Goal: Task Accomplishment & Management: Manage account settings

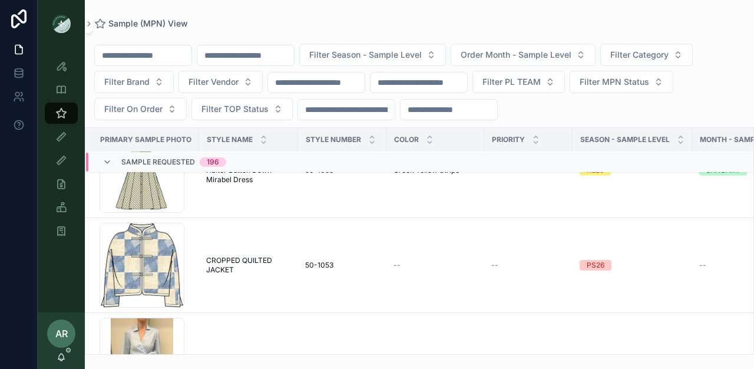
scroll to position [271, 0]
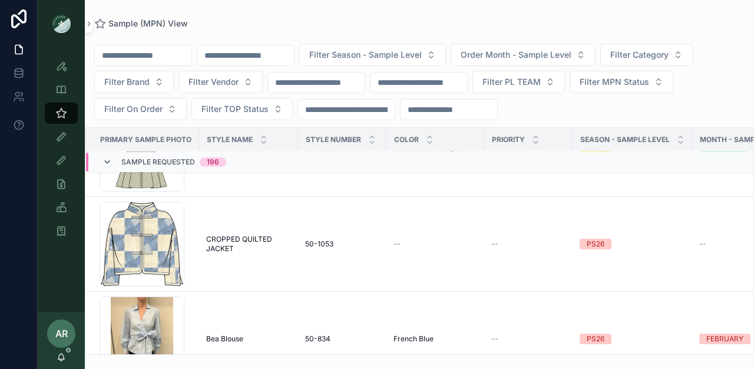
click at [108, 162] on icon "scrollable content" at bounding box center [106, 161] width 9 height 9
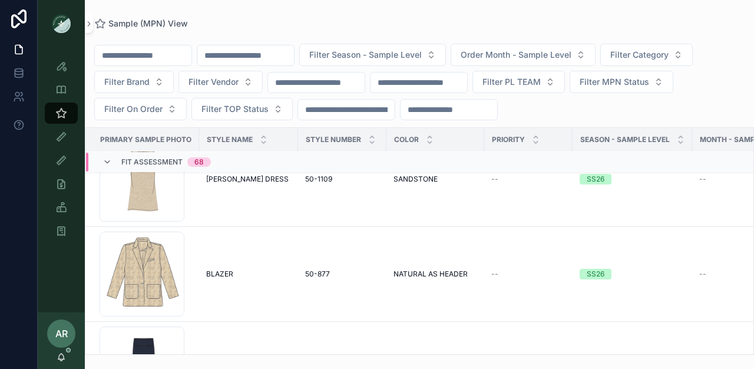
scroll to position [4467, 0]
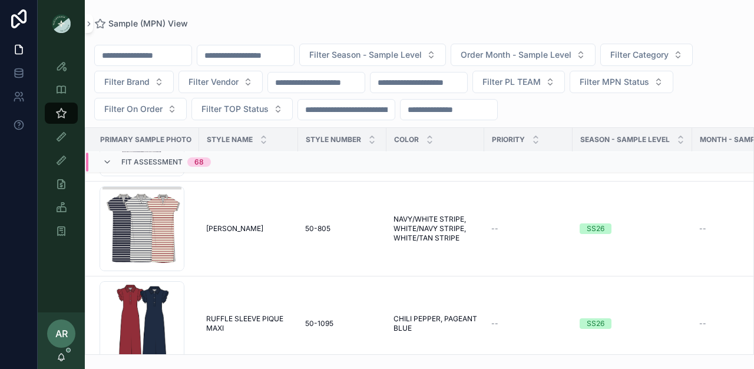
click at [239, 61] on input "scrollable content" at bounding box center [245, 55] width 97 height 16
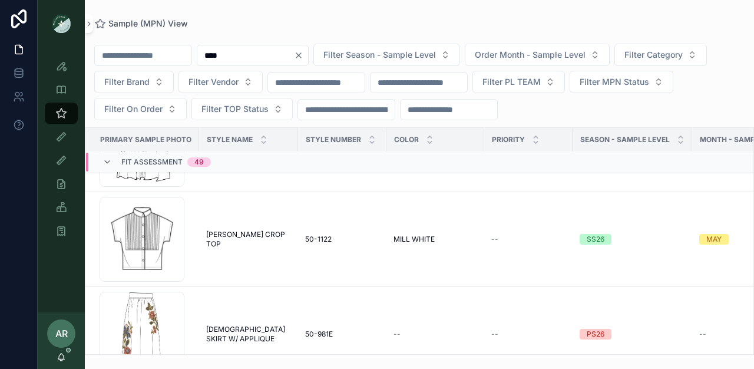
scroll to position [4288, 0]
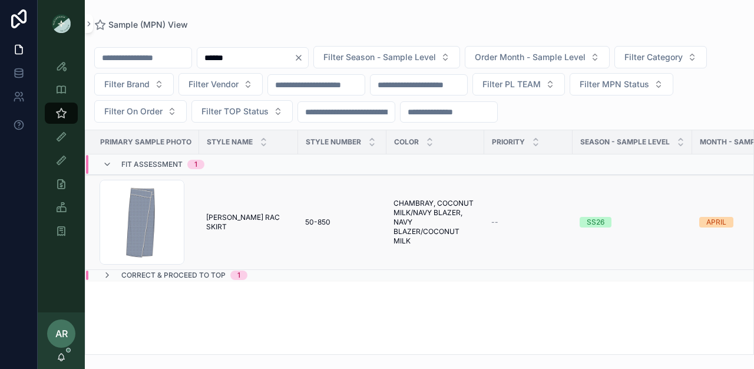
type input "******"
click at [298, 213] on td "50-850 50-850" at bounding box center [342, 222] width 88 height 95
click at [311, 221] on span "50-850" at bounding box center [317, 221] width 25 height 9
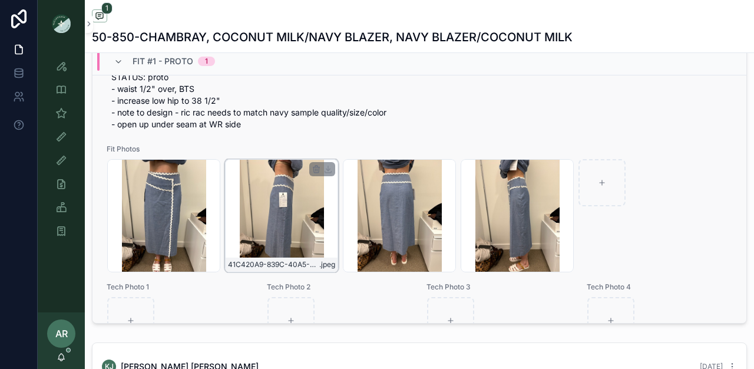
scroll to position [104, 0]
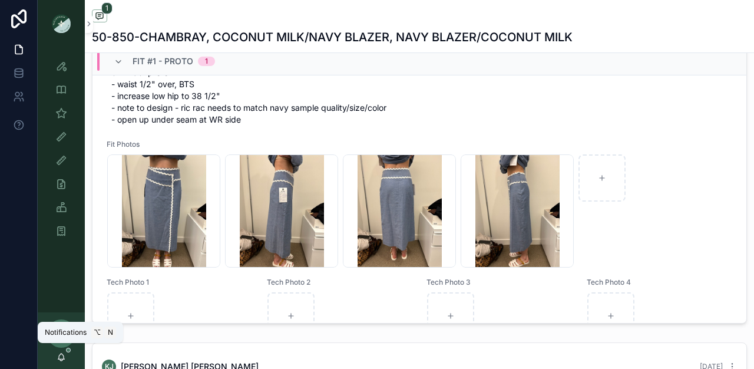
click at [65, 361] on icon "scrollable content" at bounding box center [61, 356] width 9 height 9
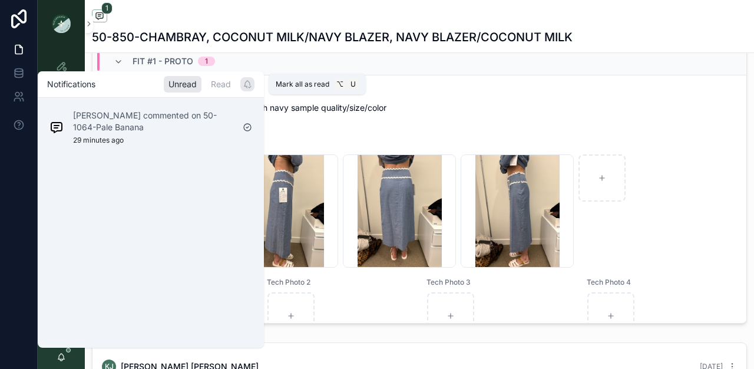
click at [245, 87] on icon "scrollable content" at bounding box center [247, 84] width 9 height 9
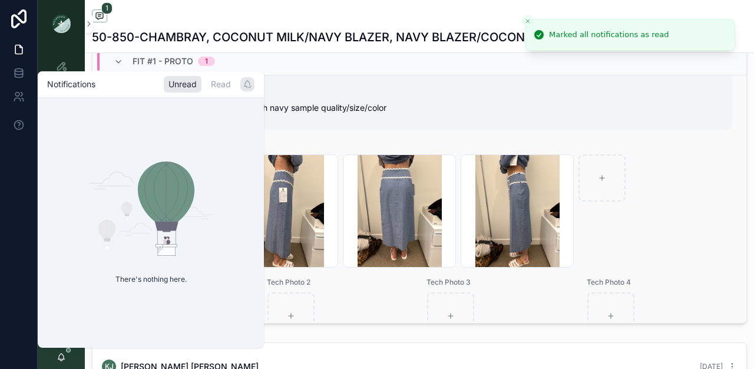
click at [405, 125] on span "[DATE] STATUS: proto - waist 1/2" over, BTS - increase low hip to 38 1/2" - not…" at bounding box center [419, 90] width 616 height 71
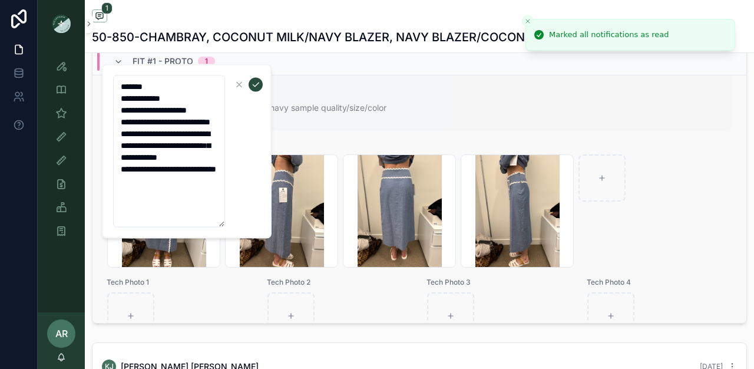
click at [306, 100] on span "[DATE] STATUS: proto - waist 1/2" over, BTS - increase low hip to 38 1/2" - not…" at bounding box center [419, 90] width 616 height 71
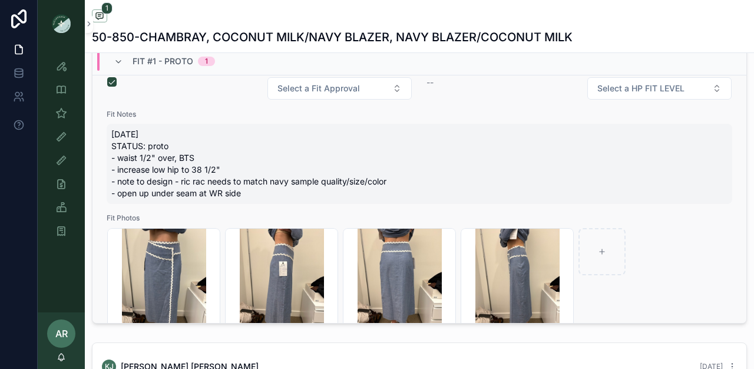
scroll to position [28, 0]
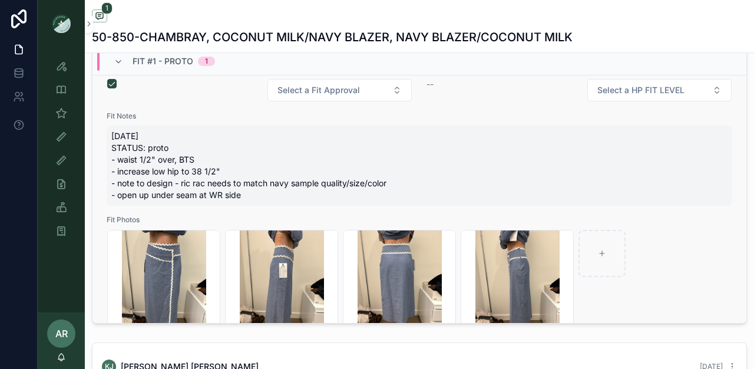
click at [141, 173] on span "[DATE] STATUS: proto - waist 1/2" over, BTS - increase low hip to 38 1/2" - not…" at bounding box center [419, 165] width 616 height 71
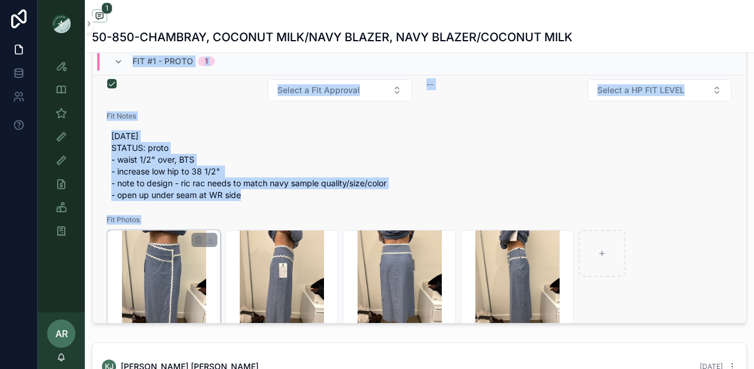
drag, startPoint x: 118, startPoint y: 188, endPoint x: 165, endPoint y: 244, distance: 73.1
click at [154, 193] on span "[DATE] STATUS: proto - waist 1/2" over, BTS - increase low hip to 38 1/2" - not…" at bounding box center [419, 165] width 616 height 71
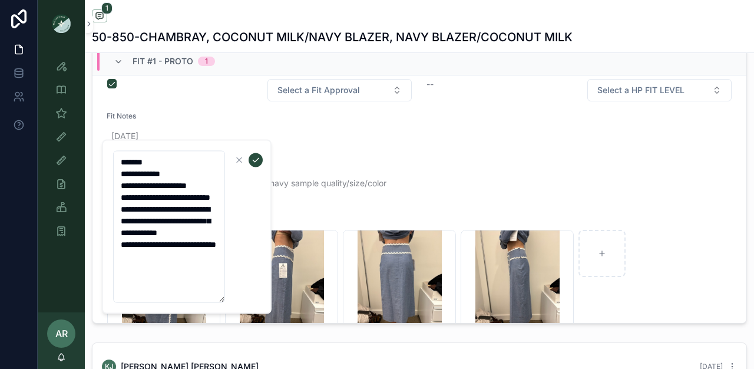
drag, startPoint x: 120, startPoint y: 184, endPoint x: 205, endPoint y: 296, distance: 141.2
click at [205, 296] on textarea "**********" at bounding box center [169, 227] width 112 height 152
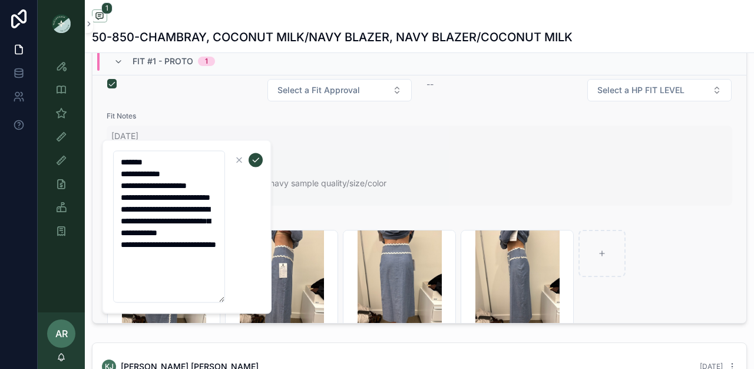
click at [366, 158] on span "[DATE] STATUS: proto - waist 1/2" over, BTS - increase low hip to 38 1/2" - not…" at bounding box center [419, 165] width 616 height 71
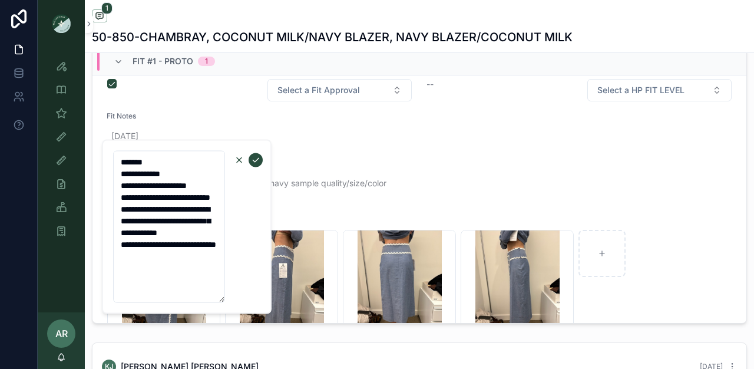
click at [237, 160] on icon "scrollable content" at bounding box center [238, 159] width 9 height 9
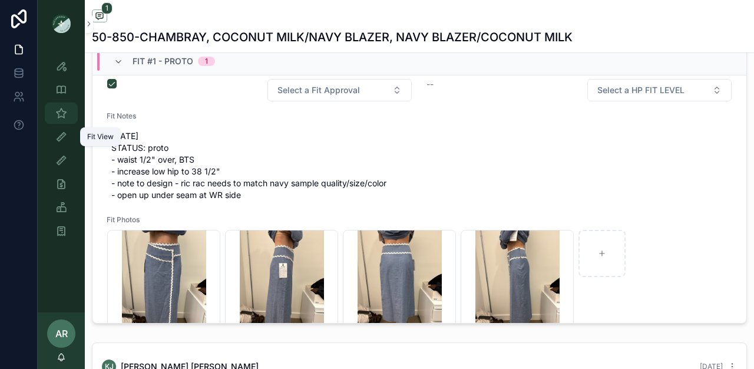
click at [65, 116] on icon "scrollable content" at bounding box center [61, 113] width 12 height 12
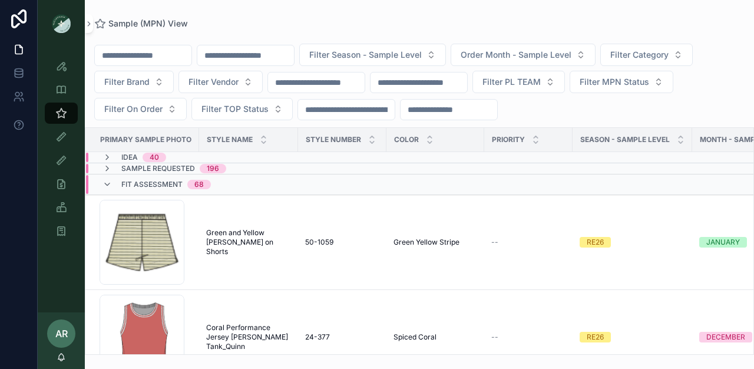
click at [287, 52] on input "scrollable content" at bounding box center [245, 55] width 97 height 16
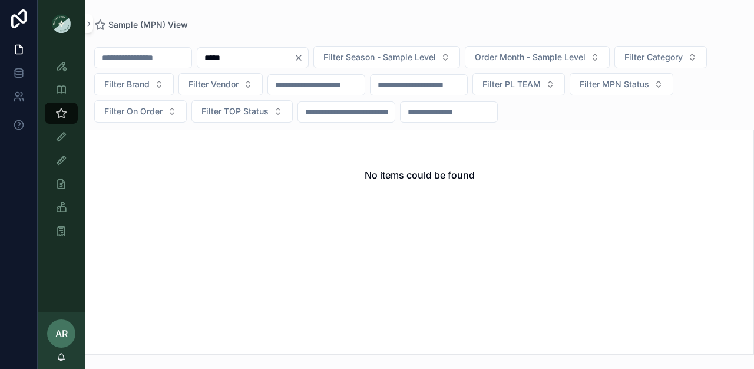
click at [224, 56] on input "*****" at bounding box center [245, 57] width 97 height 16
type input "******"
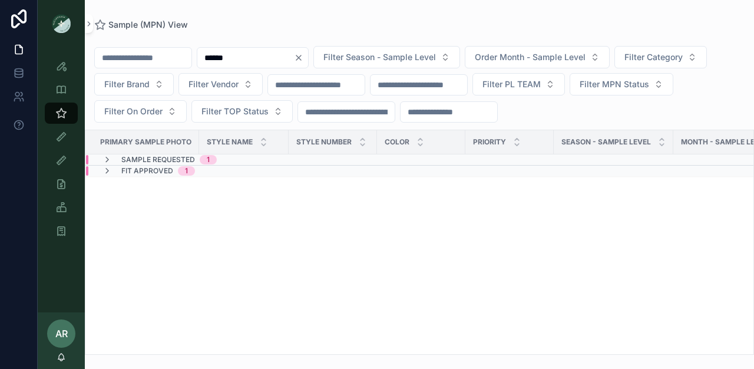
click at [153, 169] on span "Fit Approved" at bounding box center [147, 170] width 52 height 9
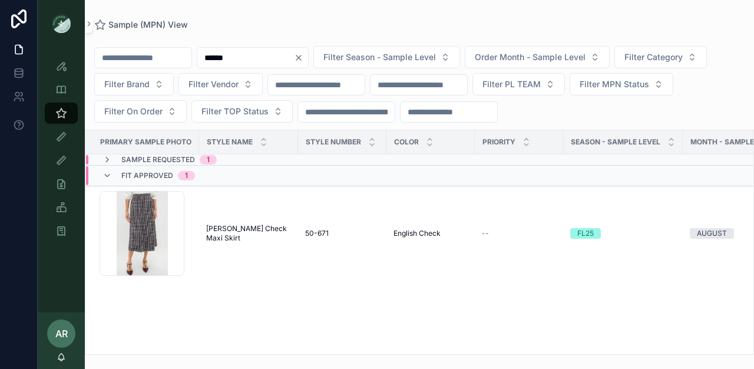
click at [153, 169] on div "Fit Approved 1" at bounding box center [158, 175] width 74 height 19
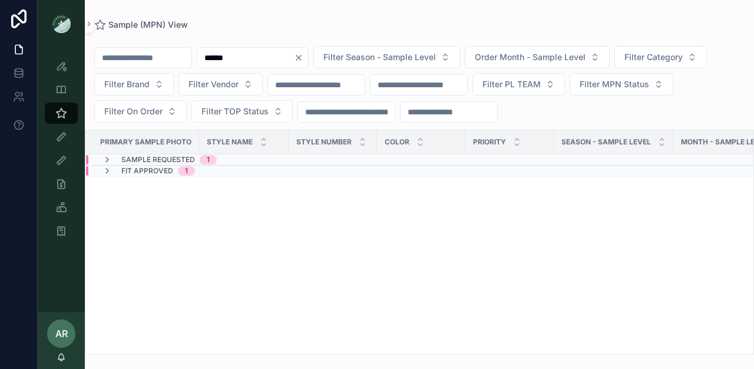
click at [151, 157] on span "Sample Requested" at bounding box center [158, 159] width 74 height 9
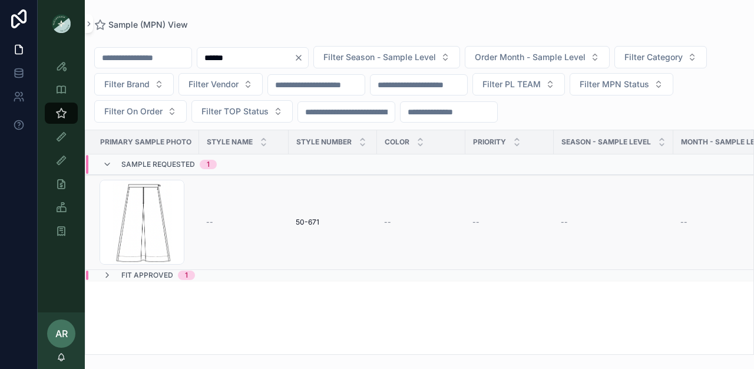
click at [312, 216] on td "50-671 50-671" at bounding box center [333, 222] width 88 height 95
click at [313, 223] on span "50-671" at bounding box center [308, 221] width 24 height 9
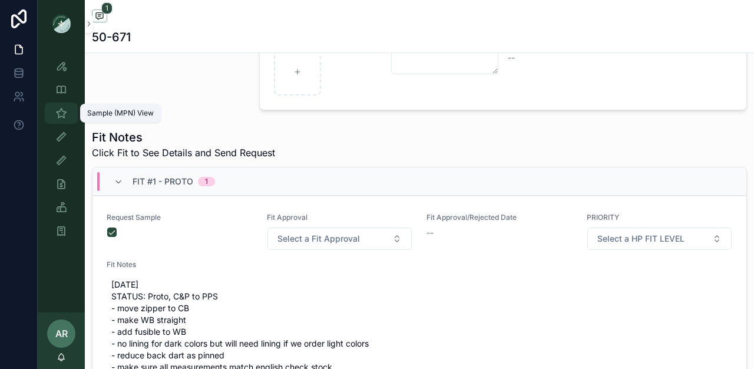
click at [62, 115] on icon "scrollable content" at bounding box center [61, 113] width 12 height 12
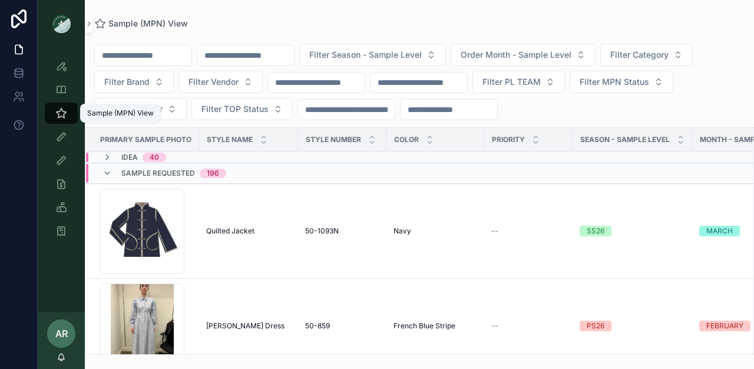
click at [263, 53] on input "scrollable content" at bounding box center [245, 55] width 97 height 16
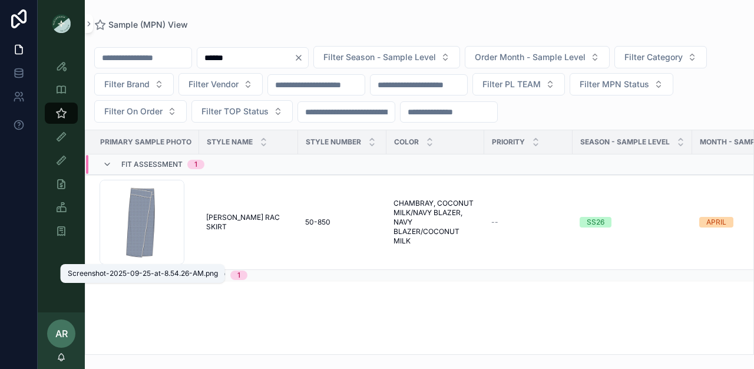
type input "******"
click at [165, 280] on div "Screenshot-2025-09-25-at-8.54.26-AM.png" at bounding box center [143, 273] width 164 height 19
click at [175, 277] on span "Correct & Proceed to TOP" at bounding box center [173, 274] width 104 height 9
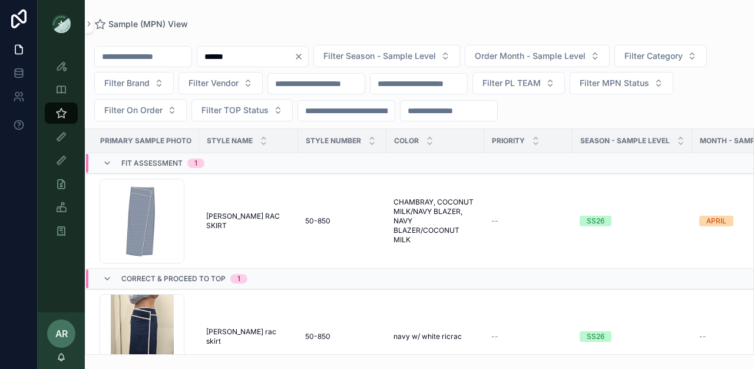
click at [248, 57] on input "******" at bounding box center [245, 56] width 97 height 16
type input "*******"
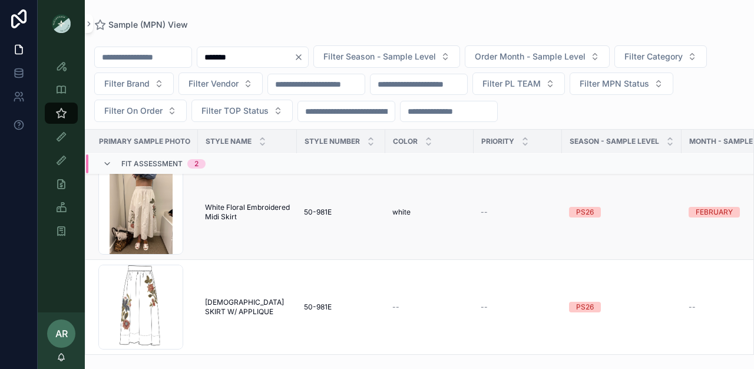
scroll to position [16, 0]
click at [229, 213] on span "White Floral Embroidered Midi Skirt" at bounding box center [248, 212] width 85 height 19
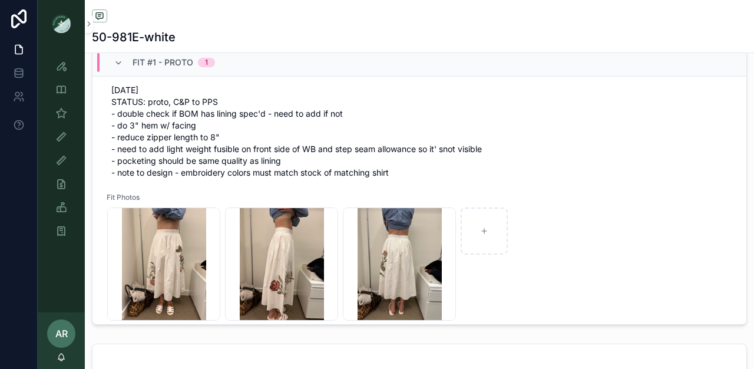
scroll to position [478, 0]
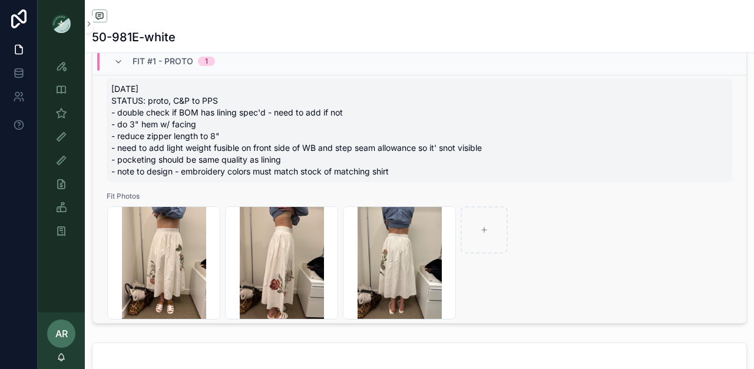
click at [132, 122] on span "[DATE] STATUS: proto, C&P to PPS - double check if BOM has lining spec'd - need…" at bounding box center [419, 130] width 616 height 94
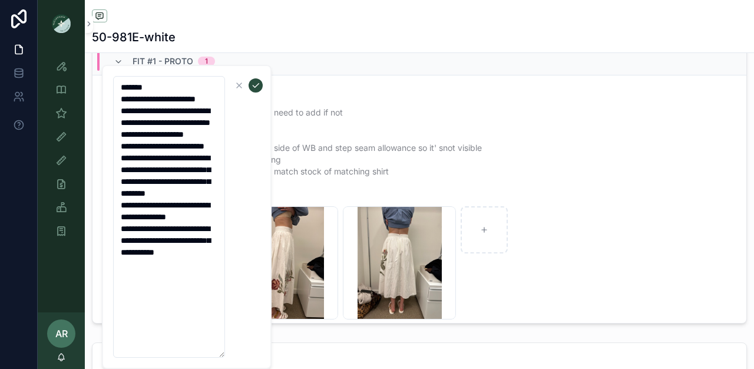
drag, startPoint x: 117, startPoint y: 124, endPoint x: 190, endPoint y: 318, distance: 207.8
click at [190, 318] on textarea "**********" at bounding box center [169, 217] width 112 height 282
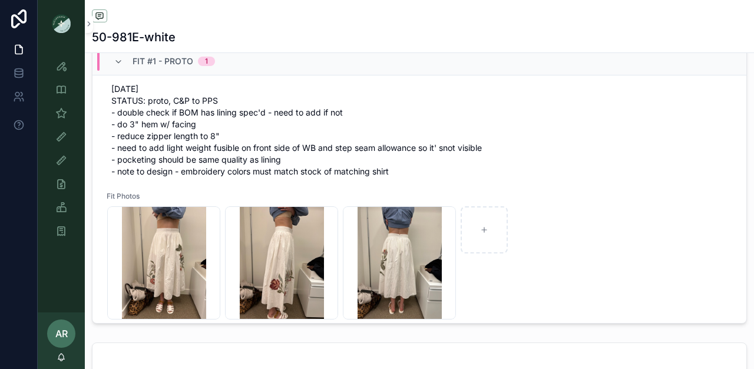
scroll to position [0, 0]
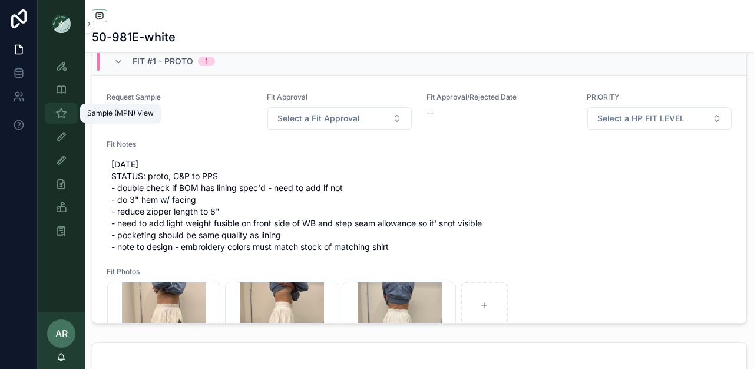
click at [66, 108] on icon "scrollable content" at bounding box center [61, 113] width 12 height 12
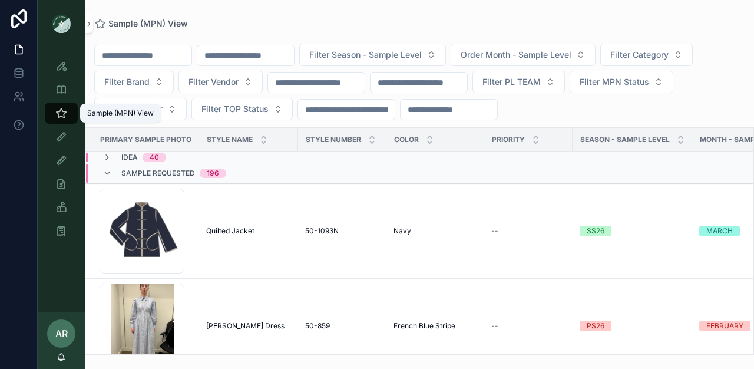
click at [229, 51] on input "scrollable content" at bounding box center [245, 55] width 97 height 16
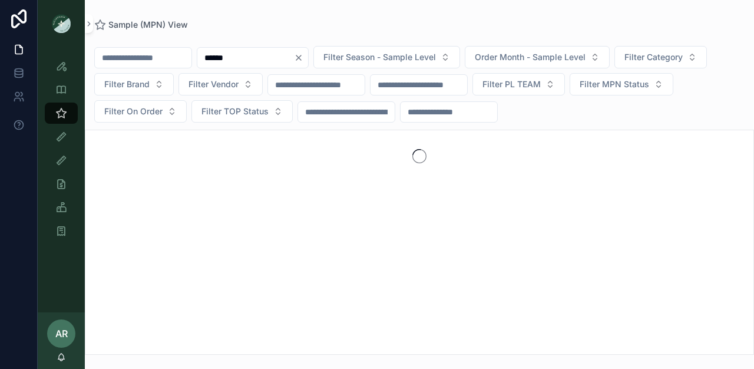
type input "******"
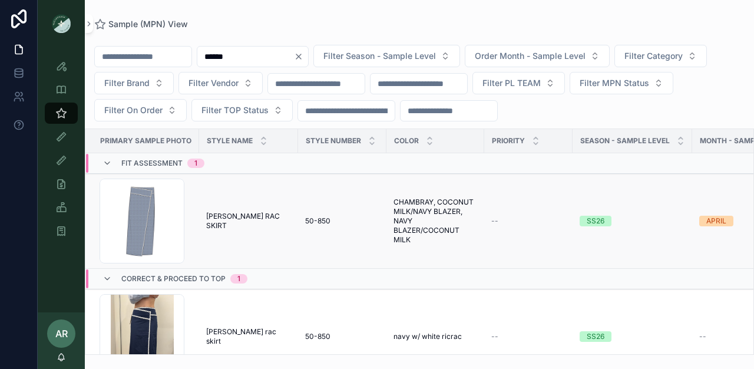
scroll to position [38, 0]
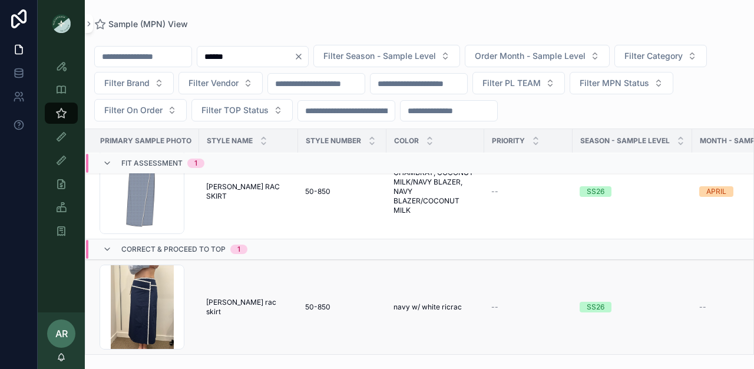
click at [246, 302] on span "[PERSON_NAME] rac skirt" at bounding box center [248, 306] width 85 height 19
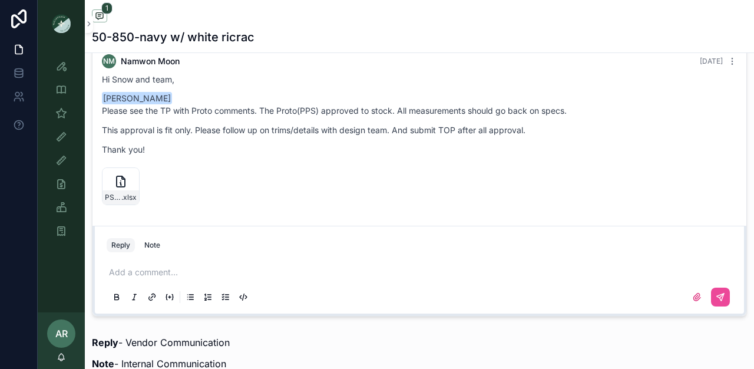
scroll to position [786, 0]
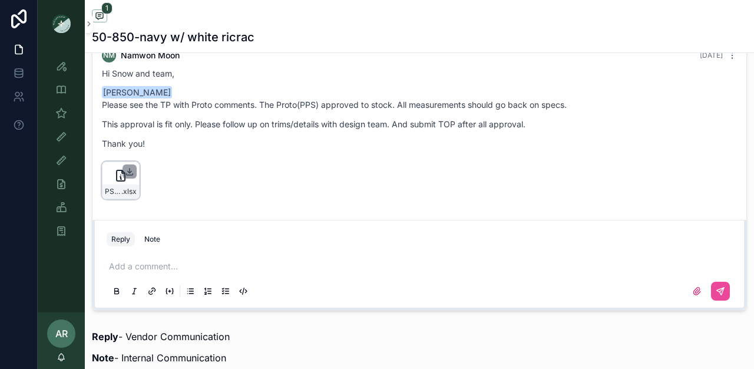
click at [132, 174] on icon "scrollable content" at bounding box center [130, 174] width 6 height 2
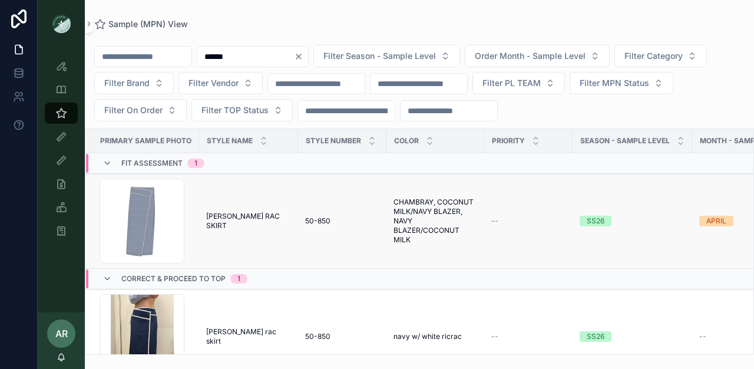
click at [261, 227] on td "[PERSON_NAME] RAC SKIRT [PERSON_NAME] RAC SKIRT" at bounding box center [248, 221] width 99 height 95
click at [256, 217] on span "[PERSON_NAME] RAC SKIRT" at bounding box center [248, 220] width 85 height 19
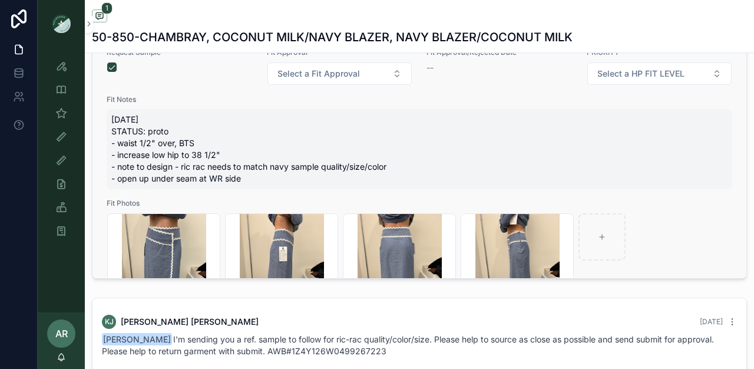
click at [191, 184] on span "[DATE] STATUS: proto - waist 1/2" over, BTS - increase low hip to 38 1/2" - not…" at bounding box center [419, 149] width 616 height 71
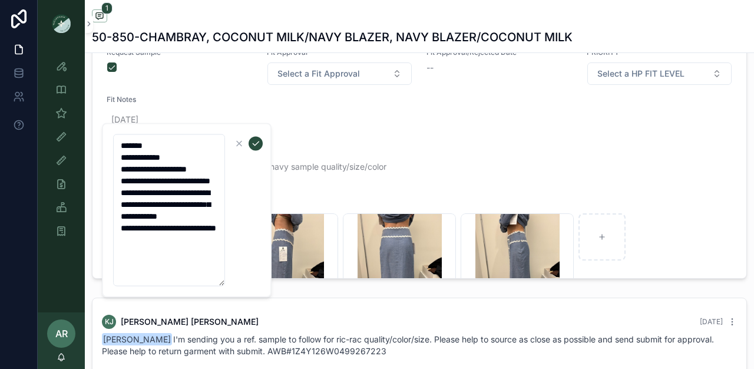
drag, startPoint x: 120, startPoint y: 173, endPoint x: 198, endPoint y: 281, distance: 133.6
click at [198, 282] on textarea "**********" at bounding box center [169, 210] width 112 height 152
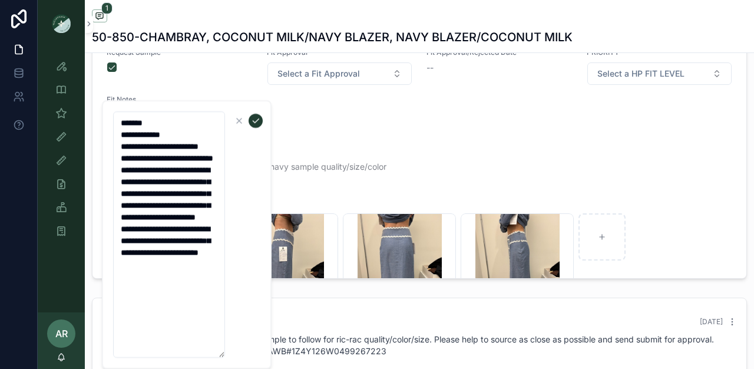
type textarea "**********"
click at [254, 120] on icon "scrollable content" at bounding box center [255, 120] width 9 height 9
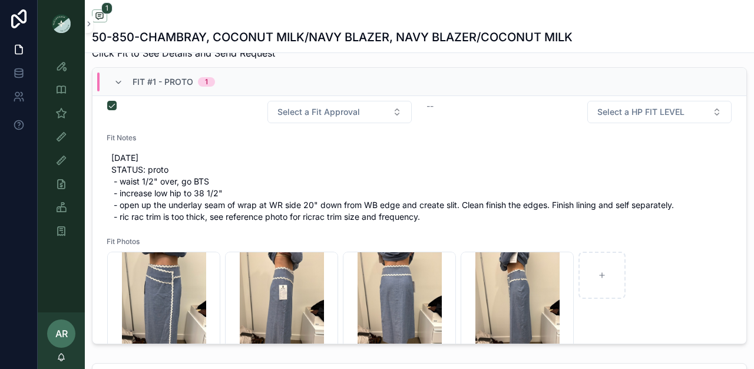
scroll to position [34, 0]
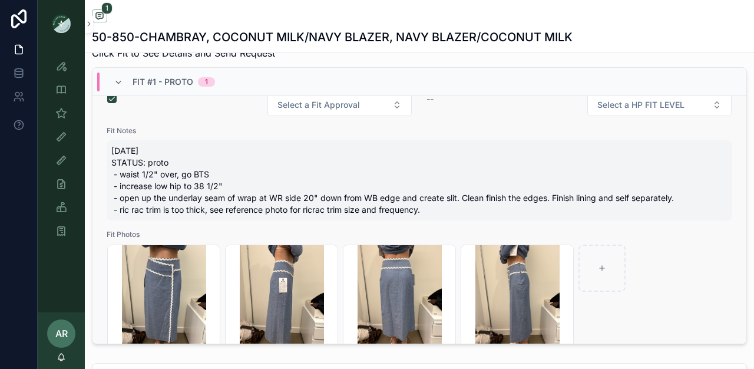
click at [299, 220] on div "[DATE] STATUS: proto - waist 1/2" over, go BTS - increase low hip to 38 1/2" - …" at bounding box center [419, 180] width 625 height 80
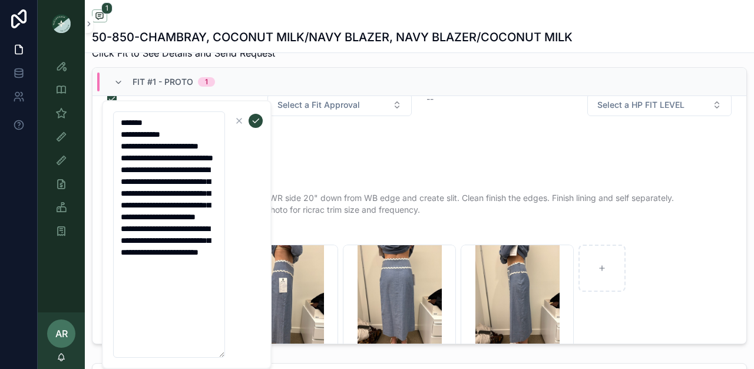
click at [142, 299] on textarea "**********" at bounding box center [169, 234] width 112 height 246
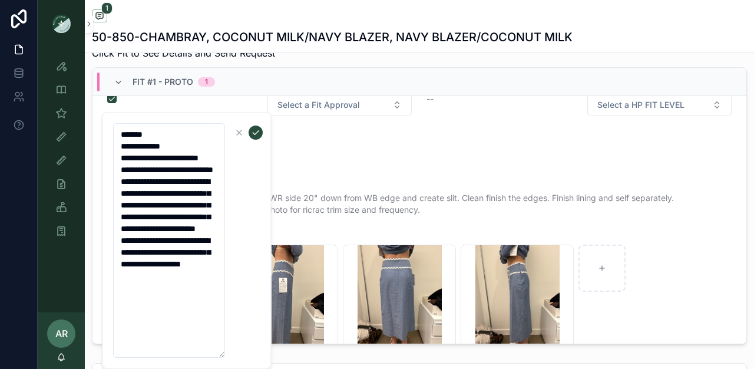
drag, startPoint x: 181, startPoint y: 312, endPoint x: 206, endPoint y: 343, distance: 40.2
click at [206, 343] on textarea "**********" at bounding box center [169, 240] width 112 height 234
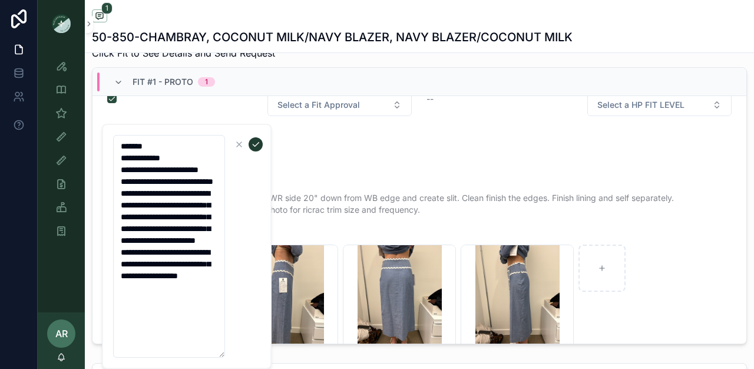
type textarea "**********"
click at [254, 150] on button "scrollable content" at bounding box center [256, 144] width 14 height 14
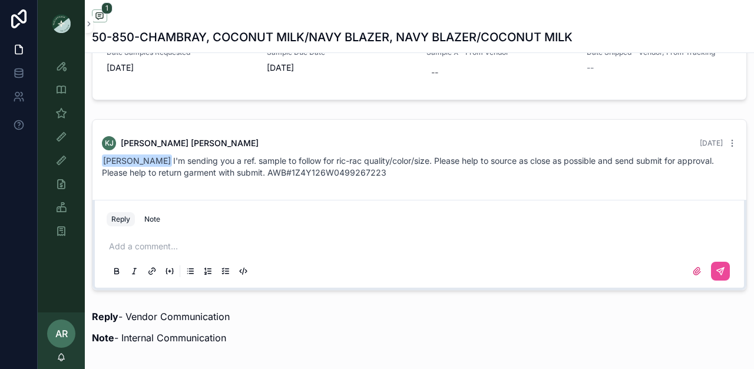
scroll to position [700, 0]
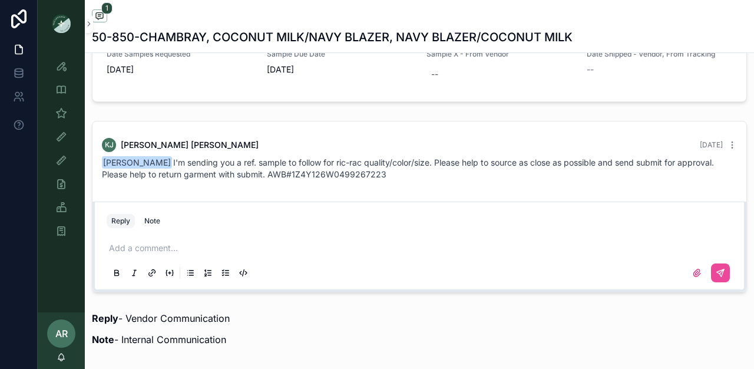
click at [174, 254] on p "scrollable content" at bounding box center [421, 248] width 625 height 12
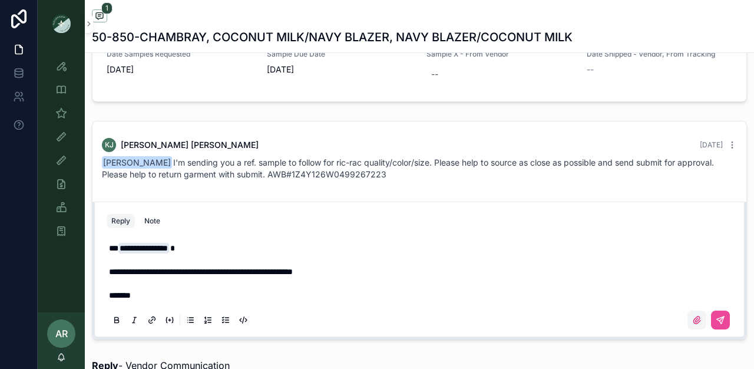
click at [693, 323] on icon "scrollable content" at bounding box center [696, 319] width 7 height 7
click at [0, 0] on input "scrollable content" at bounding box center [0, 0] width 0 height 0
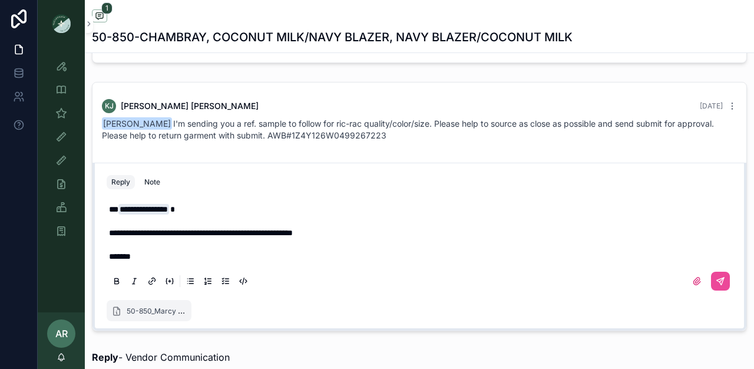
scroll to position [741, 0]
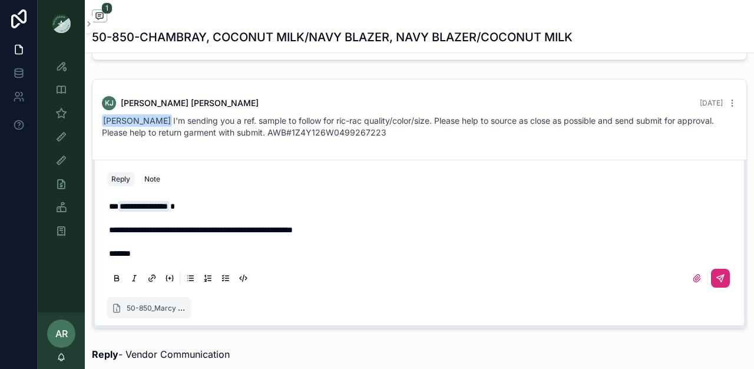
click at [716, 283] on icon "scrollable content" at bounding box center [720, 277] width 9 height 9
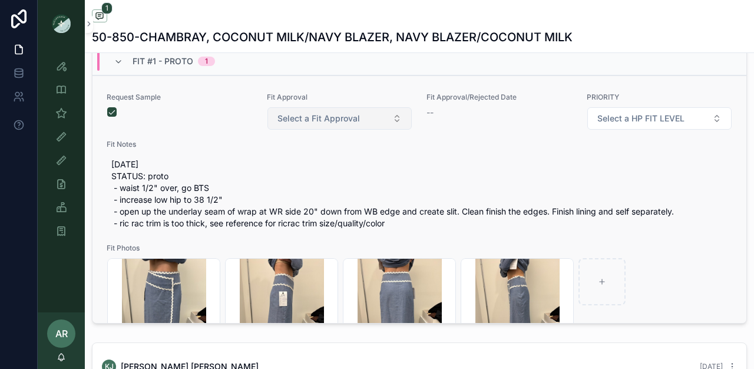
scroll to position [472, 0]
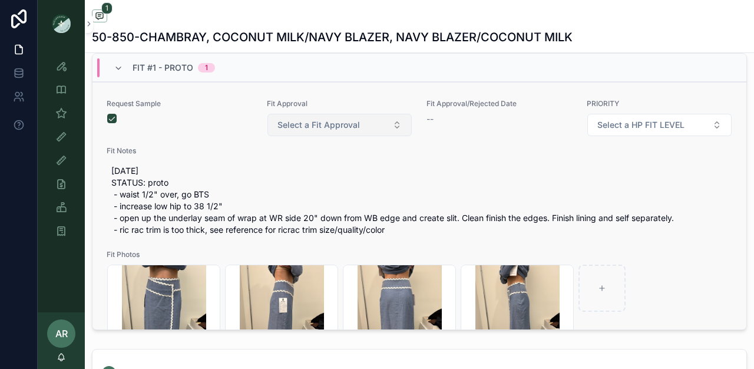
click at [350, 131] on span "Select a Fit Approval" at bounding box center [318, 125] width 82 height 12
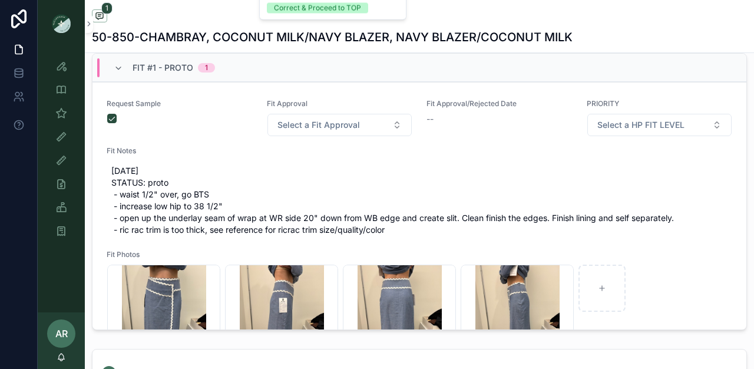
scroll to position [698, 0]
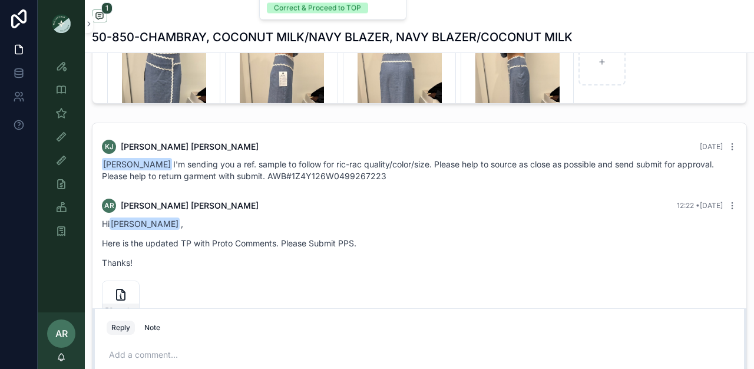
click at [291, 189] on div "KJ [PERSON_NAME] [DATE] [PERSON_NAME] I'm sending you a ref. sample to follow f…" at bounding box center [419, 161] width 649 height 57
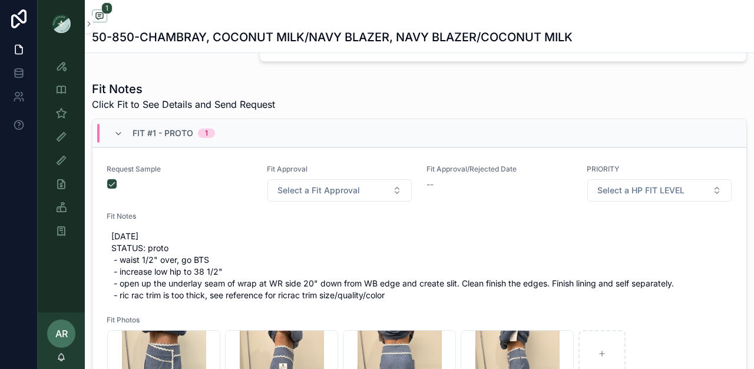
scroll to position [373, 0]
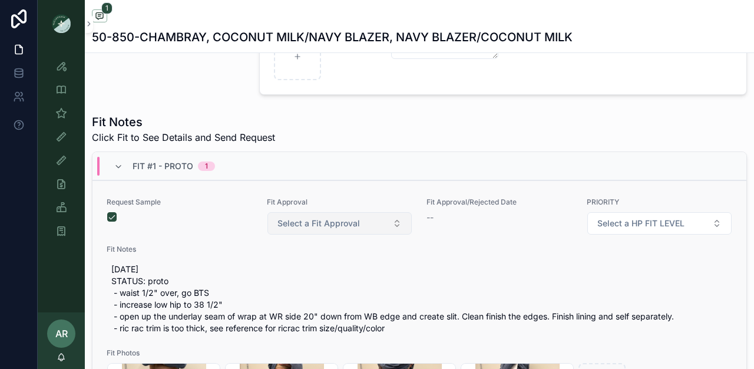
click at [300, 229] on span "Select a Fit Approval" at bounding box center [318, 223] width 82 height 12
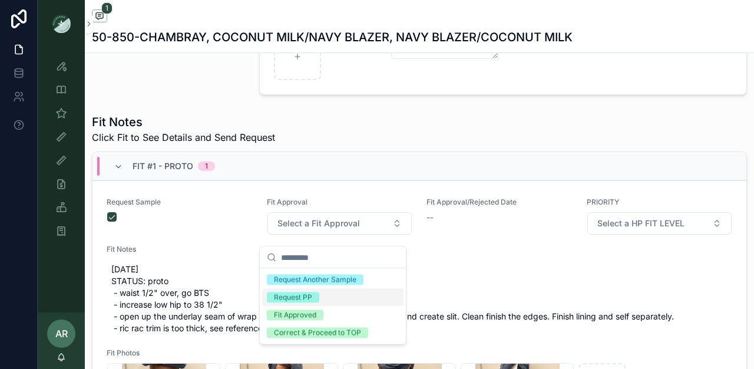
click at [299, 299] on div "Request PP" at bounding box center [293, 297] width 38 height 11
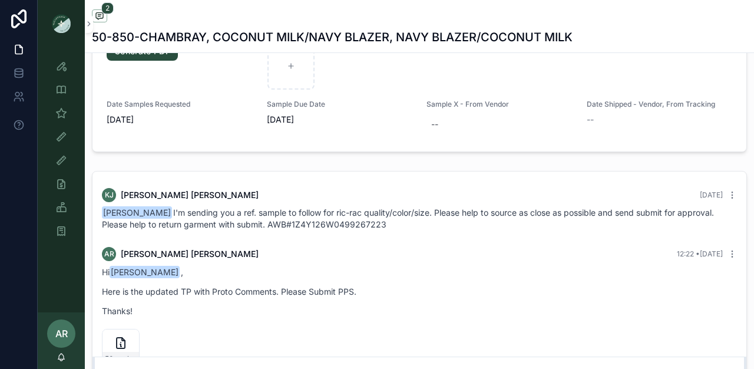
scroll to position [650, 0]
click at [59, 117] on icon "scrollable content" at bounding box center [61, 113] width 12 height 12
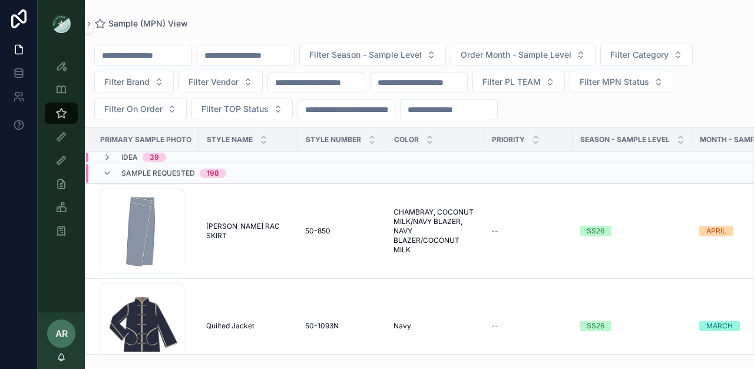
click at [256, 55] on input "scrollable content" at bounding box center [245, 55] width 97 height 16
type input "*******"
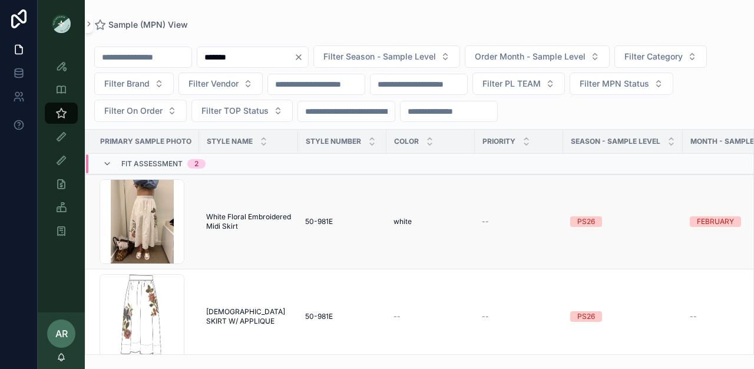
scroll to position [17, 0]
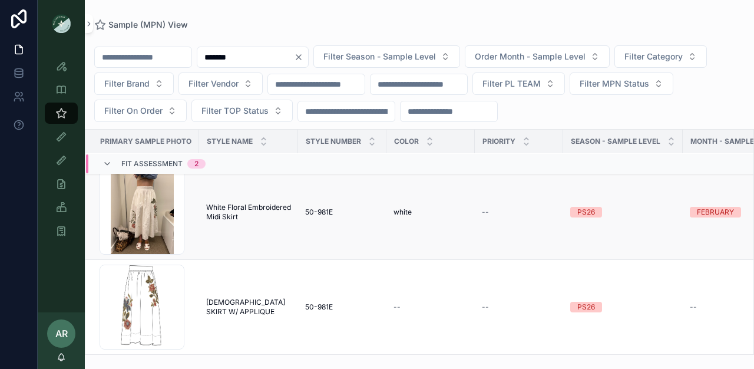
click at [235, 206] on span "White Floral Embroidered Midi Skirt" at bounding box center [248, 212] width 85 height 19
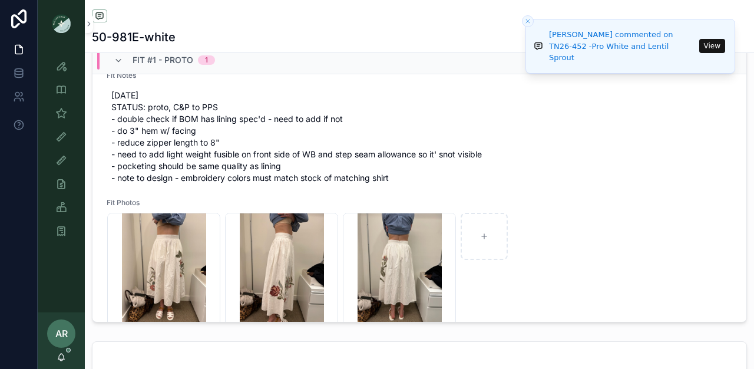
scroll to position [69, 0]
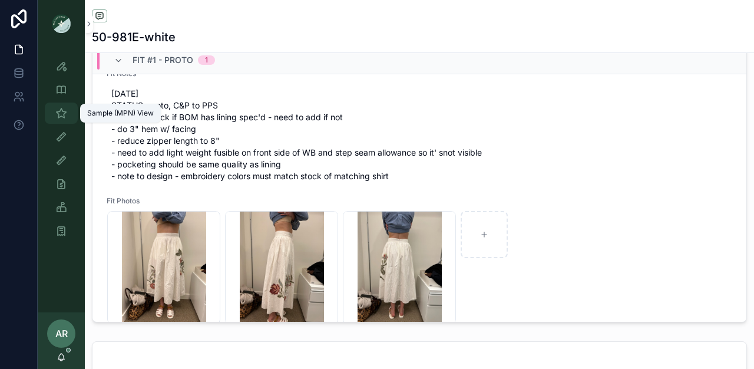
click at [67, 114] on div "Sample (MPN) View" at bounding box center [61, 113] width 19 height 19
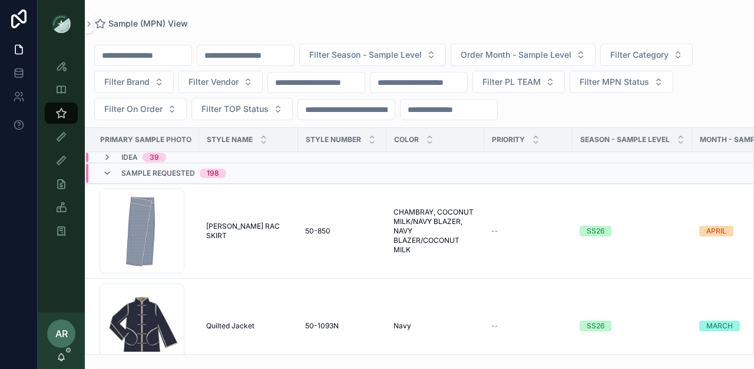
click at [250, 54] on input "scrollable content" at bounding box center [245, 55] width 97 height 16
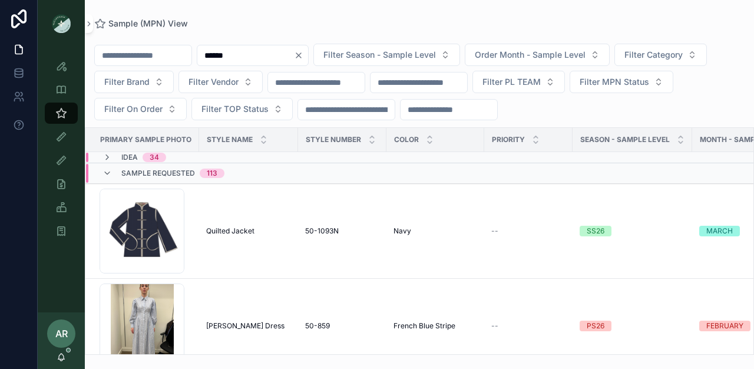
type input "******"
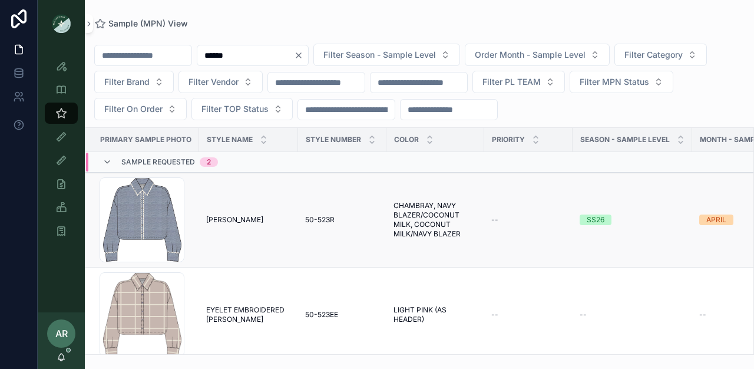
click at [223, 220] on span "[PERSON_NAME]" at bounding box center [234, 219] width 57 height 9
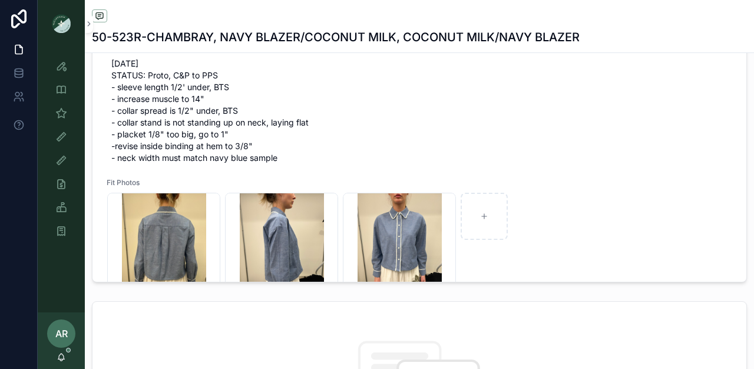
scroll to position [59, 0]
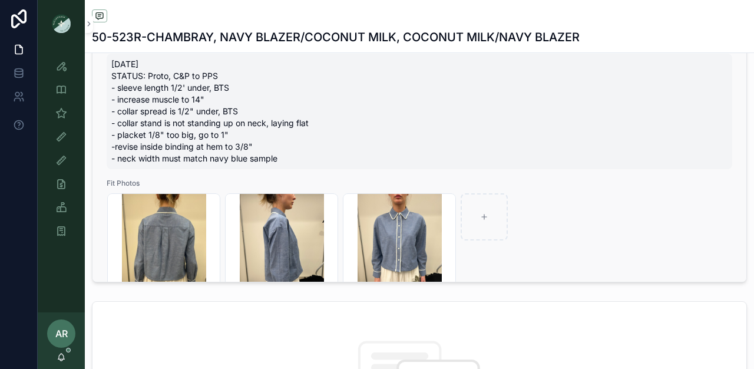
click at [117, 97] on span "[DATE] STATUS: Proto, C&P to PPS - sleeve length 1/2' under, BTS - increase mus…" at bounding box center [419, 111] width 616 height 106
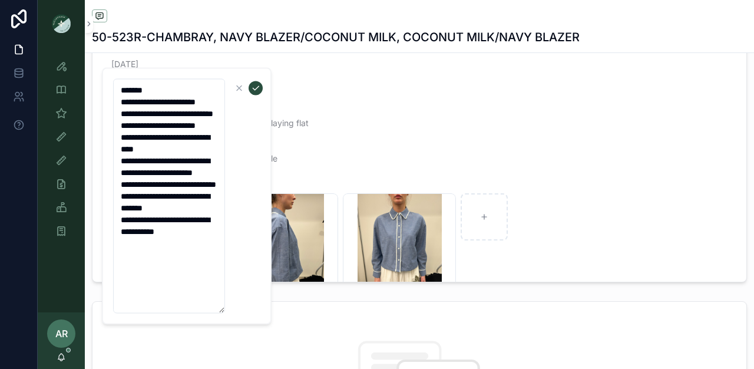
drag, startPoint x: 120, startPoint y: 124, endPoint x: 256, endPoint y: 343, distance: 257.4
click at [256, 345] on div "**********" at bounding box center [396, 184] width 716 height 369
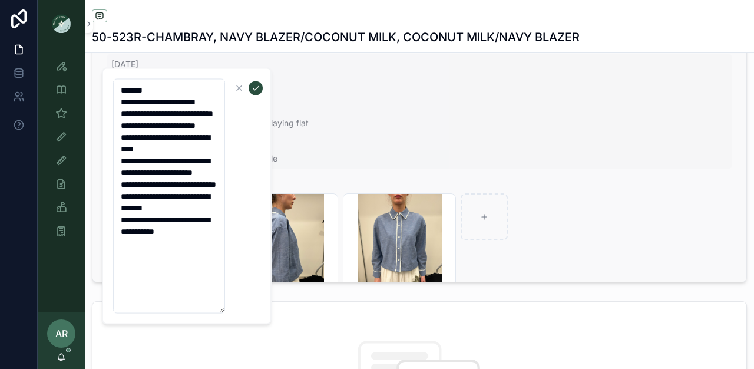
click at [306, 164] on span "[DATE] STATUS: Proto, C&P to PPS - sleeve length 1/2' under, BTS - increase mus…" at bounding box center [419, 111] width 616 height 106
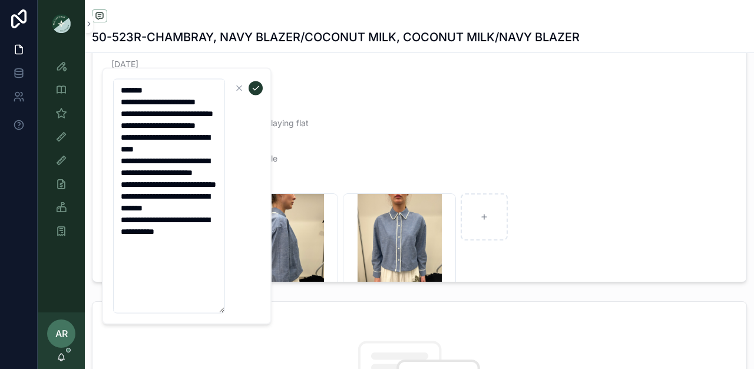
click at [253, 86] on icon "scrollable content" at bounding box center [255, 88] width 9 height 9
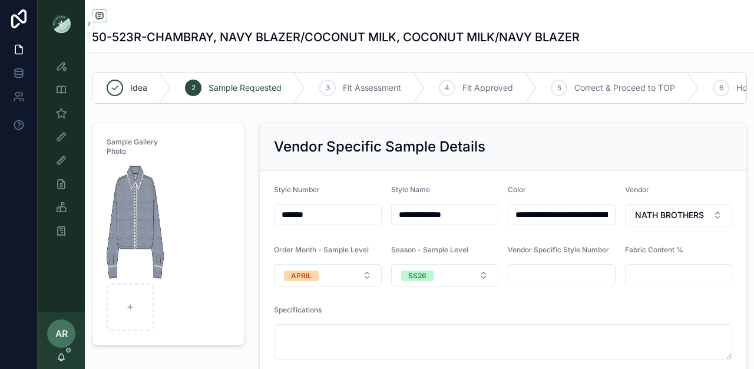
scroll to position [59, 0]
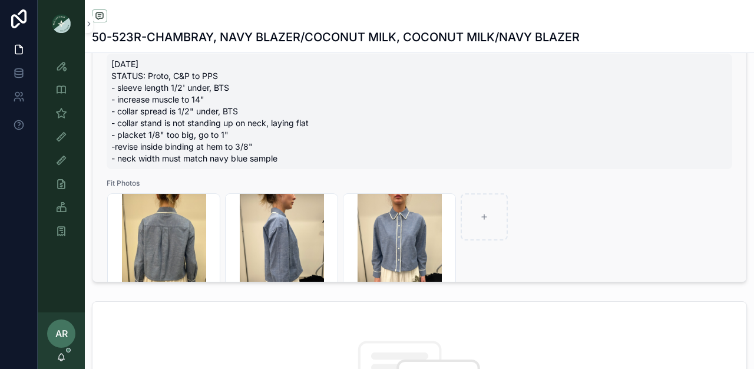
click at [126, 111] on span "[DATE] STATUS: Proto, C&P to PPS - sleeve length 1/2' under, BTS - increase mus…" at bounding box center [419, 111] width 616 height 106
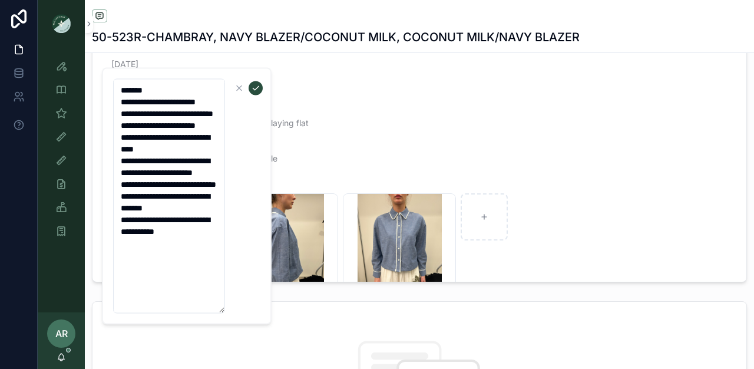
drag, startPoint x: 118, startPoint y: 124, endPoint x: 254, endPoint y: 341, distance: 255.9
click at [254, 341] on div "**********" at bounding box center [396, 184] width 716 height 369
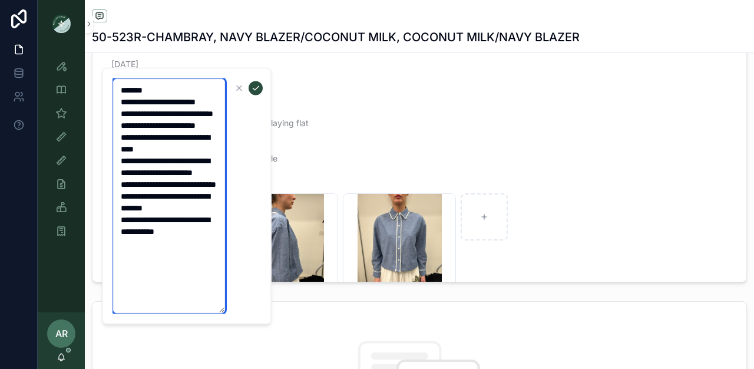
paste textarea "**********"
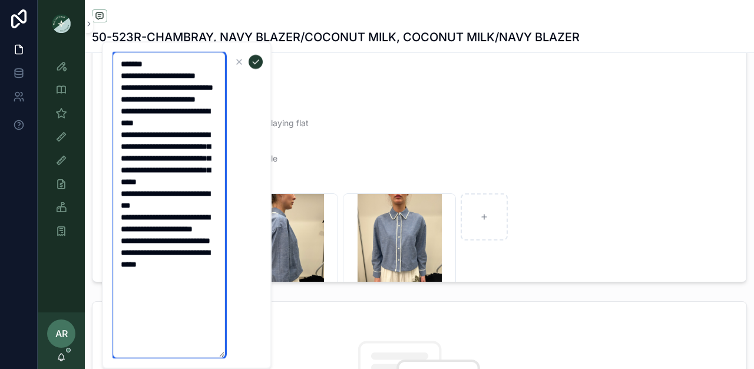
type textarea "**********"
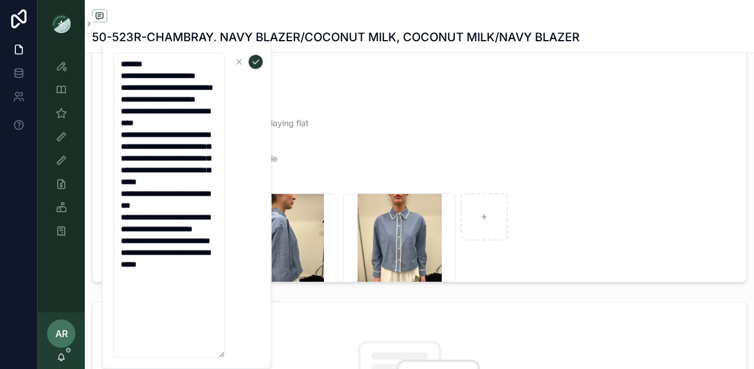
click at [250, 59] on button "scrollable content" at bounding box center [256, 62] width 14 height 14
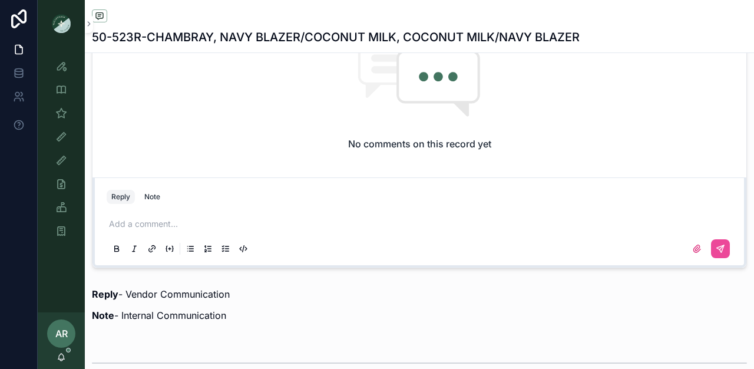
scroll to position [836, 0]
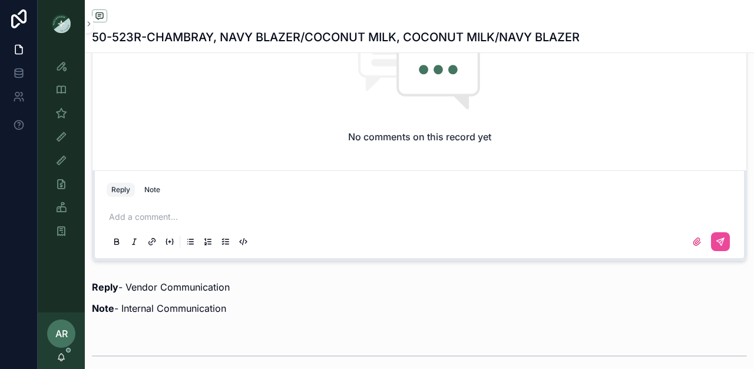
click at [229, 223] on p "scrollable content" at bounding box center [421, 217] width 625 height 12
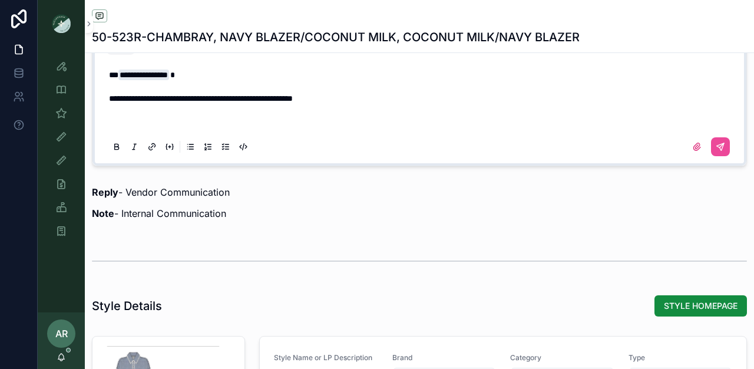
scroll to position [919, 0]
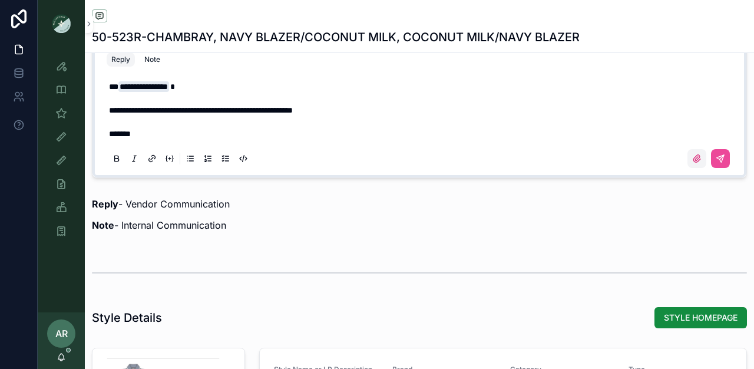
click at [687, 168] on label "scrollable content" at bounding box center [696, 158] width 19 height 19
click at [0, 0] on input "scrollable content" at bounding box center [0, 0] width 0 height 0
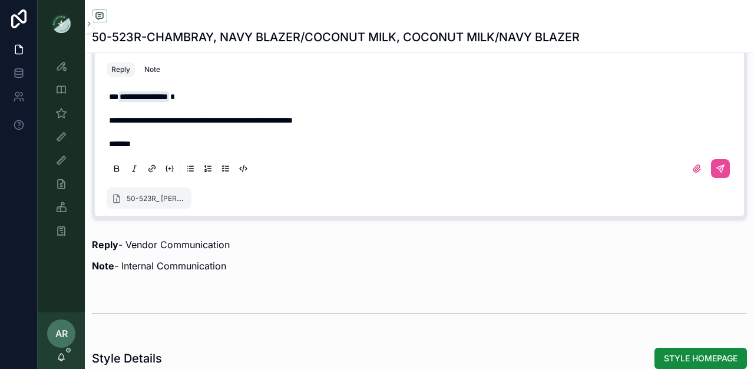
scroll to position [865, 0]
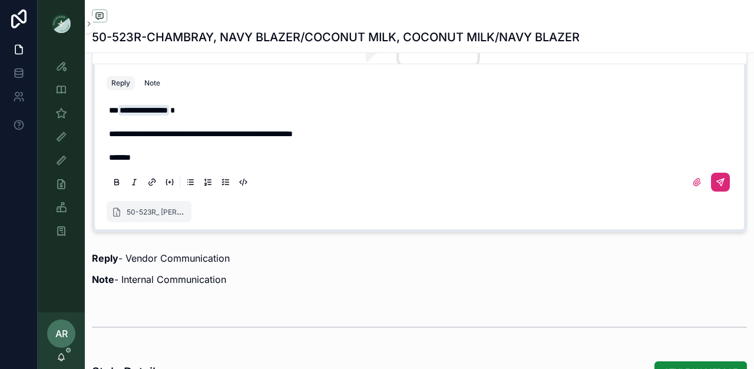
click at [720, 183] on icon "scrollable content" at bounding box center [722, 180] width 4 height 4
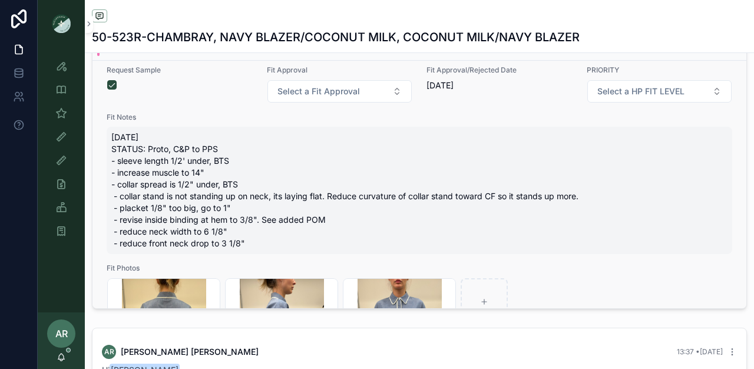
scroll to position [0, 0]
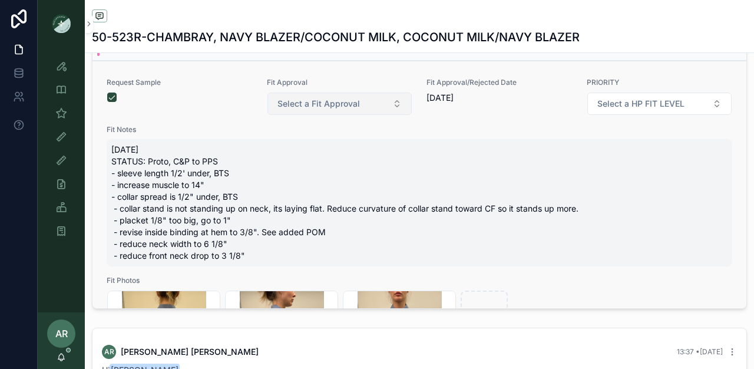
click at [325, 110] on span "Select a Fit Approval" at bounding box center [318, 104] width 82 height 12
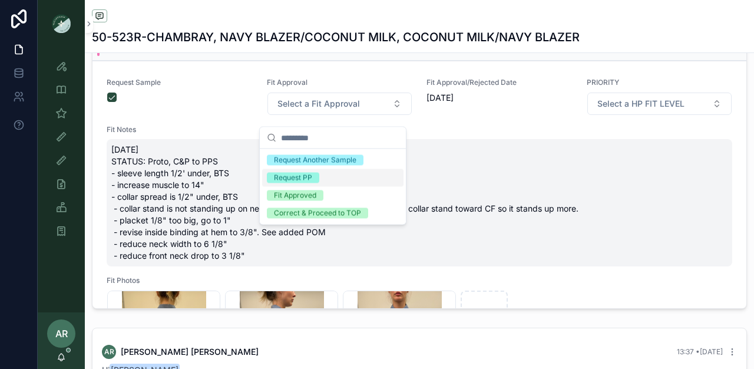
click at [307, 179] on div "Request PP" at bounding box center [293, 178] width 38 height 11
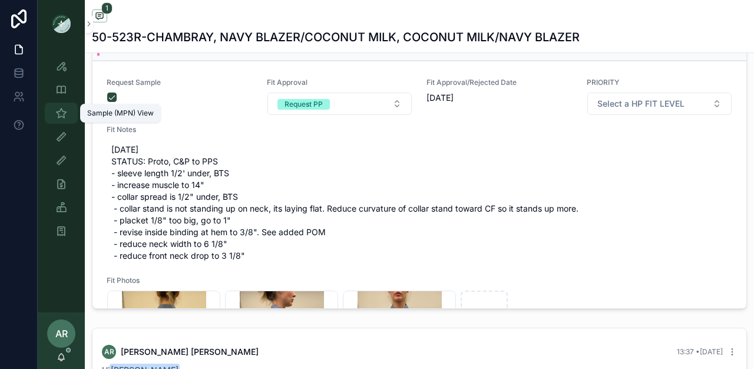
click at [61, 119] on div "Sample (MPN) View" at bounding box center [61, 113] width 19 height 19
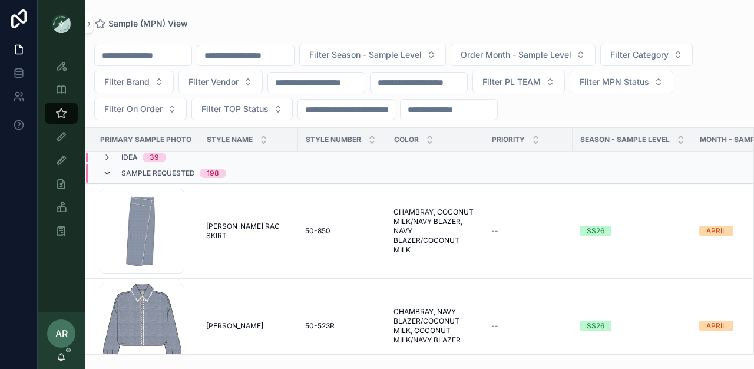
click at [106, 171] on icon "scrollable content" at bounding box center [106, 172] width 9 height 9
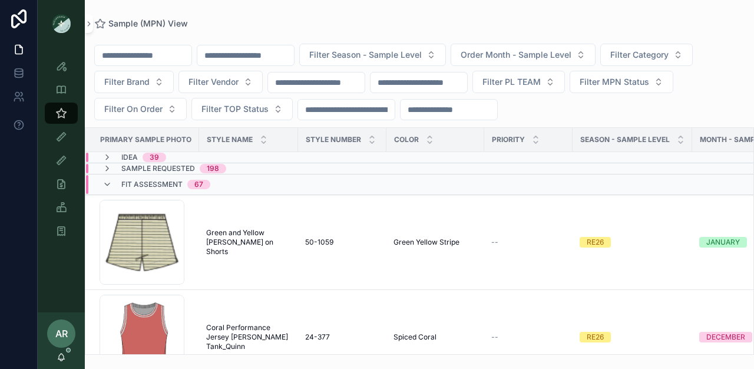
click at [260, 52] on input "scrollable content" at bounding box center [245, 55] width 97 height 16
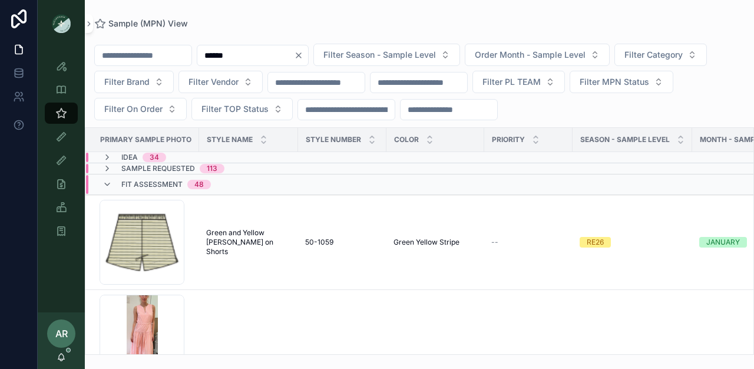
type input "******"
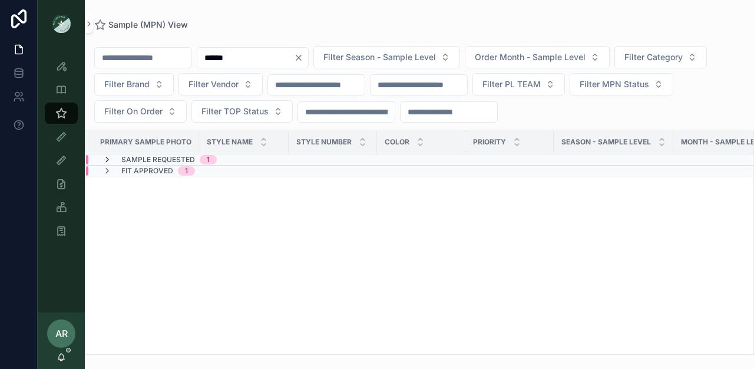
click at [108, 159] on icon "scrollable content" at bounding box center [106, 159] width 9 height 9
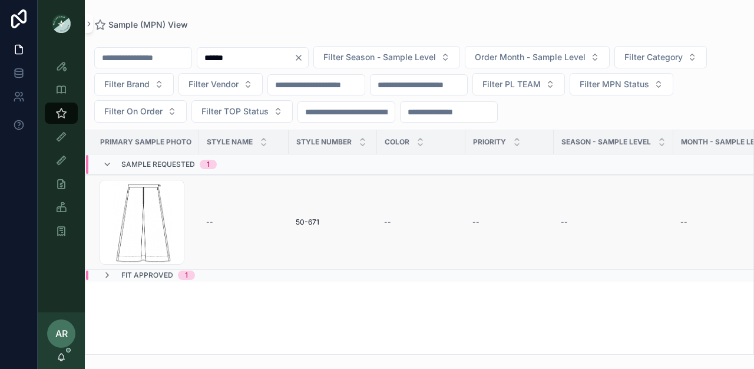
click at [319, 224] on div "50-671 50-671" at bounding box center [333, 221] width 74 height 9
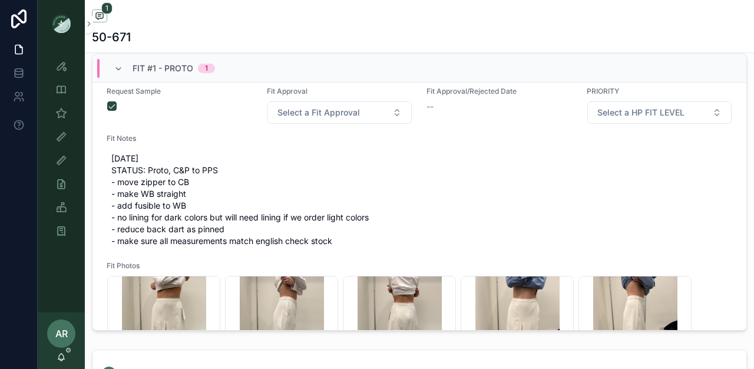
scroll to position [14, 0]
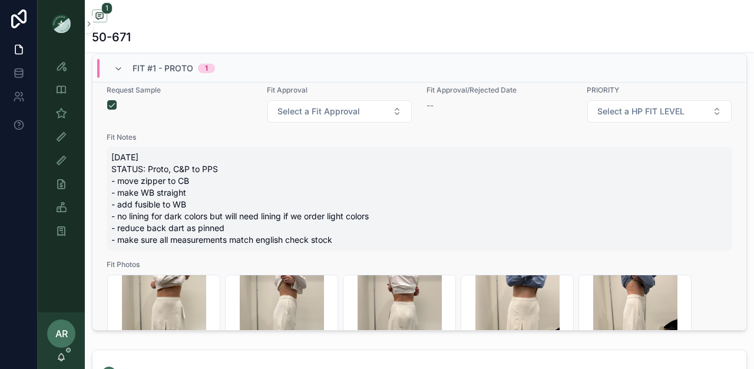
click at [111, 203] on div "[DATE] STATUS: Proto, C&P to PPS - move zipper to CB - make WB straight - add f…" at bounding box center [419, 199] width 625 height 104
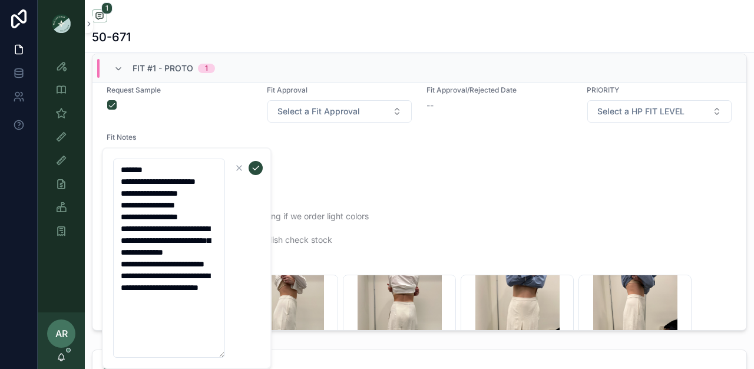
drag, startPoint x: 119, startPoint y: 204, endPoint x: 220, endPoint y: 336, distance: 166.0
click at [220, 336] on textarea "**********" at bounding box center [169, 257] width 112 height 199
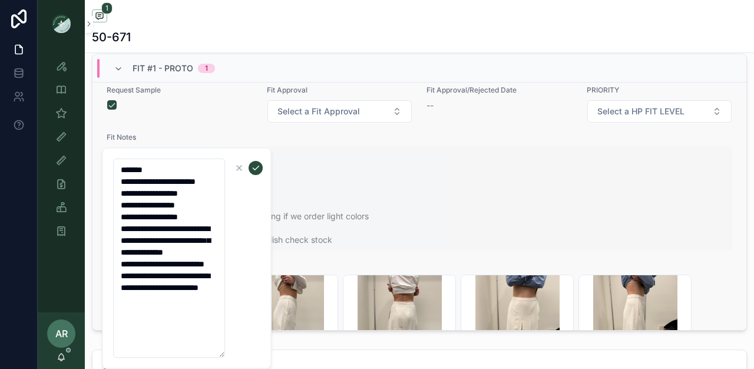
click at [447, 198] on span "[DATE] STATUS: Proto, C&P to PPS - move zipper to CB - make WB straight - add f…" at bounding box center [419, 198] width 616 height 94
click at [240, 167] on icon "scrollable content" at bounding box center [238, 167] width 9 height 9
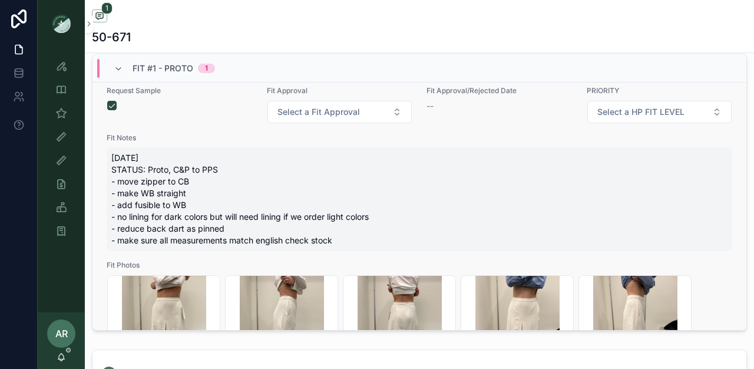
scroll to position [15, 0]
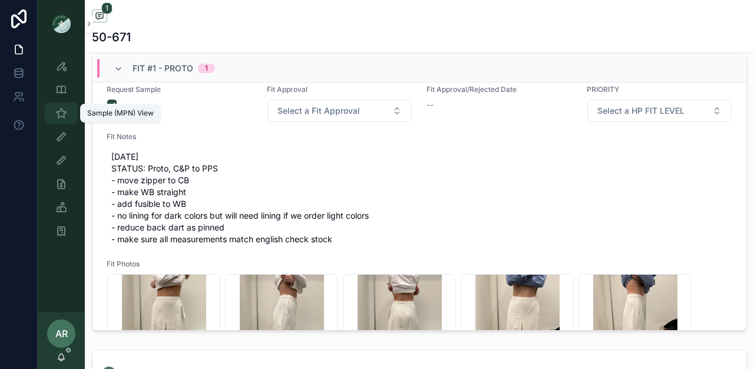
click at [58, 112] on icon "scrollable content" at bounding box center [61, 113] width 12 height 12
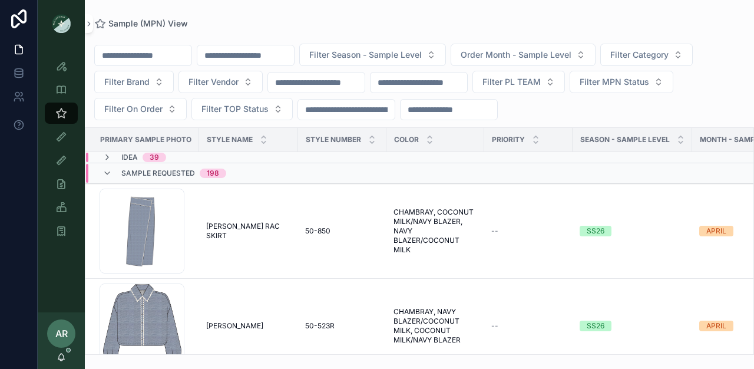
click at [236, 55] on input "scrollable content" at bounding box center [245, 55] width 97 height 16
type input "****"
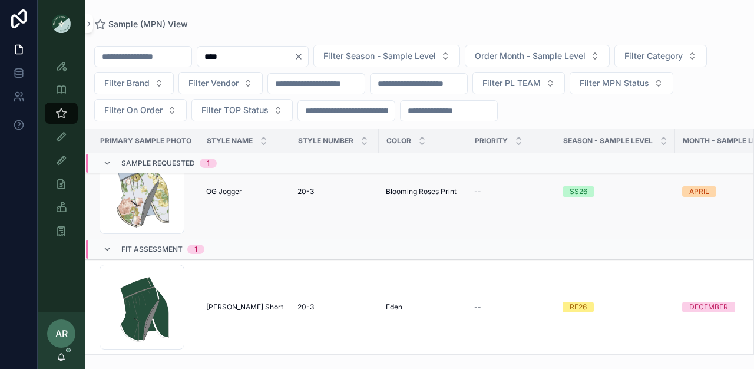
scroll to position [38, 0]
click at [228, 292] on td "Jane Jogger Short Jane Jogger Short" at bounding box center [244, 307] width 91 height 95
click at [230, 302] on span "[PERSON_NAME] Short" at bounding box center [244, 306] width 77 height 9
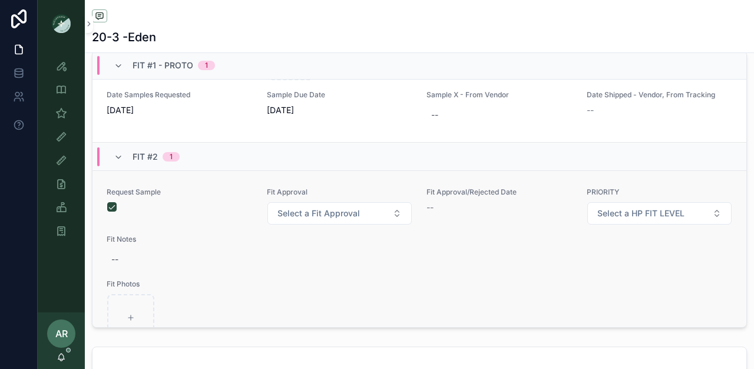
scroll to position [449, 0]
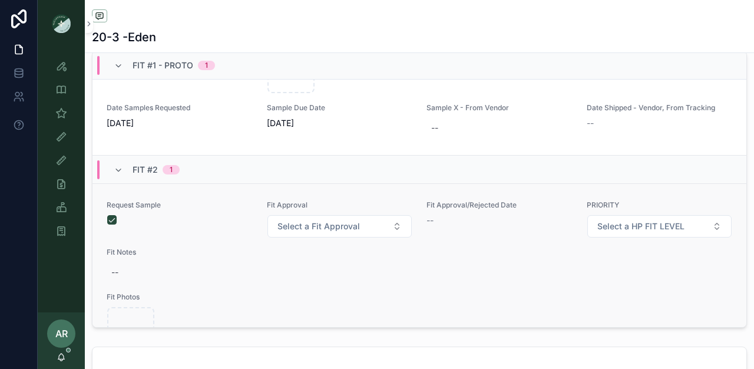
click at [136, 280] on div "Fit Notes --" at bounding box center [419, 264] width 625 height 35
click at [120, 283] on div "--" at bounding box center [419, 271] width 625 height 21
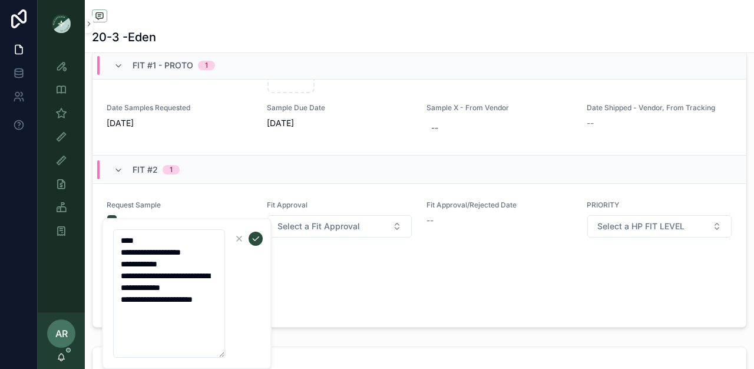
click at [140, 307] on textarea "**********" at bounding box center [169, 293] width 112 height 128
type textarea "**********"
click at [260, 238] on icon "scrollable content" at bounding box center [255, 238] width 9 height 9
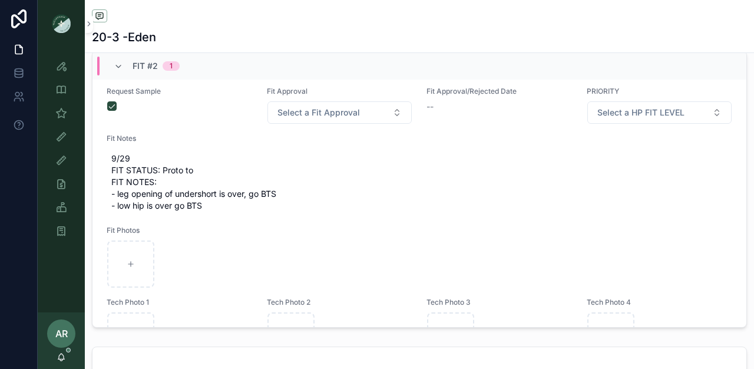
scroll to position [565, 0]
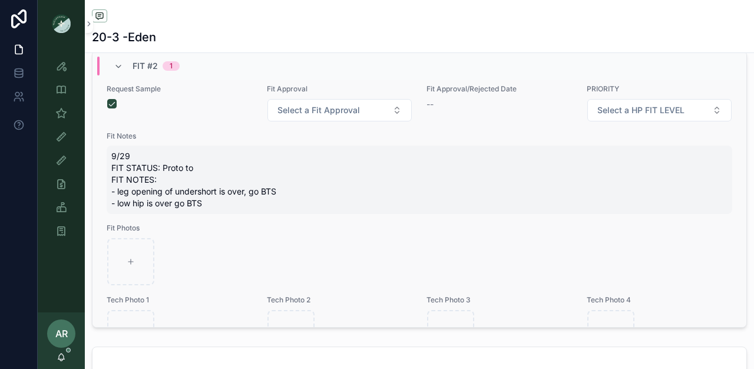
click at [186, 188] on span "9/29 FIT STATUS: Proto to FIT NOTES: - leg opening of undershort is over, go BT…" at bounding box center [419, 179] width 616 height 59
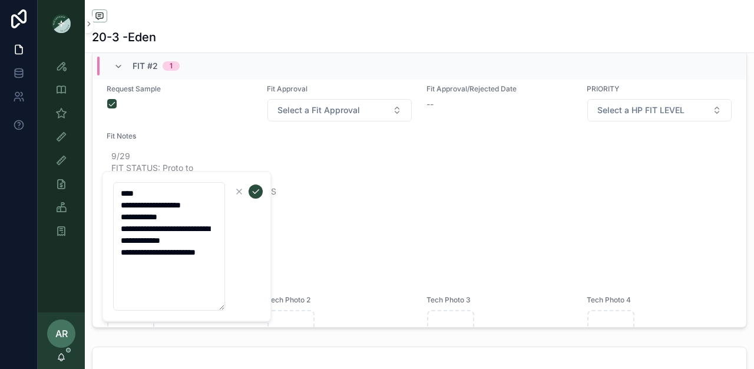
click at [194, 207] on textarea "**********" at bounding box center [169, 246] width 112 height 128
type textarea "**********"
click at [256, 193] on icon "scrollable content" at bounding box center [256, 192] width 6 height 4
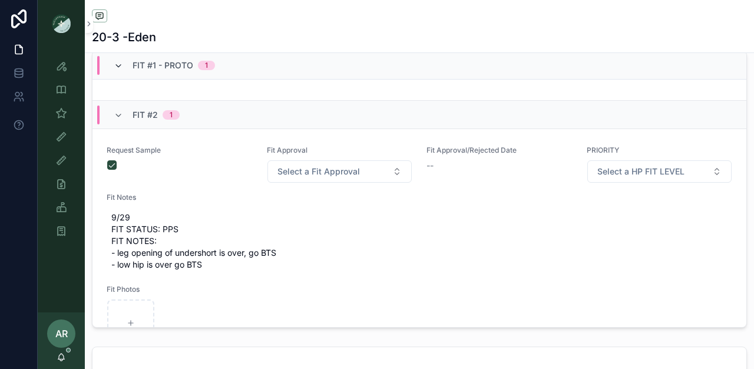
scroll to position [513, 0]
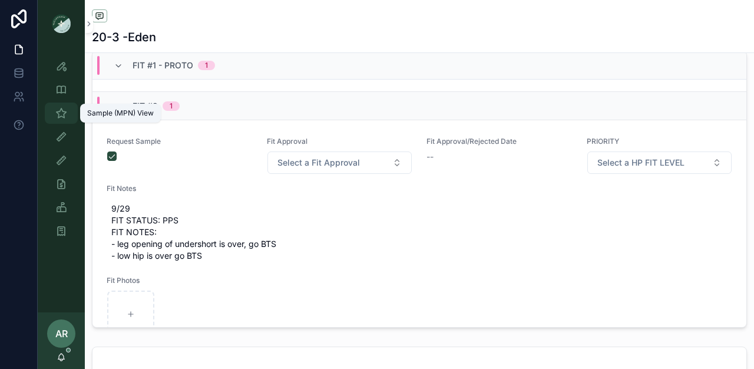
click at [65, 117] on icon "scrollable content" at bounding box center [61, 113] width 12 height 12
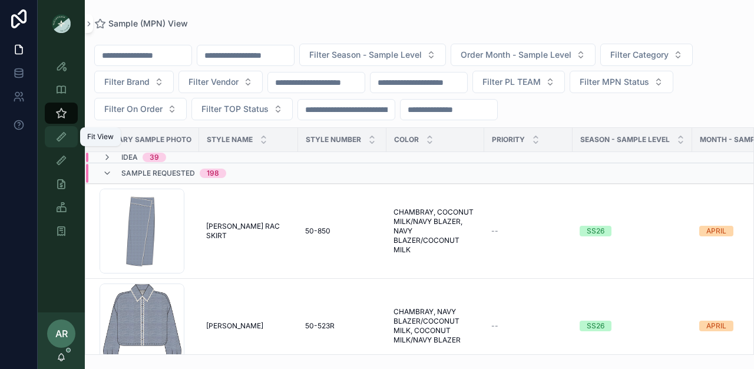
click at [63, 136] on icon "scrollable content" at bounding box center [61, 137] width 12 height 12
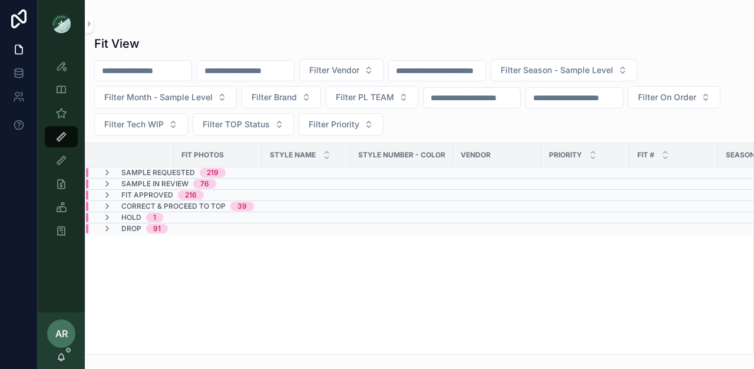
click at [274, 74] on input "scrollable content" at bounding box center [245, 70] width 97 height 16
type input "****"
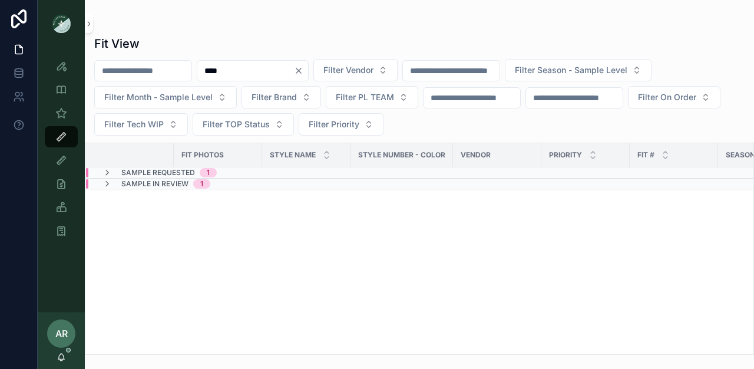
click at [155, 168] on span "Sample Requested" at bounding box center [158, 172] width 74 height 9
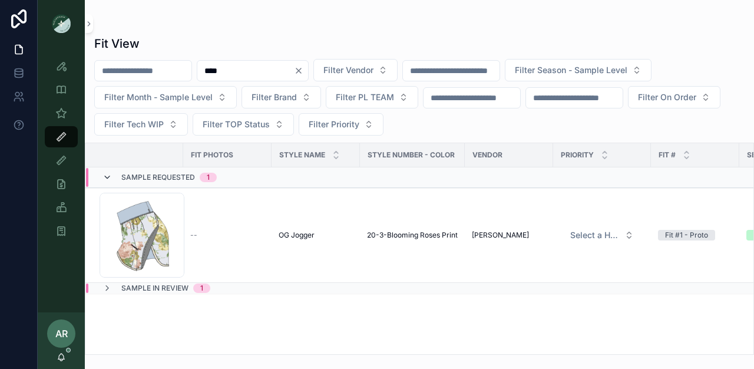
click at [111, 175] on icon "scrollable content" at bounding box center [106, 177] width 9 height 9
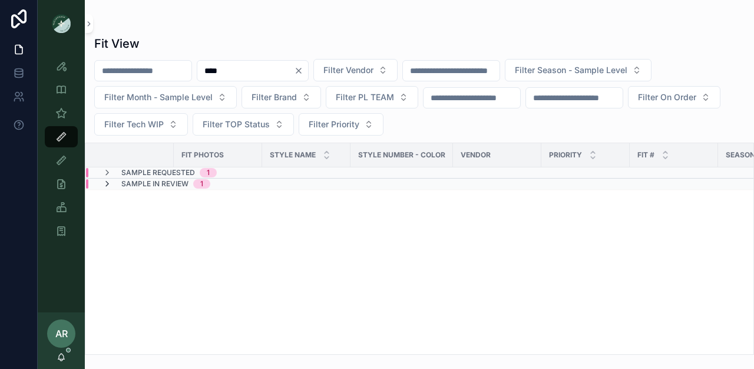
click at [106, 184] on icon "scrollable content" at bounding box center [106, 183] width 9 height 9
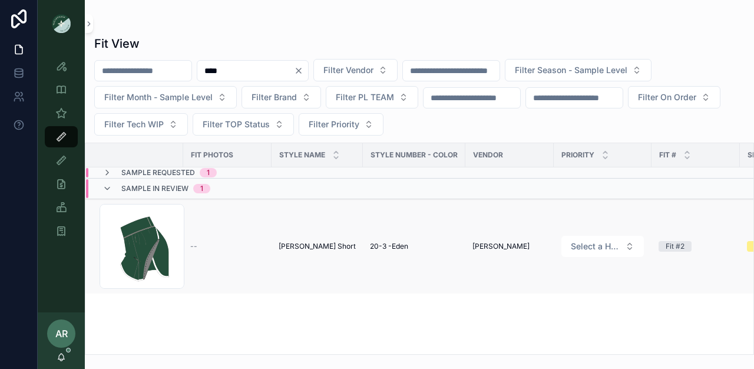
click at [297, 251] on td "Jane Jogger Short Jane Jogger Short" at bounding box center [316, 246] width 91 height 95
click at [297, 247] on span "[PERSON_NAME] Short" at bounding box center [317, 245] width 77 height 9
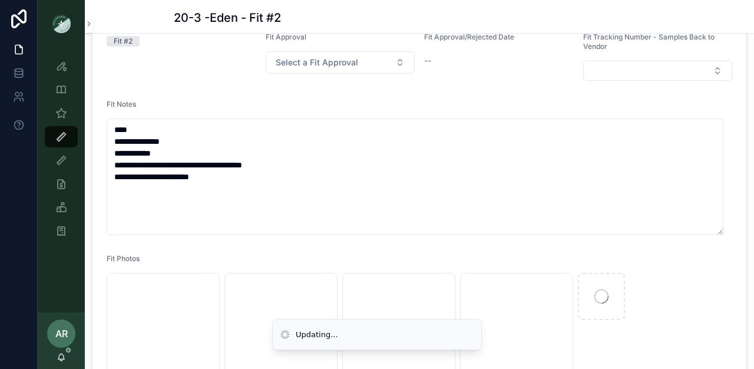
scroll to position [208, 0]
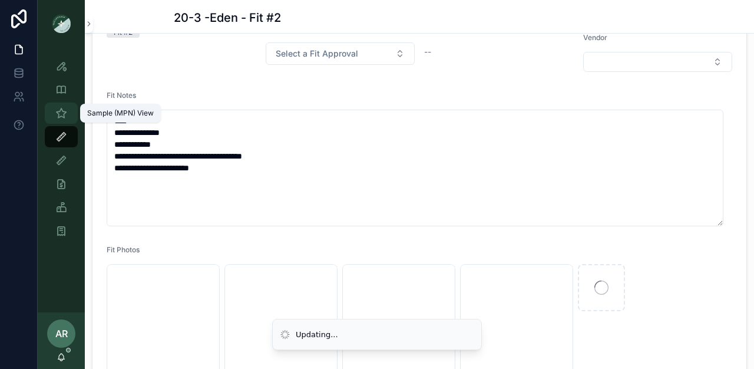
click at [62, 112] on icon "scrollable content" at bounding box center [61, 113] width 12 height 12
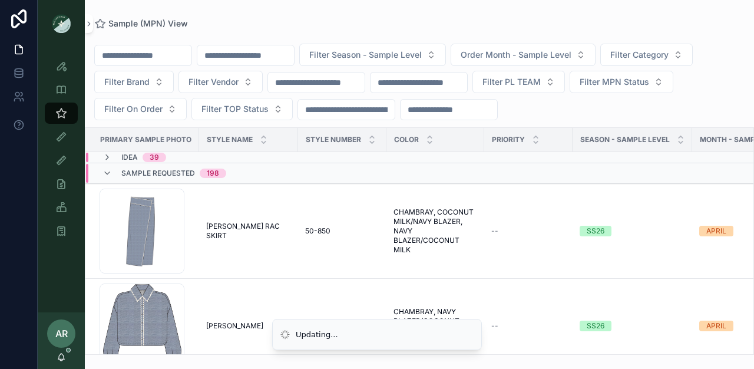
click at [260, 54] on input "scrollable content" at bounding box center [245, 55] width 97 height 16
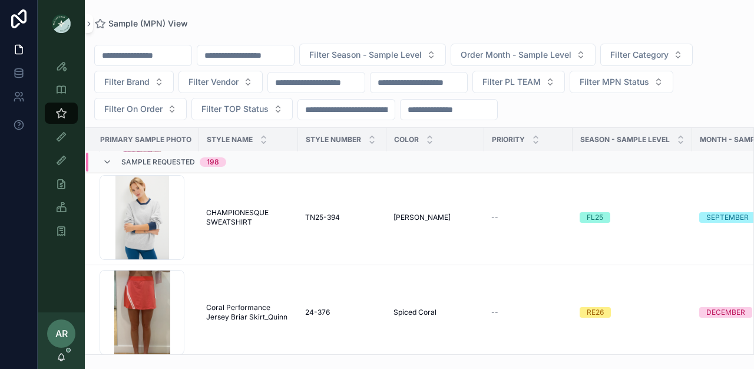
scroll to position [2093, 0]
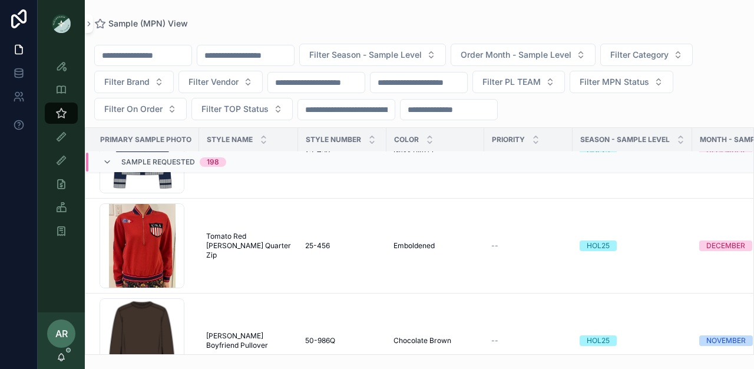
click at [254, 18] on div "Sample (MPN) View Filter Season - Sample Level Order Month - Sample Level Filte…" at bounding box center [419, 177] width 669 height 355
click at [241, 59] on input "scrollable content" at bounding box center [245, 55] width 97 height 16
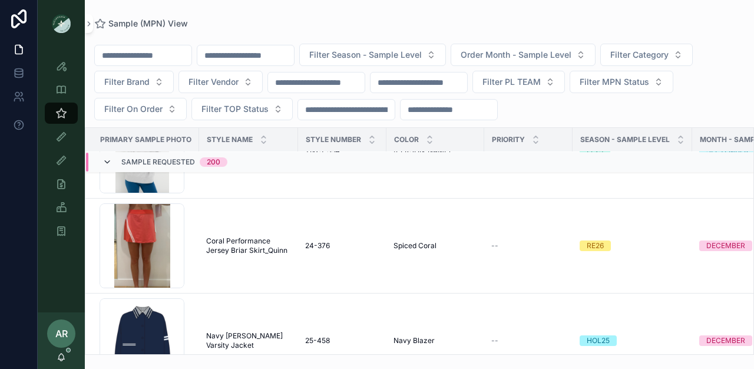
click at [111, 161] on icon "scrollable content" at bounding box center [106, 161] width 9 height 9
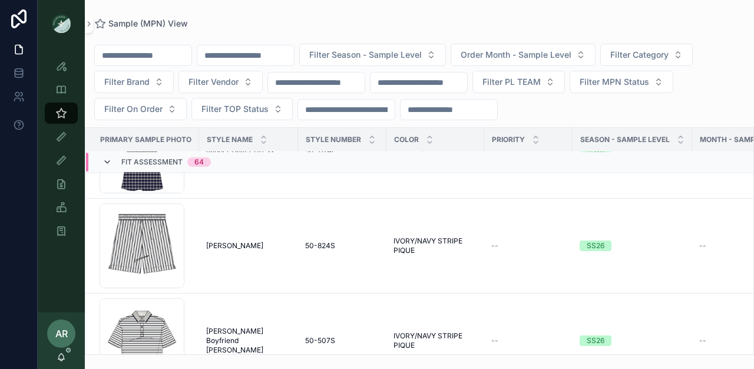
click at [108, 164] on icon "scrollable content" at bounding box center [106, 161] width 9 height 9
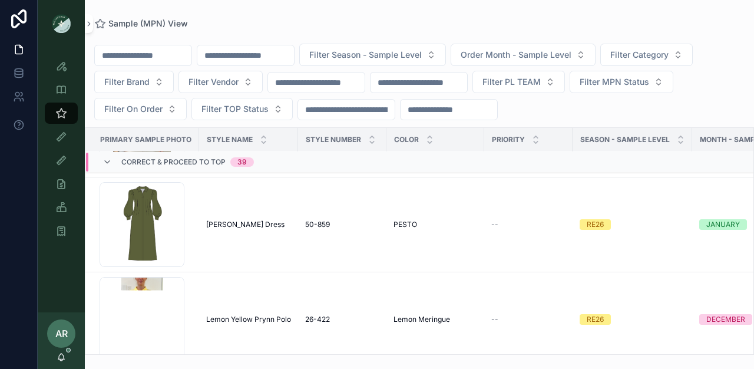
scroll to position [2451, 0]
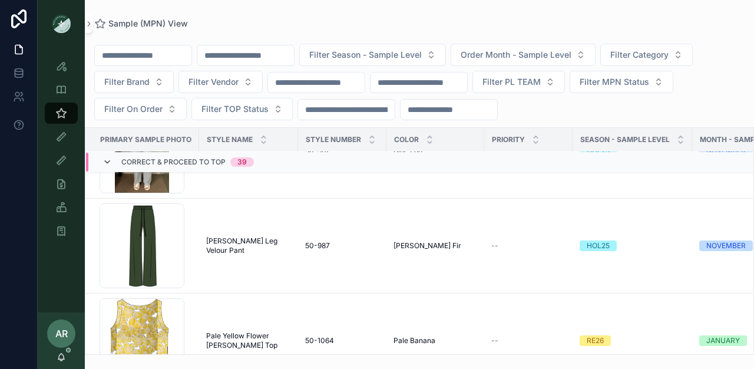
click at [110, 158] on icon "scrollable content" at bounding box center [106, 161] width 9 height 9
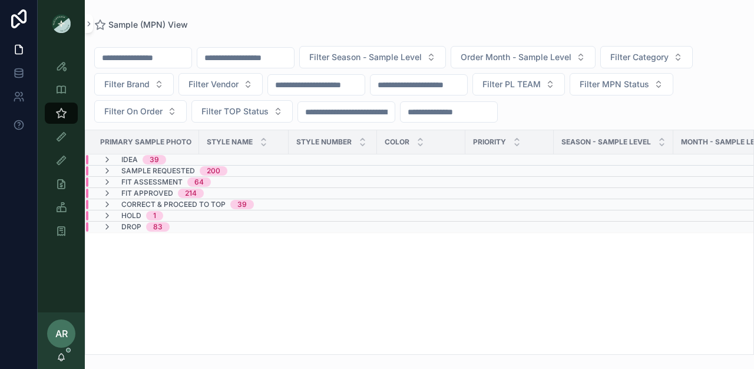
scroll to position [0, 0]
click at [105, 180] on icon "scrollable content" at bounding box center [106, 181] width 9 height 9
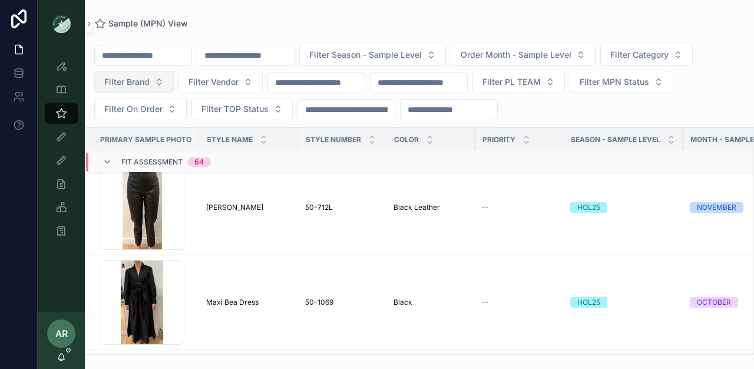
scroll to position [640, 0]
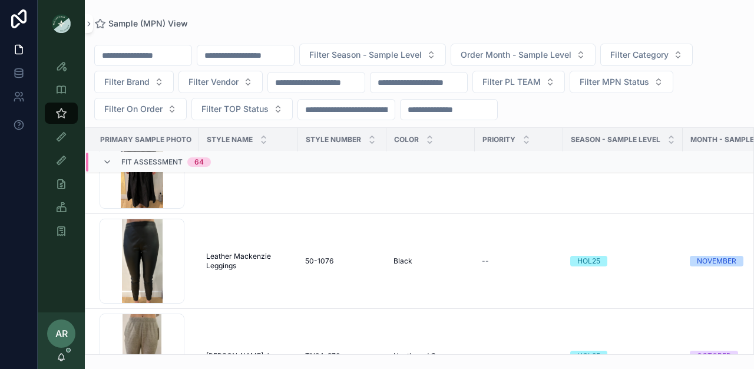
click at [241, 56] on input "scrollable content" at bounding box center [245, 55] width 97 height 16
type input "******"
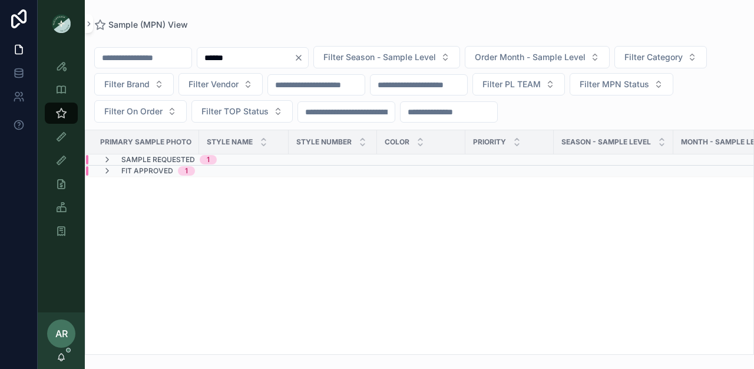
click at [112, 159] on div "Sample Requested 1" at bounding box center [159, 159] width 114 height 9
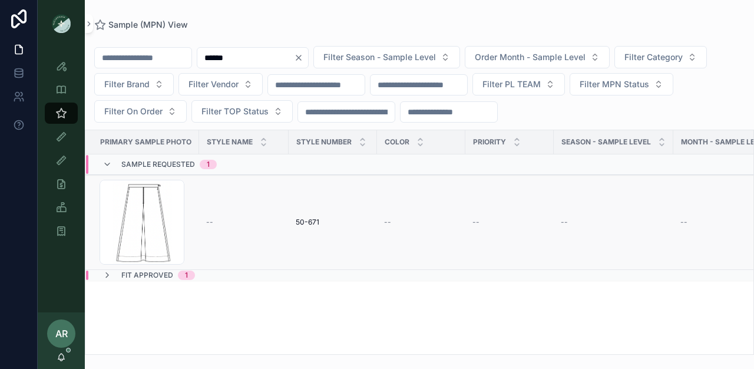
click at [257, 198] on td "--" at bounding box center [244, 222] width 90 height 95
click at [294, 220] on td "50-671 50-671" at bounding box center [333, 222] width 88 height 95
click at [300, 222] on span "50-671" at bounding box center [308, 221] width 24 height 9
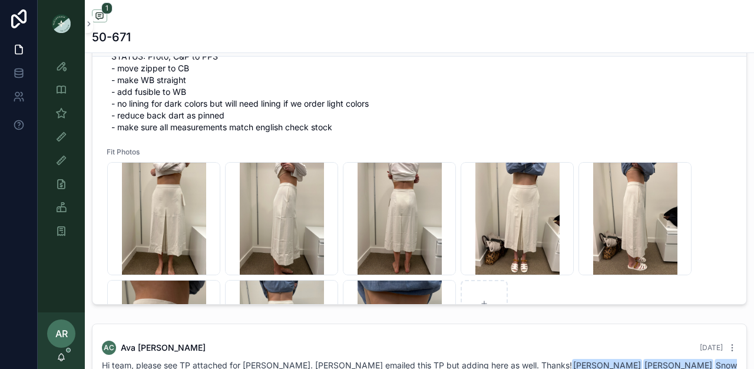
scroll to position [98, 0]
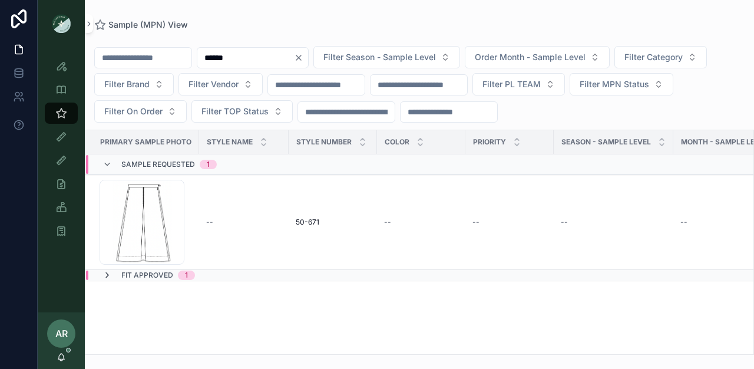
click at [104, 272] on icon "scrollable content" at bounding box center [106, 274] width 9 height 9
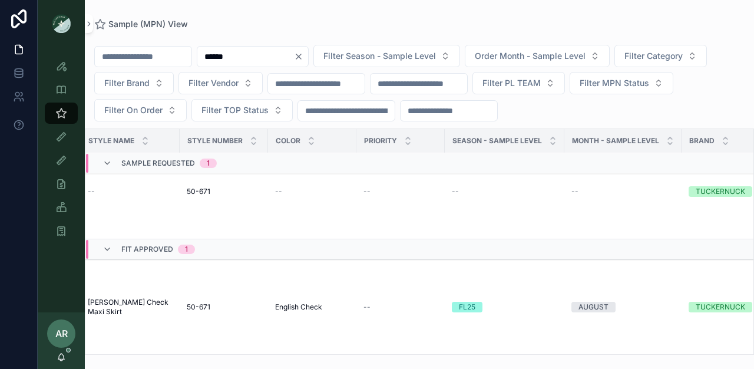
scroll to position [31, 0]
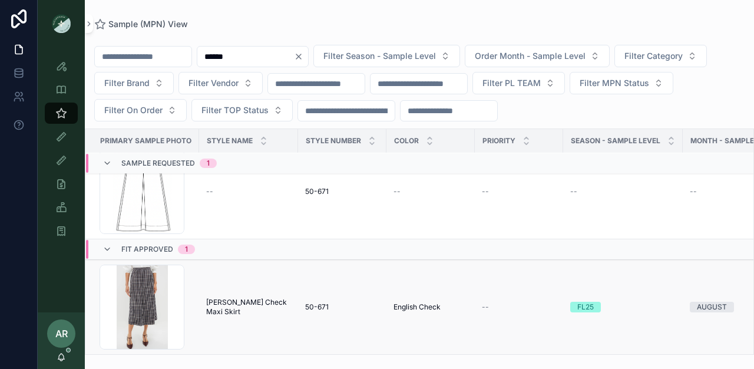
click at [245, 297] on span "[PERSON_NAME] Check Maxi Skirt" at bounding box center [248, 306] width 85 height 19
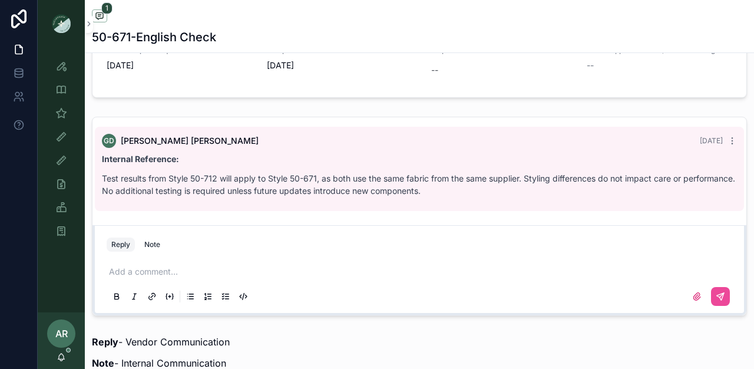
scroll to position [711, 0]
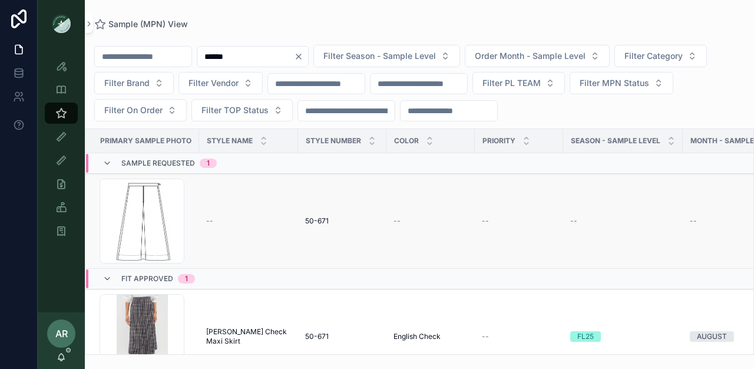
click at [313, 226] on td "50-671 50-671" at bounding box center [342, 221] width 88 height 95
click at [310, 222] on span "50-671" at bounding box center [317, 220] width 24 height 9
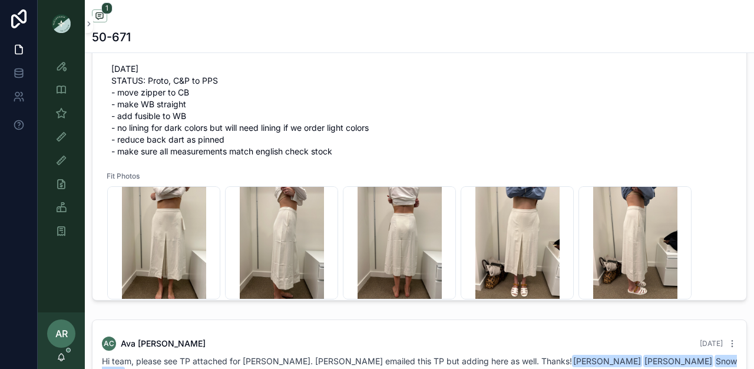
scroll to position [80, 0]
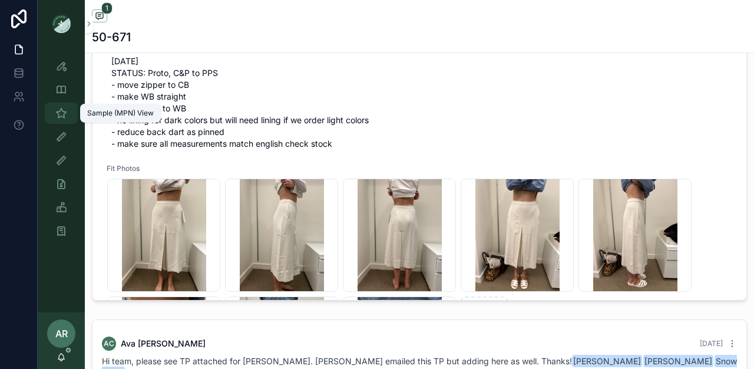
click at [61, 115] on icon "scrollable content" at bounding box center [61, 113] width 12 height 12
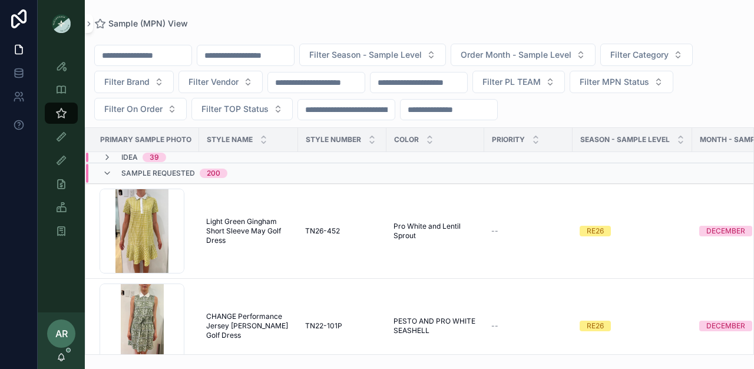
click at [233, 55] on input "scrollable content" at bounding box center [245, 55] width 97 height 16
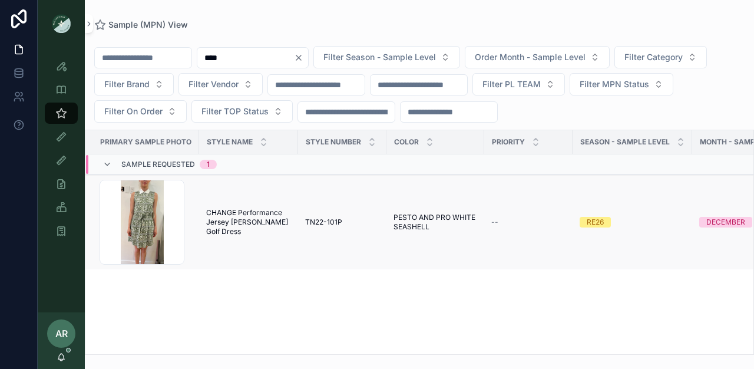
type input "****"
click at [253, 217] on span "CHANGE Performance Jersey [PERSON_NAME] Golf Dress" at bounding box center [248, 222] width 85 height 28
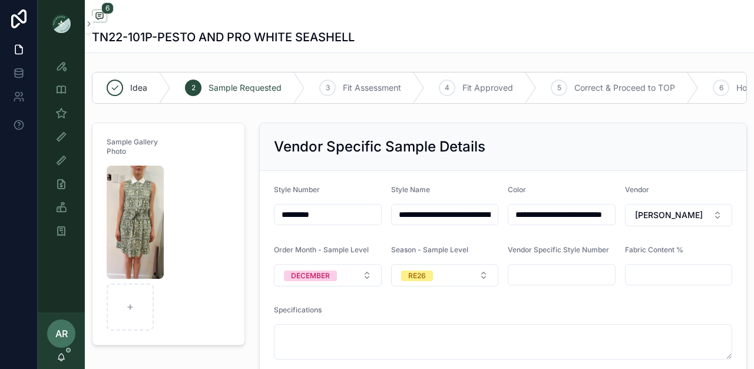
type input "*********"
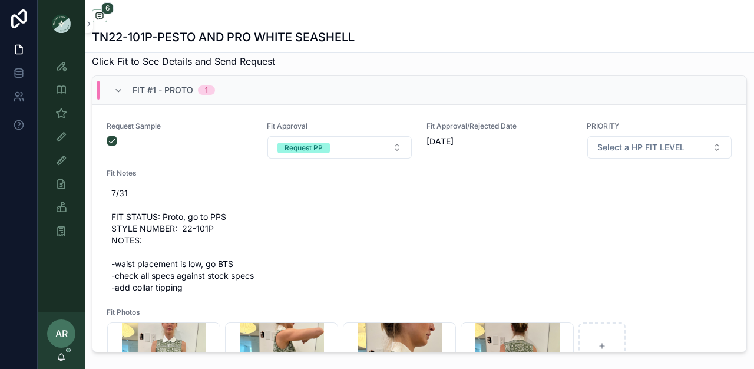
scroll to position [454, 0]
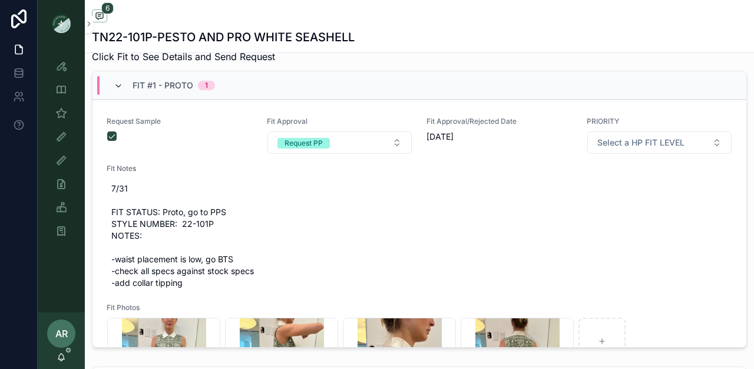
click at [114, 91] on icon "scrollable content" at bounding box center [118, 85] width 9 height 9
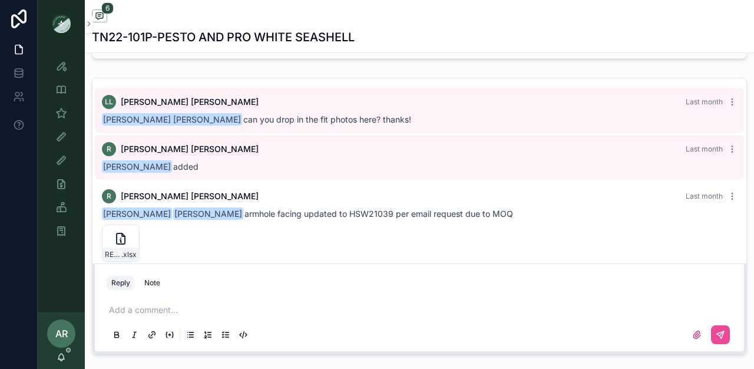
scroll to position [23, 0]
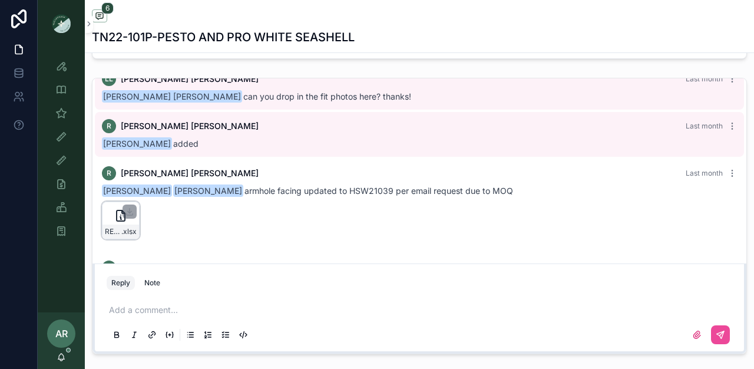
click at [128, 214] on div "scrollable content" at bounding box center [129, 211] width 14 height 14
click at [131, 213] on icon "scrollable content" at bounding box center [130, 212] width 4 height 2
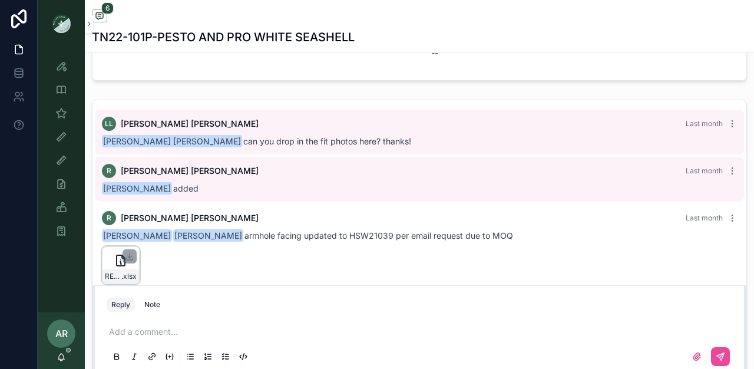
scroll to position [701, 0]
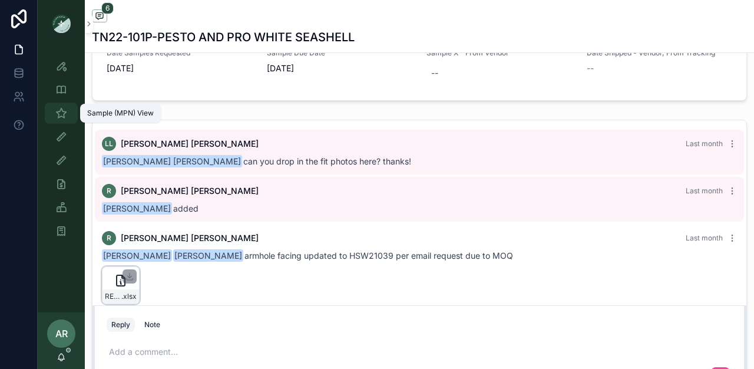
click at [60, 114] on icon "scrollable content" at bounding box center [61, 113] width 12 height 12
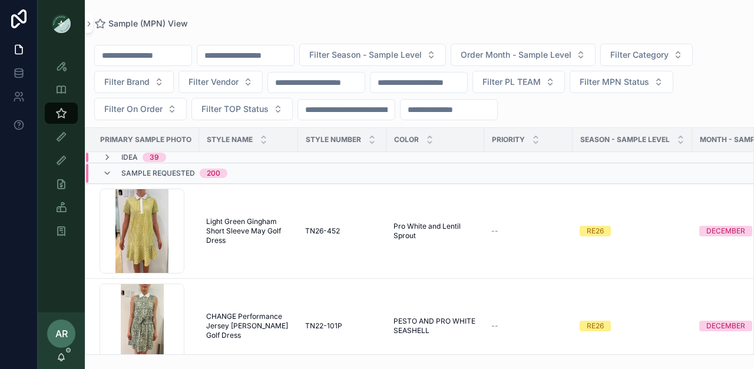
click at [249, 55] on input "scrollable content" at bounding box center [245, 55] width 97 height 16
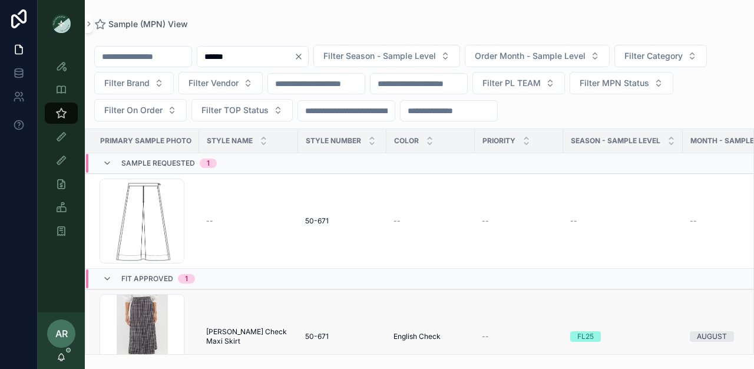
type input "******"
click at [213, 305] on td "Phoebe English Check Maxi Skirt Phoebe English Check Maxi Skirt" at bounding box center [248, 336] width 99 height 95
click at [218, 326] on td "Phoebe English Check Maxi Skirt Phoebe English Check Maxi Skirt" at bounding box center [248, 336] width 99 height 95
click at [220, 334] on span "[PERSON_NAME] Check Maxi Skirt" at bounding box center [248, 336] width 85 height 19
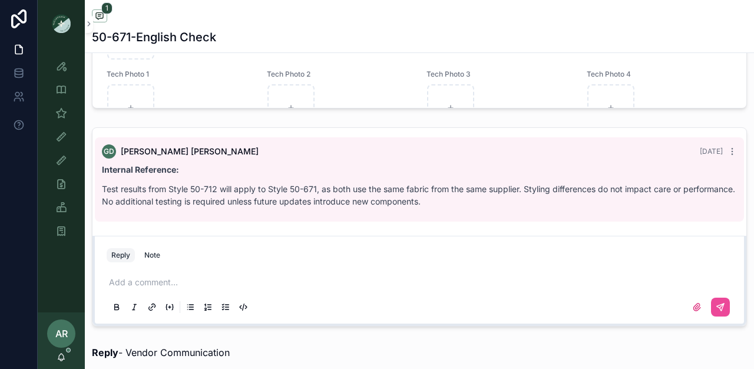
scroll to position [704, 0]
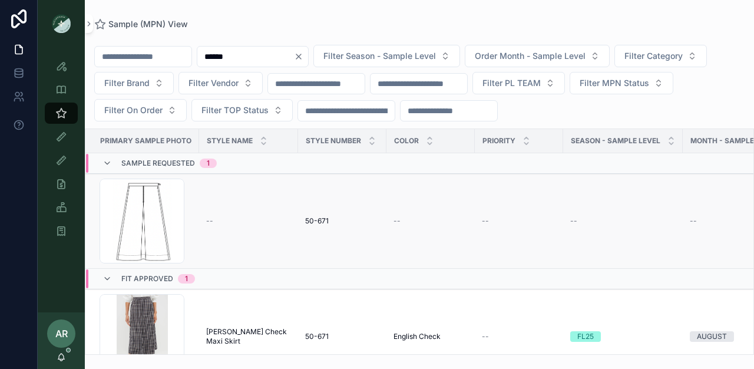
click at [243, 265] on td "--" at bounding box center [248, 221] width 99 height 95
click at [339, 237] on td "50-671 50-671" at bounding box center [342, 221] width 88 height 95
drag, startPoint x: 257, startPoint y: 59, endPoint x: 161, endPoint y: 57, distance: 96.0
click at [161, 57] on div "****** Filter Season - Sample Level Order Month - Sample Level Filter Category …" at bounding box center [419, 83] width 669 height 77
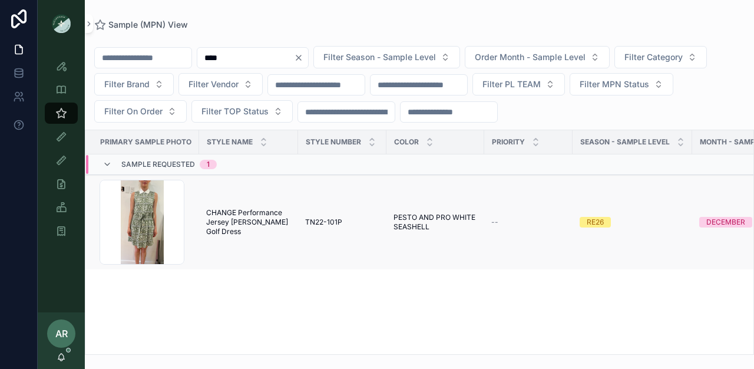
type input "****"
click at [245, 229] on span "CHANGE Performance Jersey [PERSON_NAME] Golf Dress" at bounding box center [248, 222] width 85 height 28
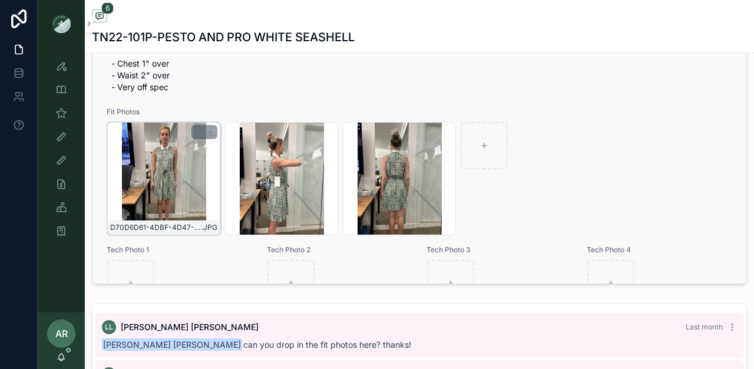
scroll to position [127, 0]
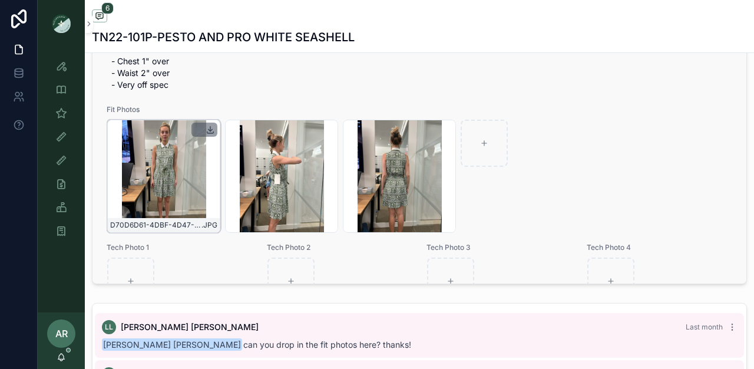
click at [213, 134] on icon "scrollable content" at bounding box center [210, 129] width 9 height 9
click at [326, 134] on icon "scrollable content" at bounding box center [327, 129] width 9 height 9
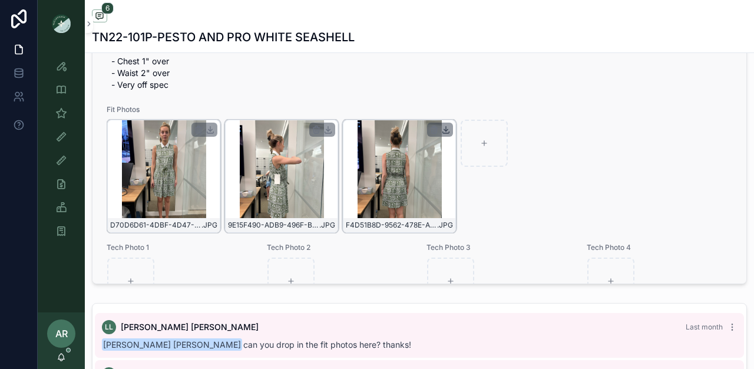
click at [442, 134] on icon "scrollable content" at bounding box center [445, 129] width 9 height 9
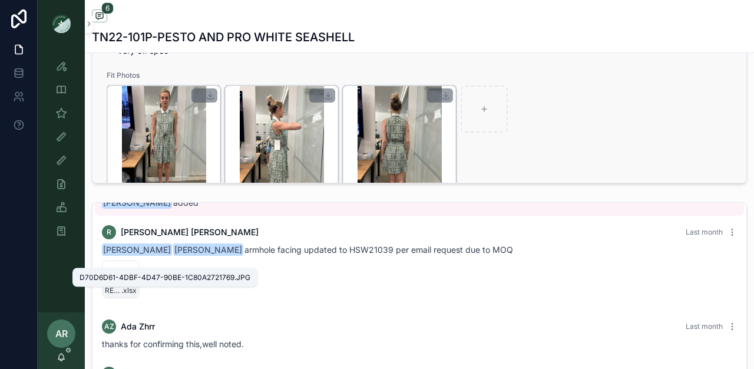
scroll to position [0, 0]
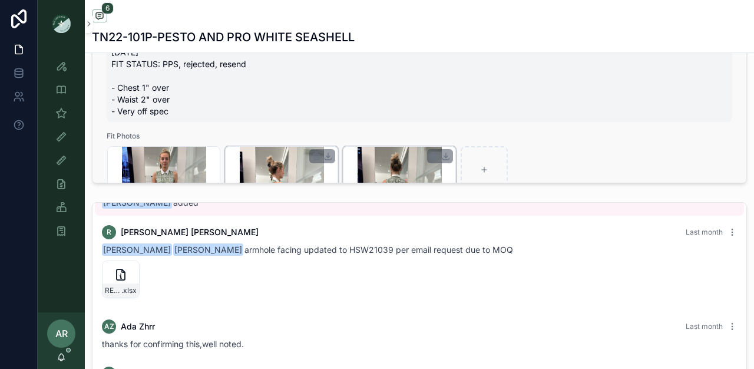
click at [130, 96] on span "9/29/25 FIT STATUS: PPS, rejected, resend - Chest 1" over - Waist 2" over - Ver…" at bounding box center [419, 82] width 616 height 71
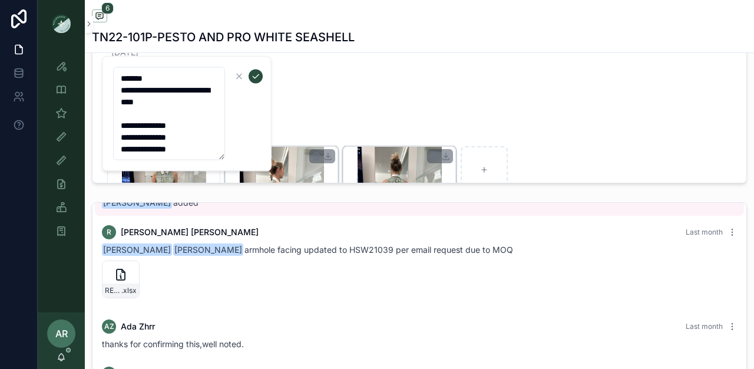
drag, startPoint x: 119, startPoint y: 125, endPoint x: 226, endPoint y: 143, distance: 108.1
click at [225, 144] on form "**********" at bounding box center [187, 114] width 151 height 94
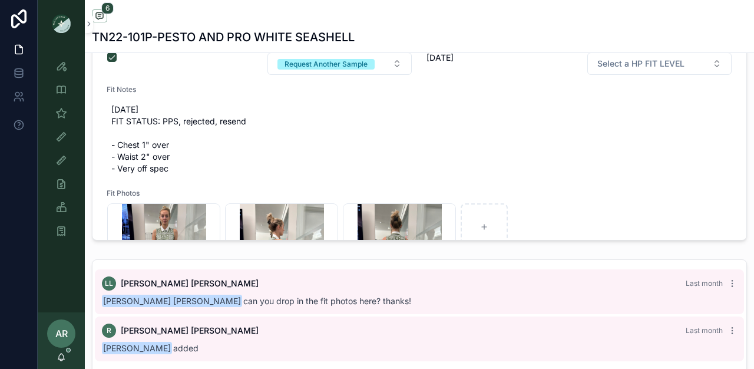
scroll to position [524, 0]
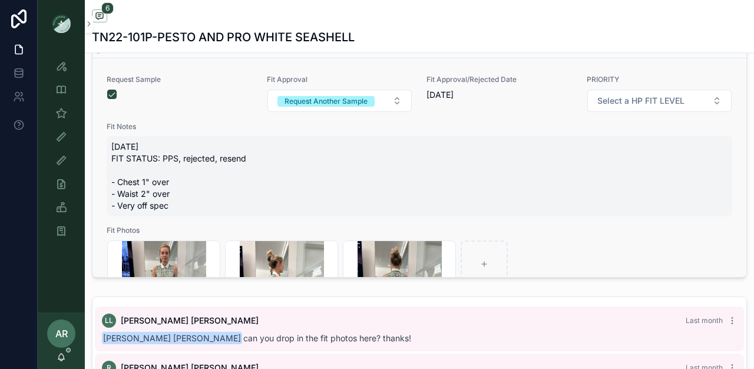
click at [174, 190] on span "9/29/25 FIT STATUS: PPS, rejected, resend - Chest 1" over - Waist 2" over - Ver…" at bounding box center [419, 176] width 616 height 71
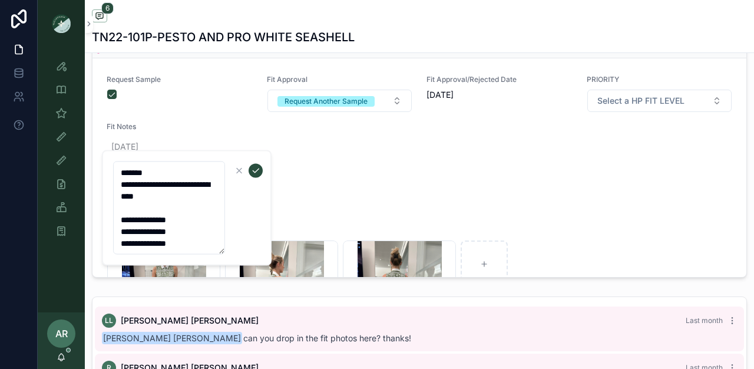
drag, startPoint x: 118, startPoint y: 218, endPoint x: 201, endPoint y: 247, distance: 87.2
click at [201, 247] on textarea "**********" at bounding box center [169, 207] width 112 height 93
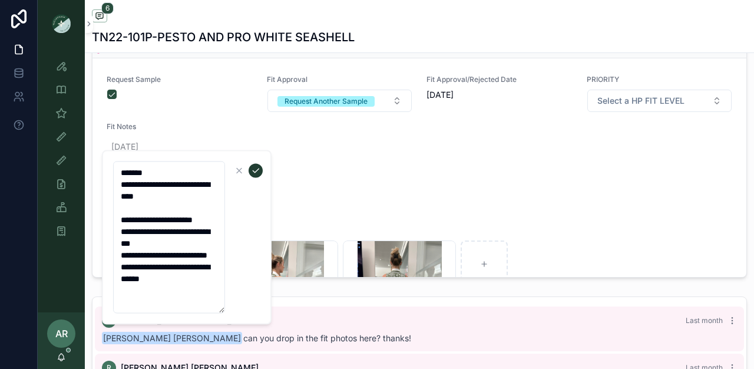
type textarea "**********"
click at [258, 171] on icon "scrollable content" at bounding box center [255, 170] width 9 height 9
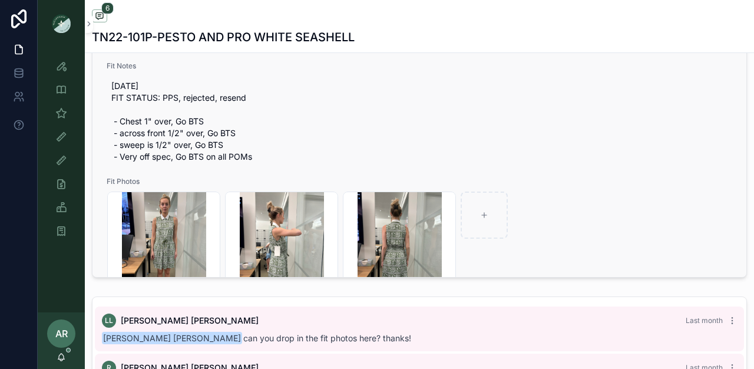
scroll to position [19, 0]
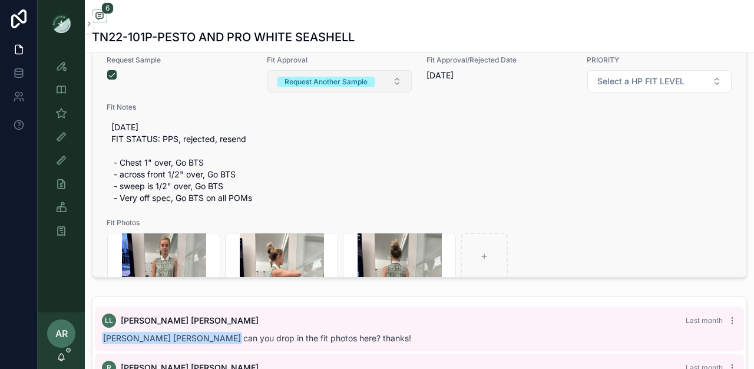
click at [333, 87] on div "Request Another Sample" at bounding box center [325, 82] width 83 height 11
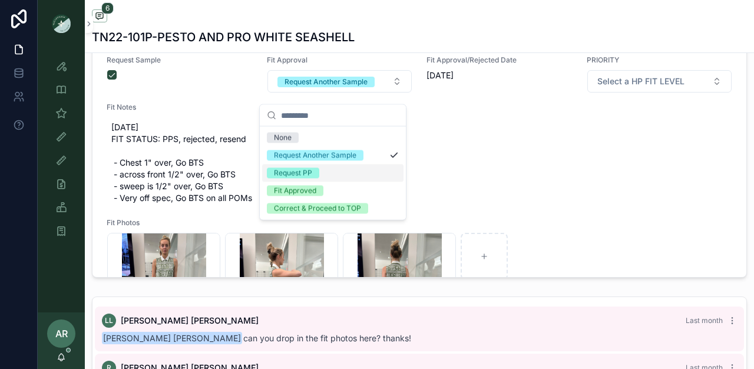
click at [291, 176] on div "Request PP" at bounding box center [293, 173] width 38 height 11
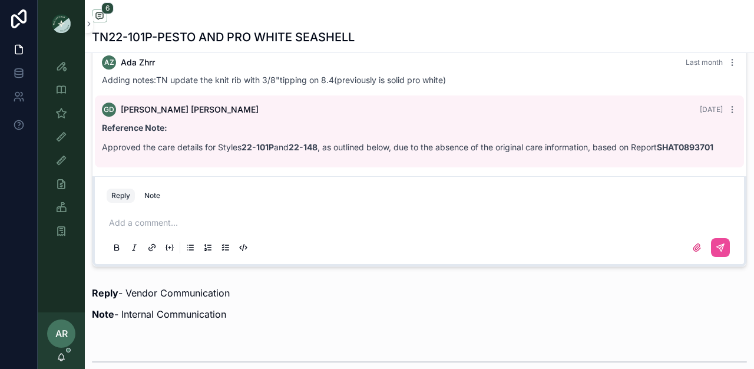
scroll to position [835, 0]
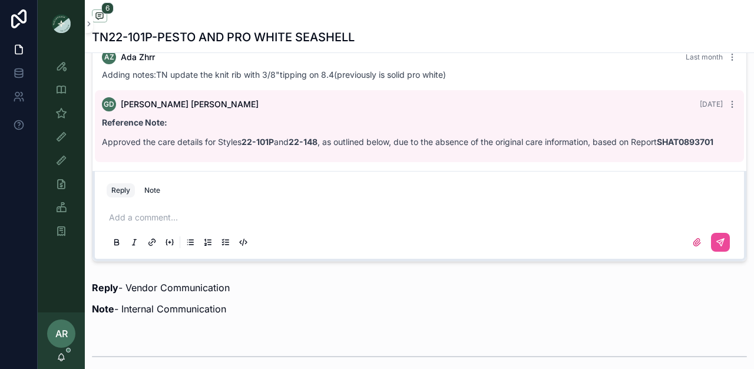
click at [138, 223] on p "scrollable content" at bounding box center [421, 217] width 625 height 12
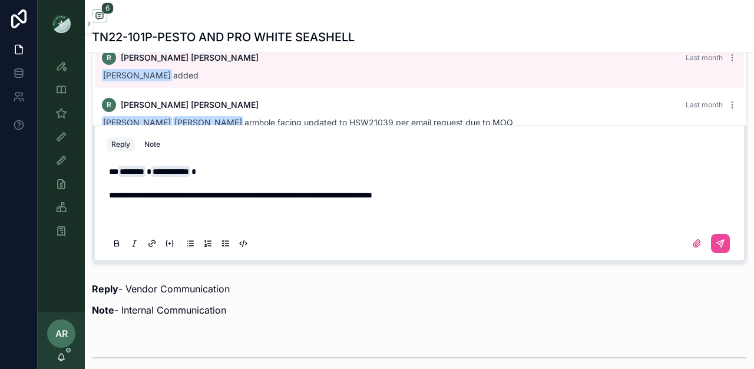
scroll to position [822, 0]
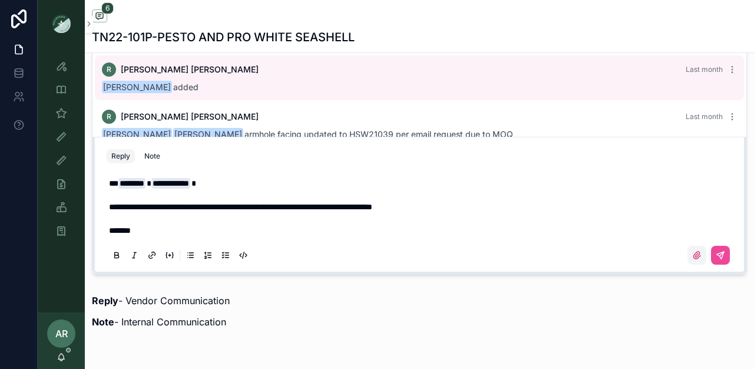
click at [693, 259] on icon "scrollable content" at bounding box center [696, 254] width 7 height 7
click at [0, 0] on input "scrollable content" at bounding box center [0, 0] width 0 height 0
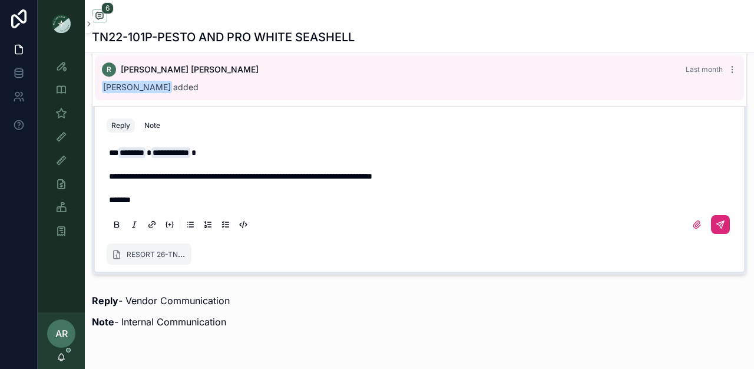
click at [717, 228] on icon "scrollable content" at bounding box center [720, 224] width 7 height 7
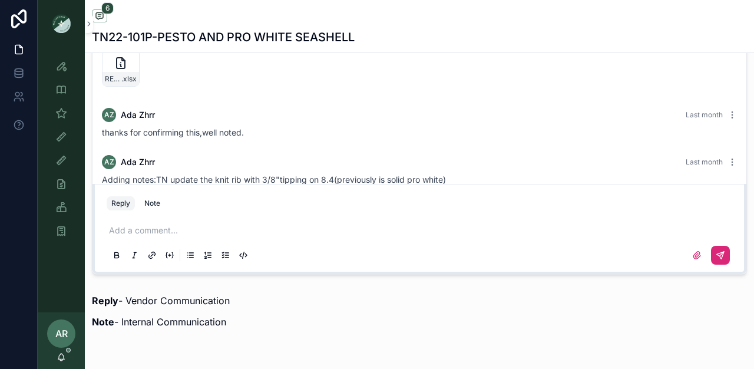
scroll to position [341, 0]
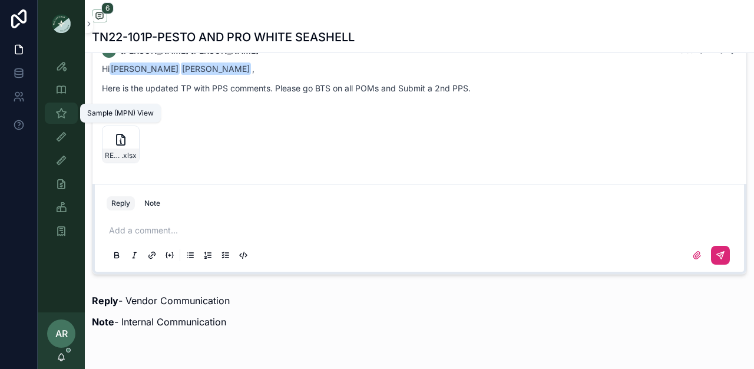
click at [54, 121] on div "Sample (MPN) View" at bounding box center [61, 113] width 19 height 19
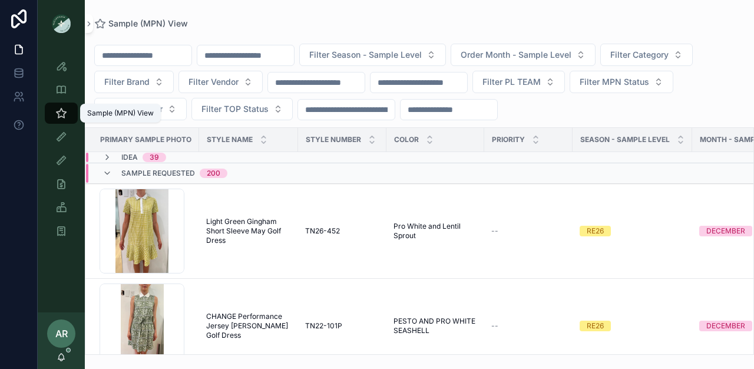
click at [257, 58] on input "scrollable content" at bounding box center [245, 55] width 97 height 16
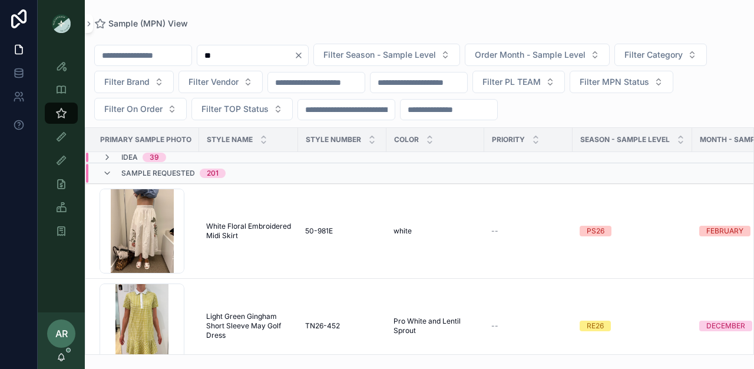
type input "*"
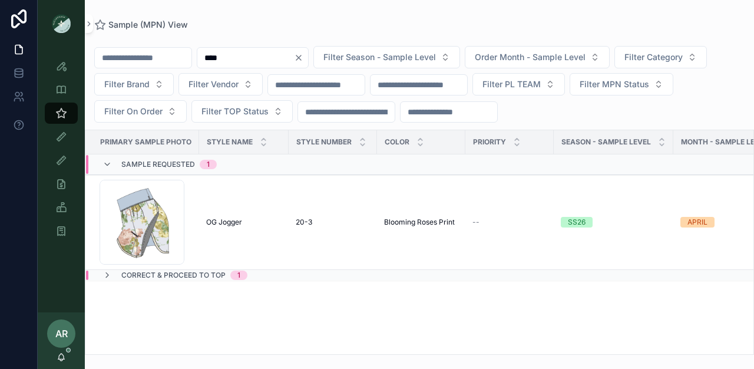
type input "****"
click at [208, 270] on td "Correct & Proceed to TOP 1" at bounding box center [231, 275] width 292 height 11
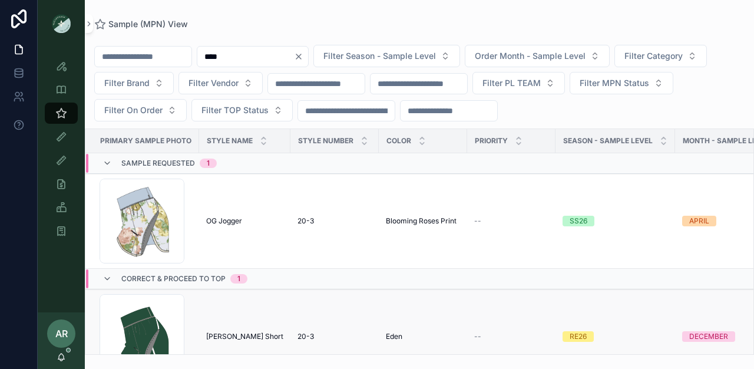
scroll to position [38, 0]
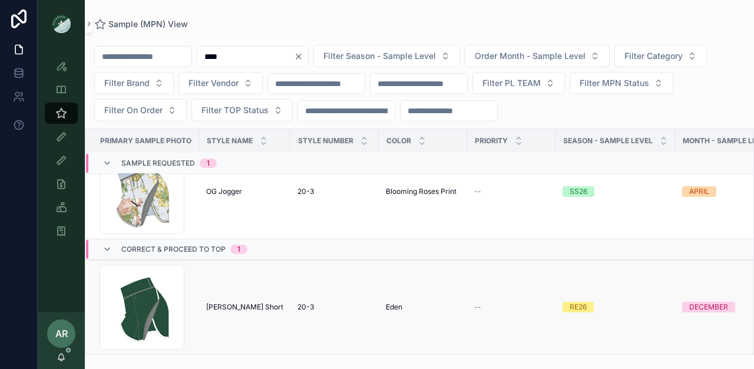
click at [234, 302] on span "[PERSON_NAME] Short" at bounding box center [244, 306] width 77 height 9
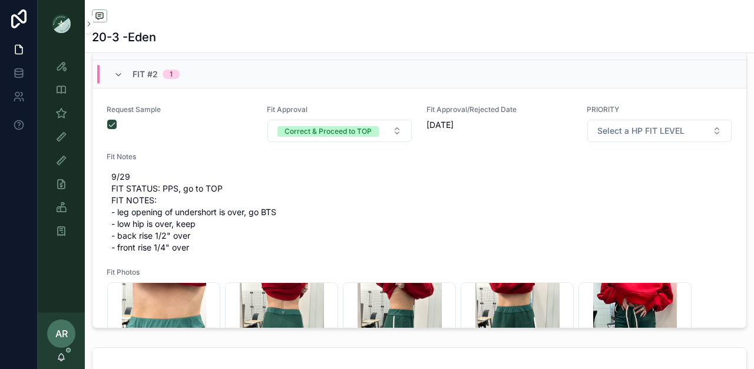
scroll to position [28, 0]
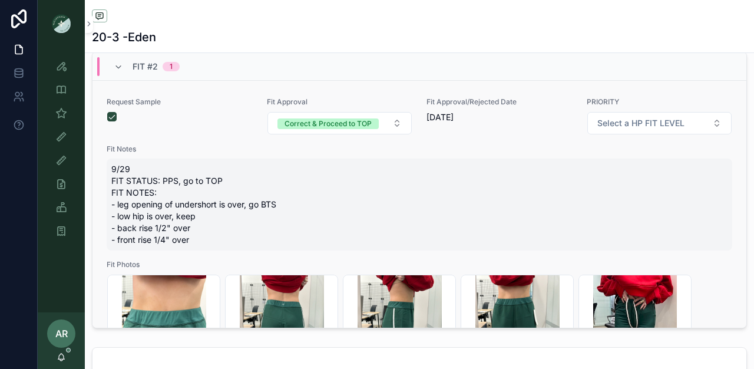
click at [140, 206] on span "9/29 FIT STATUS: PPS, go to TOP FIT NOTES: - leg opening of undershort is over,…" at bounding box center [419, 204] width 616 height 82
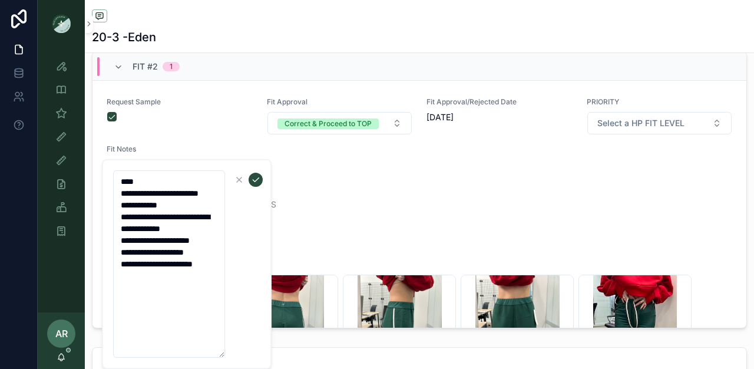
drag, startPoint x: 118, startPoint y: 227, endPoint x: 201, endPoint y: 299, distance: 110.3
click at [201, 299] on textarea "**********" at bounding box center [169, 263] width 112 height 187
click at [255, 180] on icon "scrollable content" at bounding box center [256, 180] width 6 height 4
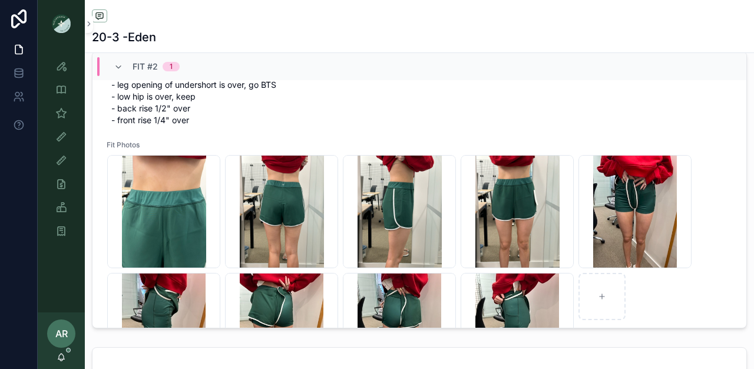
scroll to position [155, 0]
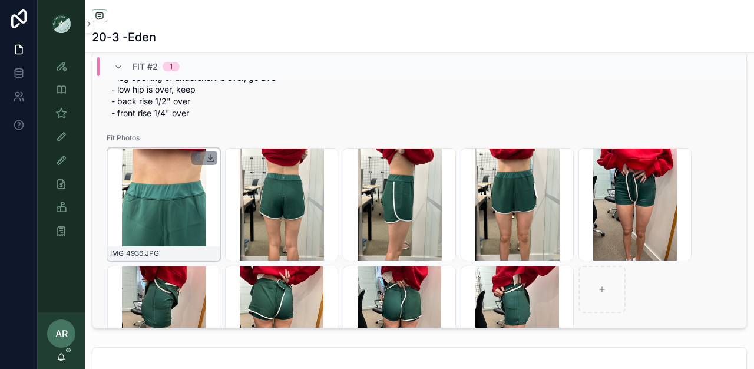
click at [209, 163] on icon "scrollable content" at bounding box center [210, 157] width 9 height 9
click at [328, 160] on icon "scrollable content" at bounding box center [328, 157] width 0 height 5
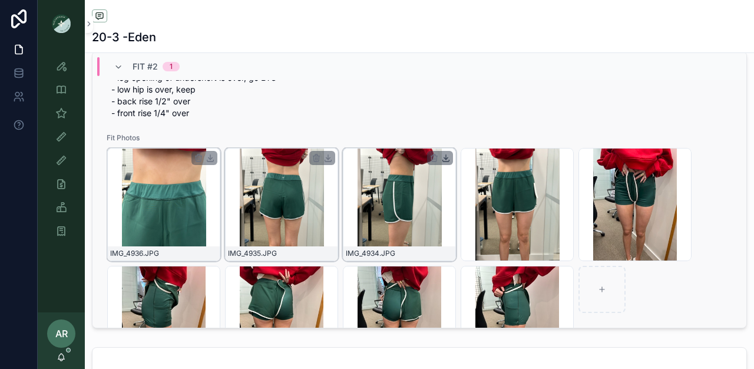
click at [447, 163] on icon "scrollable content" at bounding box center [445, 157] width 9 height 9
click at [565, 163] on icon "scrollable content" at bounding box center [563, 157] width 9 height 9
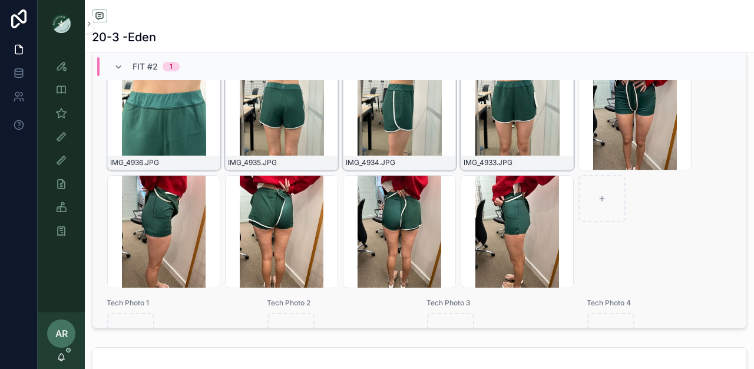
scroll to position [252, 0]
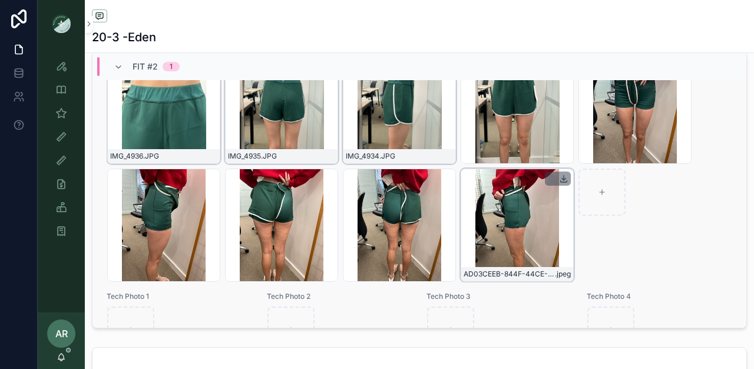
click at [564, 180] on icon "scrollable content" at bounding box center [564, 177] width 0 height 5
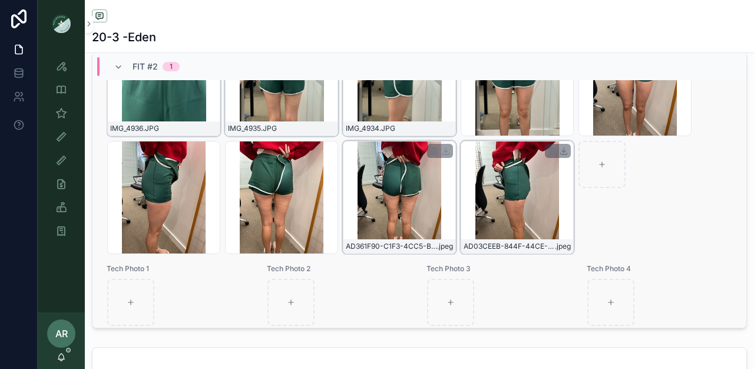
scroll to position [287, 0]
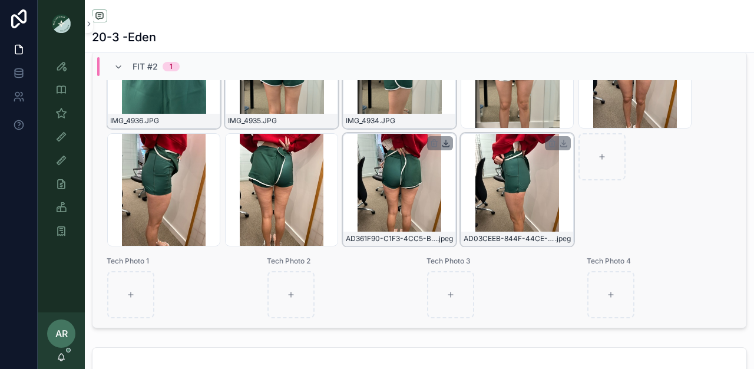
click at [443, 148] on icon "scrollable content" at bounding box center [445, 142] width 9 height 9
click at [339, 141] on div "IMG_4936 .JPG IMG_4935 .JPG IMG_4934 .JPG IMG_4933 .JPG ECD61F69-D263-4CC6-9563…" at bounding box center [419, 130] width 624 height 231
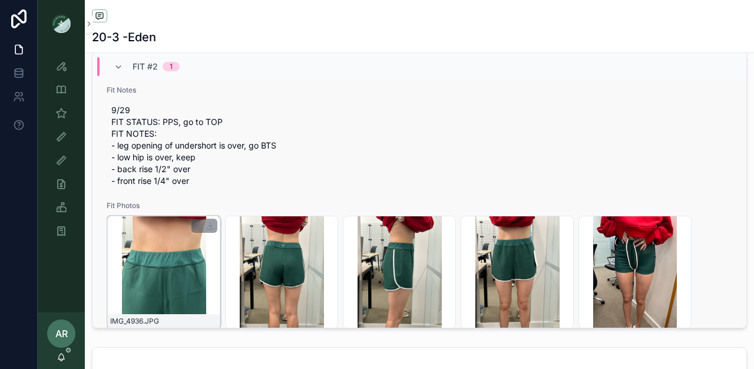
scroll to position [72, 0]
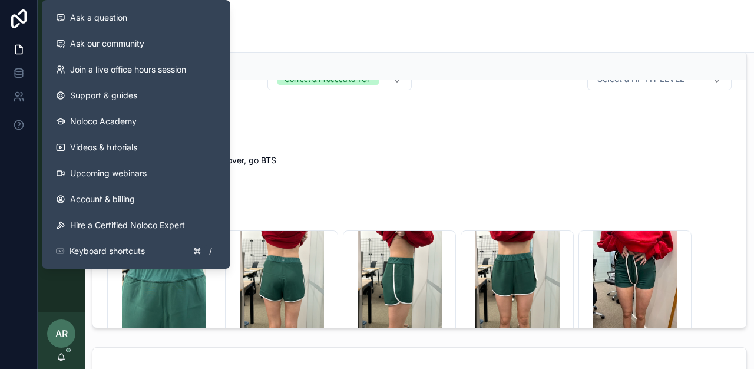
click at [300, 29] on div "20-3 -Eden" at bounding box center [419, 37] width 655 height 16
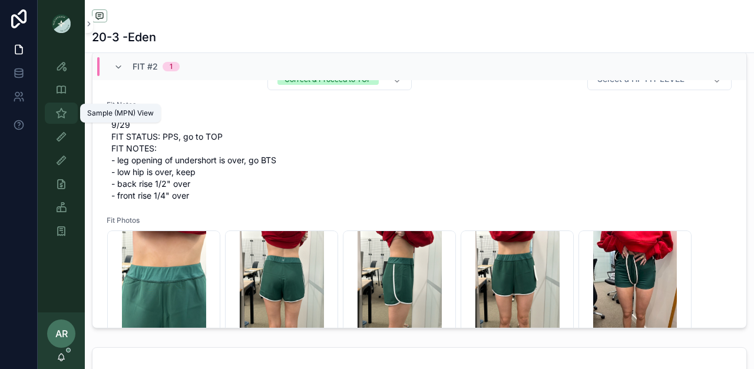
click at [55, 120] on div "Sample (MPN) View" at bounding box center [61, 113] width 19 height 19
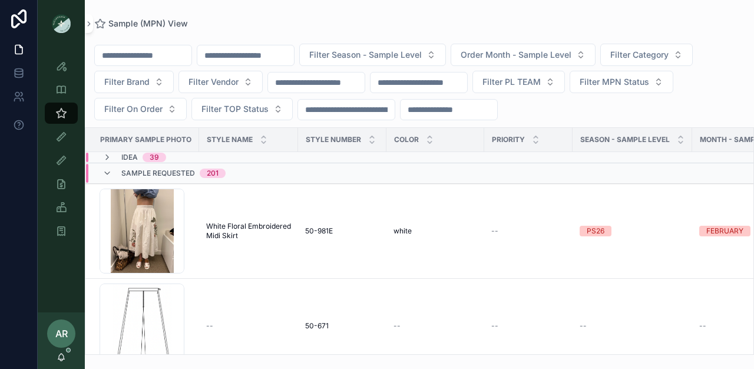
scroll to position [34, 0]
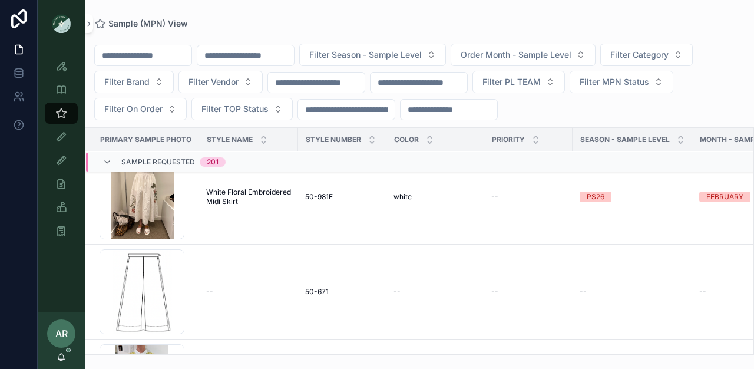
click at [260, 56] on input "scrollable content" at bounding box center [245, 55] width 97 height 16
type input "*******"
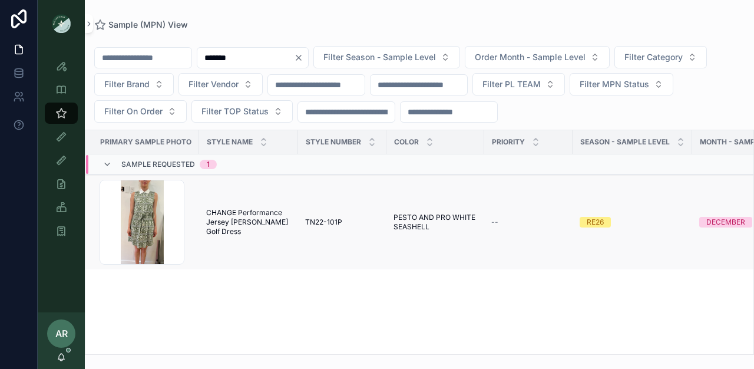
click at [229, 224] on span "CHANGE Performance Jersey [PERSON_NAME] Golf Dress" at bounding box center [248, 222] width 85 height 28
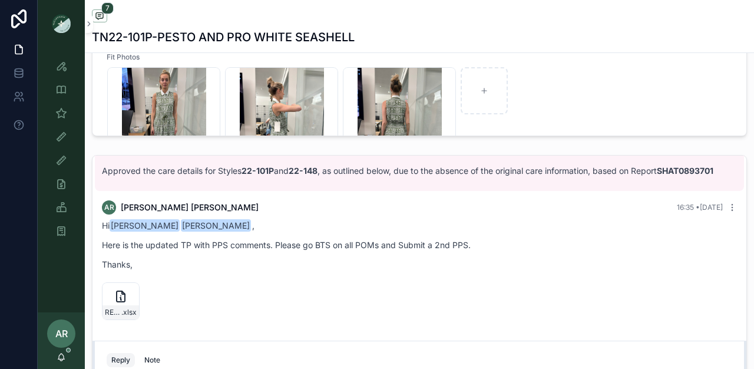
scroll to position [796, 0]
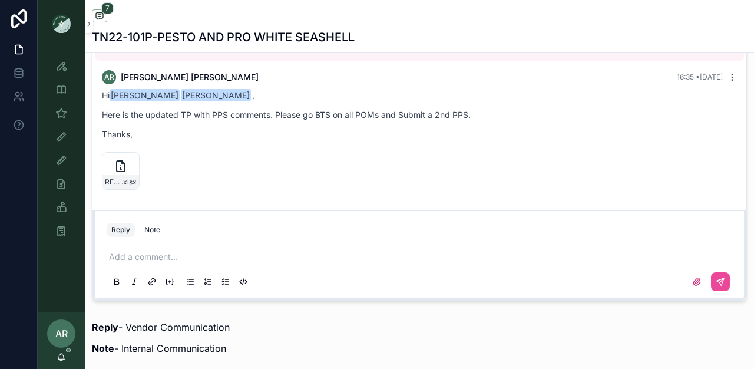
click at [727, 82] on icon "scrollable content" at bounding box center [731, 76] width 9 height 9
click at [708, 68] on span "Delete comment" at bounding box center [713, 64] width 55 height 9
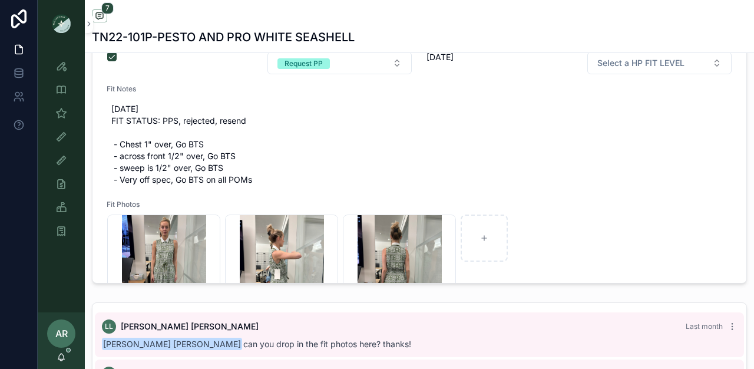
scroll to position [479, 0]
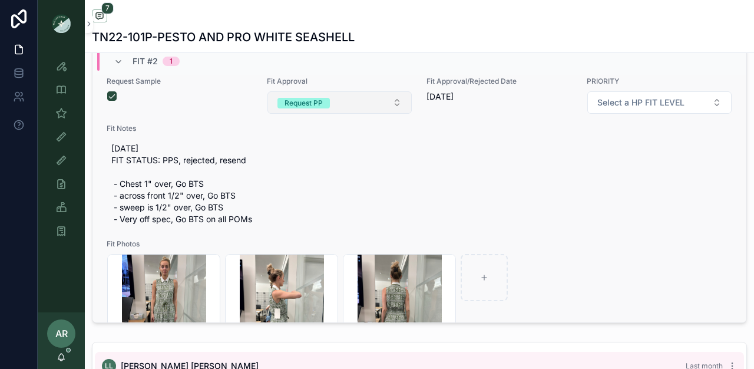
click at [333, 114] on button "Request PP" at bounding box center [339, 102] width 145 height 22
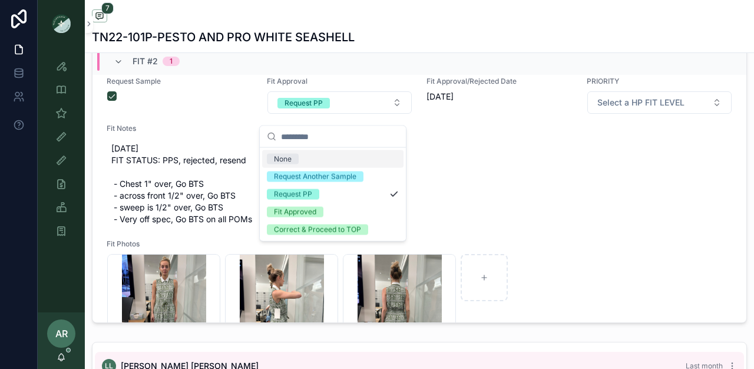
click at [316, 155] on div "None" at bounding box center [332, 159] width 141 height 18
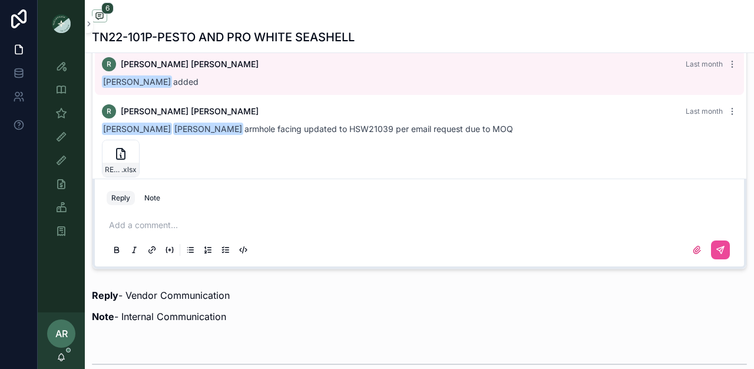
scroll to position [849, 0]
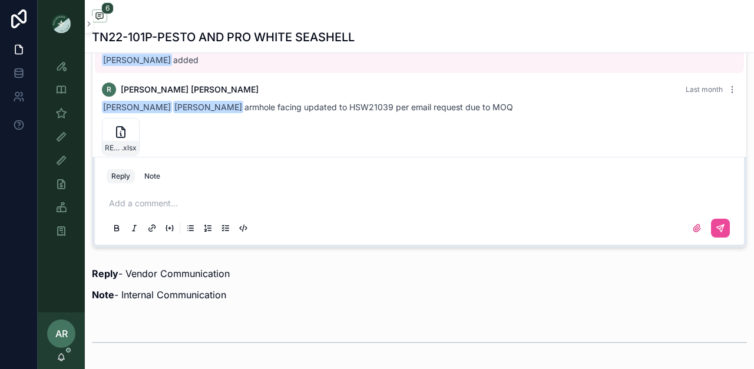
click at [169, 209] on p "scrollable content" at bounding box center [421, 203] width 625 height 12
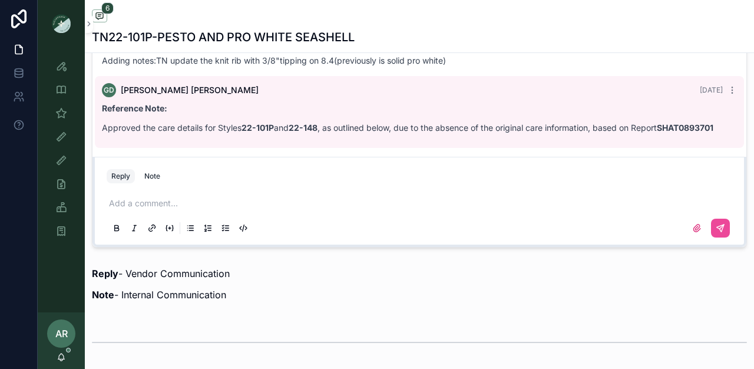
scroll to position [857, 0]
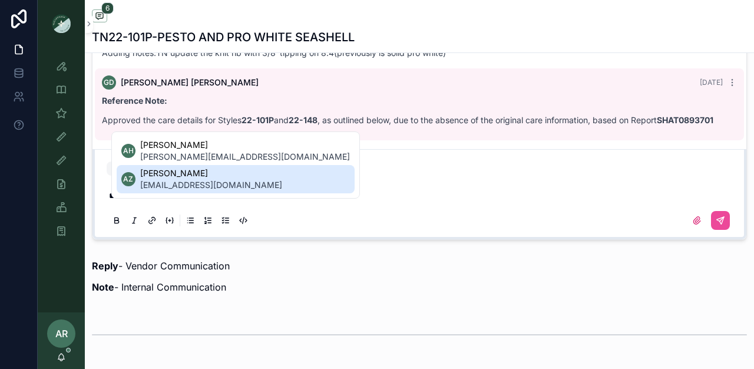
click at [162, 178] on span "Ada Zhrr" at bounding box center [211, 173] width 142 height 12
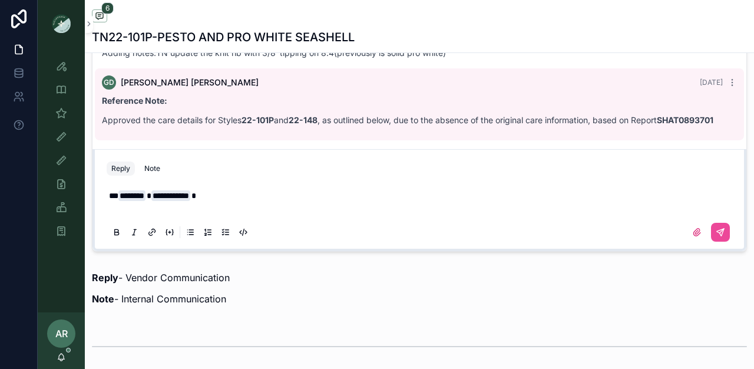
scroll to position [833, 0]
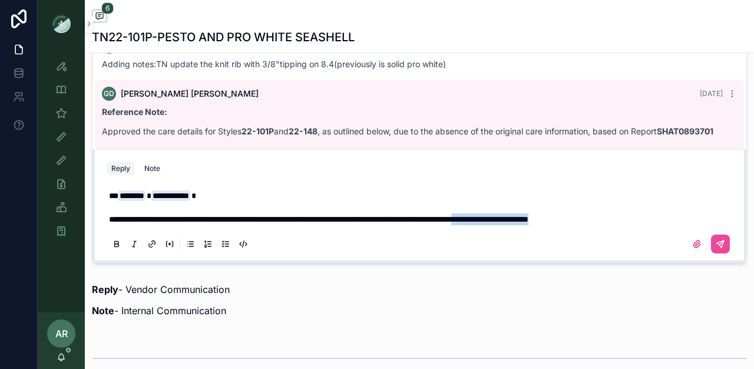
drag, startPoint x: 578, startPoint y: 230, endPoint x: 685, endPoint y: 221, distance: 107.5
click at [686, 225] on p "**********" at bounding box center [421, 219] width 625 height 12
drag, startPoint x: 586, startPoint y: 227, endPoint x: 676, endPoint y: 226, distance: 90.1
click at [528, 223] on span "**********" at bounding box center [318, 219] width 419 height 8
drag, startPoint x: 578, startPoint y: 229, endPoint x: 684, endPoint y: 230, distance: 106.0
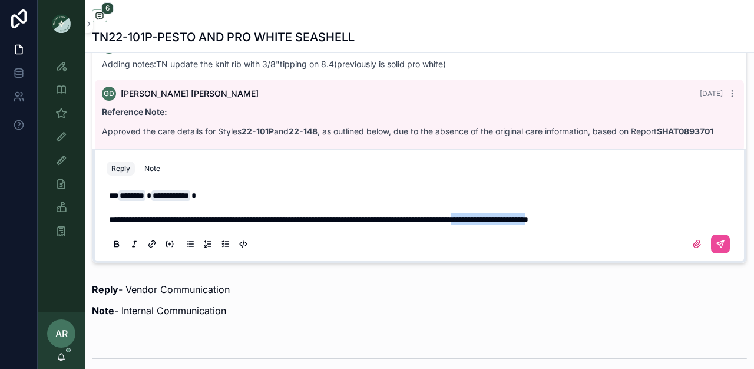
click at [528, 223] on span "**********" at bounding box center [318, 219] width 419 height 8
copy span "**********"
click at [347, 223] on span "**********" at bounding box center [318, 219] width 419 height 8
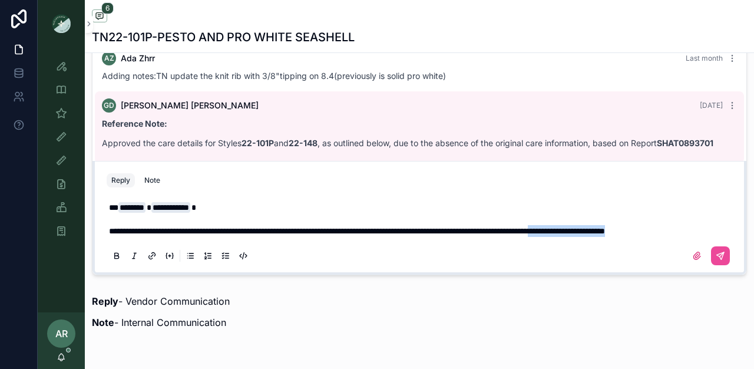
drag, startPoint x: 687, startPoint y: 228, endPoint x: 704, endPoint y: 244, distance: 23.7
click at [704, 237] on p "**********" at bounding box center [421, 231] width 625 height 12
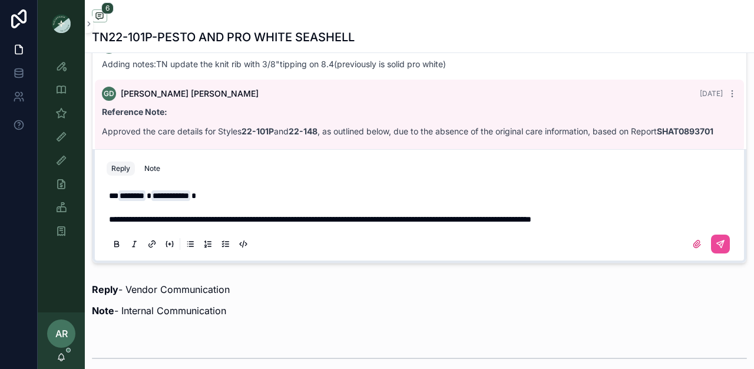
click at [491, 223] on span "**********" at bounding box center [320, 219] width 422 height 8
click at [667, 225] on p "**********" at bounding box center [421, 219] width 625 height 12
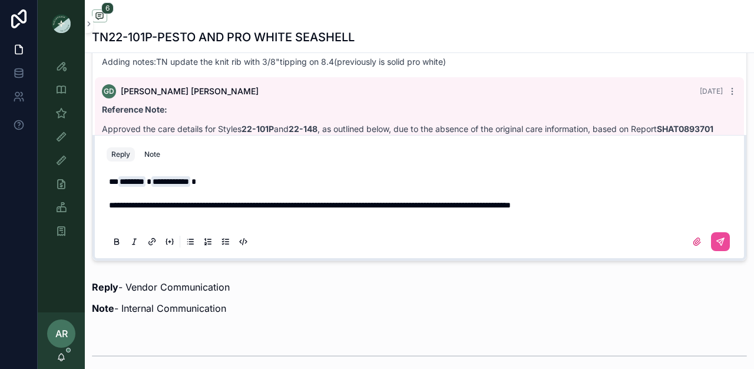
scroll to position [824, 0]
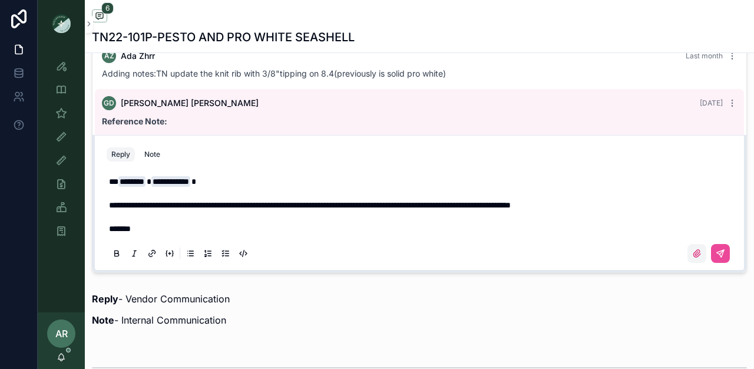
click at [692, 258] on icon "scrollable content" at bounding box center [696, 253] width 9 height 9
click at [0, 0] on input "scrollable content" at bounding box center [0, 0] width 0 height 0
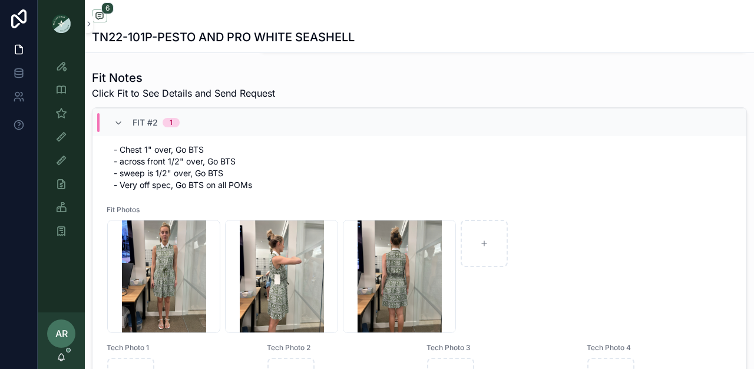
scroll to position [92, 0]
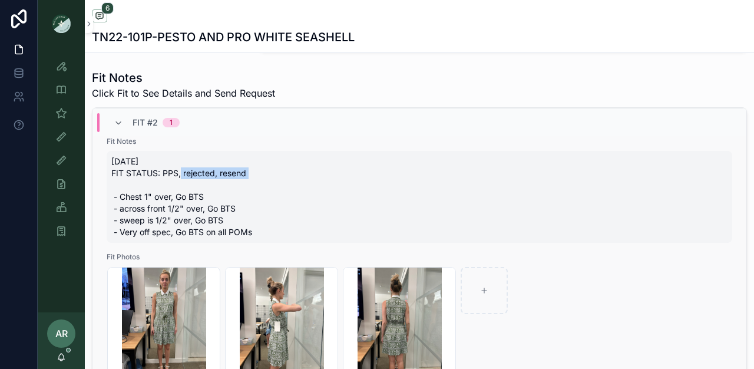
drag, startPoint x: 246, startPoint y: 182, endPoint x: 178, endPoint y: 186, distance: 67.9
click at [178, 186] on span "9/29/25 FIT STATUS: PPS, rejected, resend - Chest 1" over, Go BTS - across fron…" at bounding box center [419, 196] width 616 height 82
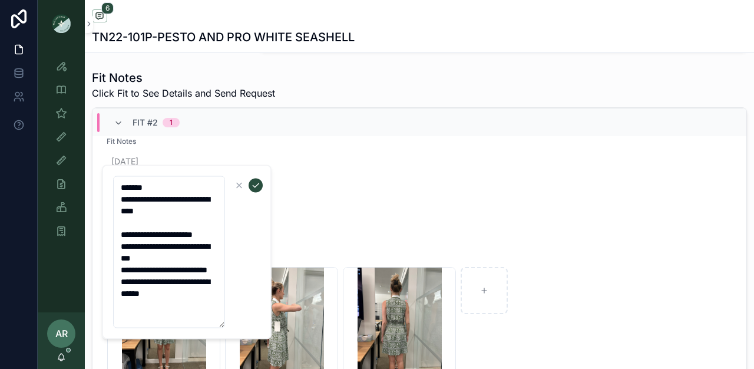
drag, startPoint x: 122, startPoint y: 210, endPoint x: 183, endPoint y: 204, distance: 61.5
click at [182, 211] on textarea "**********" at bounding box center [169, 252] width 112 height 152
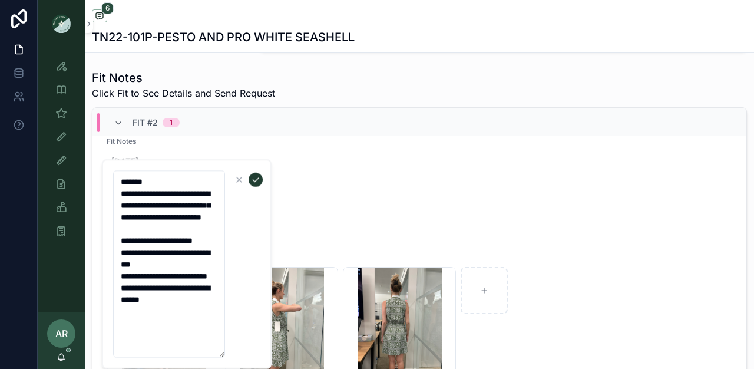
type textarea "**********"
click at [256, 181] on icon "scrollable content" at bounding box center [255, 179] width 9 height 9
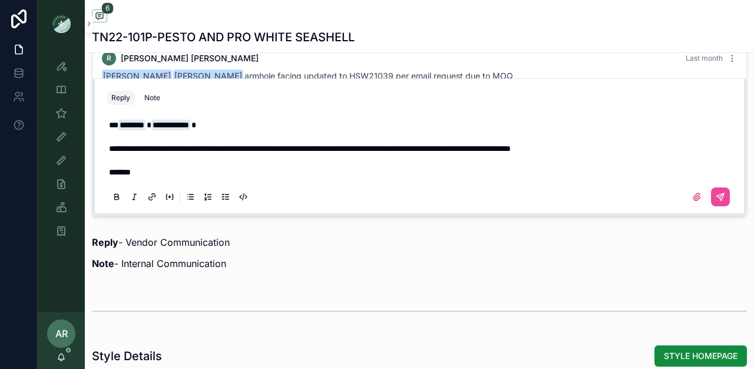
scroll to position [881, 0]
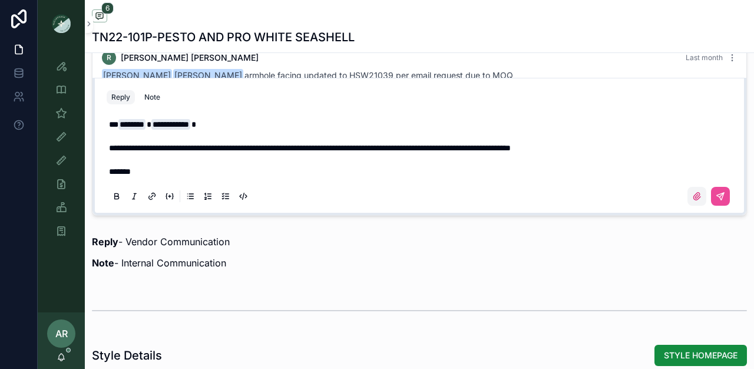
click at [693, 200] on icon "scrollable content" at bounding box center [696, 196] width 7 height 7
click at [0, 0] on input "scrollable content" at bounding box center [0, 0] width 0 height 0
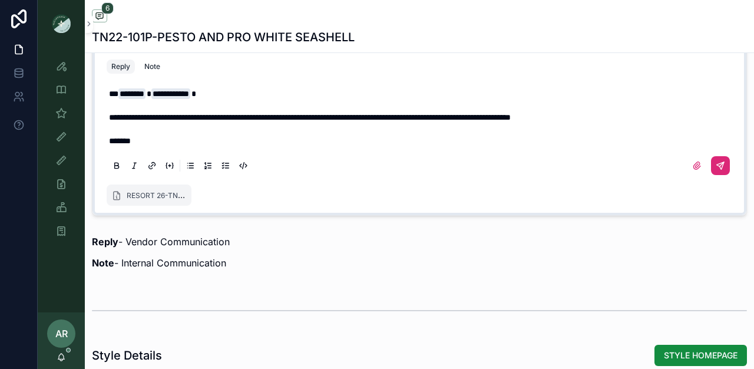
click at [717, 175] on button "scrollable content" at bounding box center [720, 165] width 19 height 19
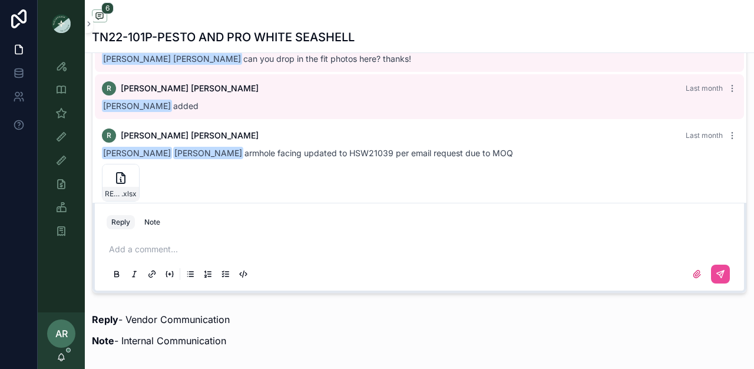
scroll to position [804, 0]
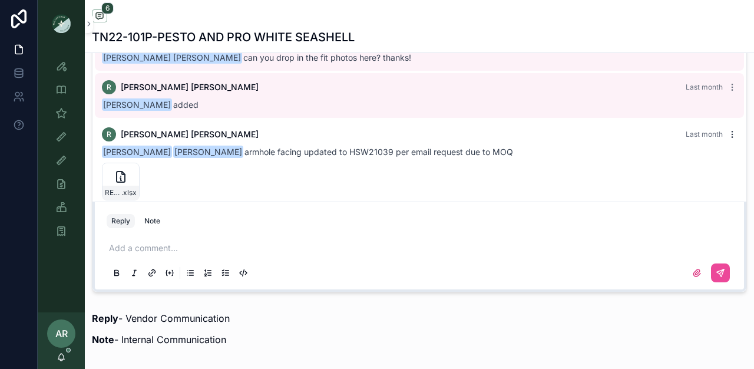
click at [727, 139] on icon "scrollable content" at bounding box center [731, 134] width 9 height 9
click at [700, 127] on button "Delete comment" at bounding box center [707, 122] width 74 height 14
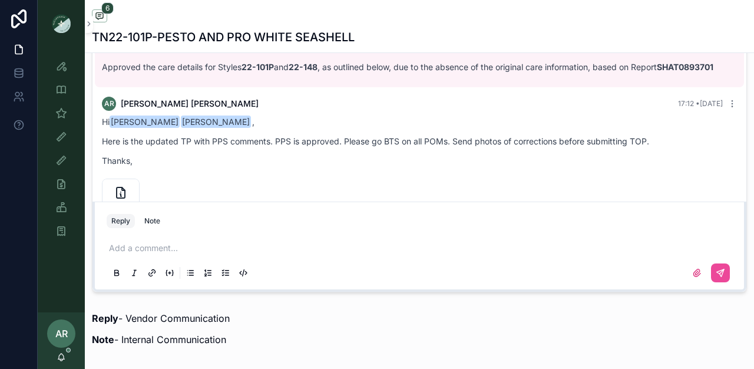
scroll to position [203, 0]
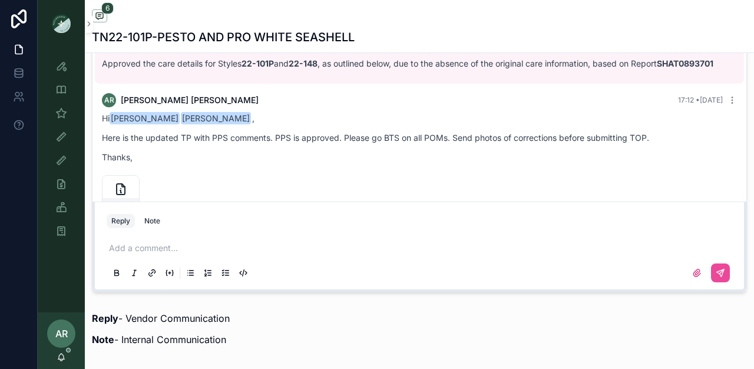
click at [101, 139] on div "AR Abigail Rowlett 17:12 • Today Hi Ada Zhrr Sophie Cuihq , Here is the updated…" at bounding box center [419, 155] width 649 height 138
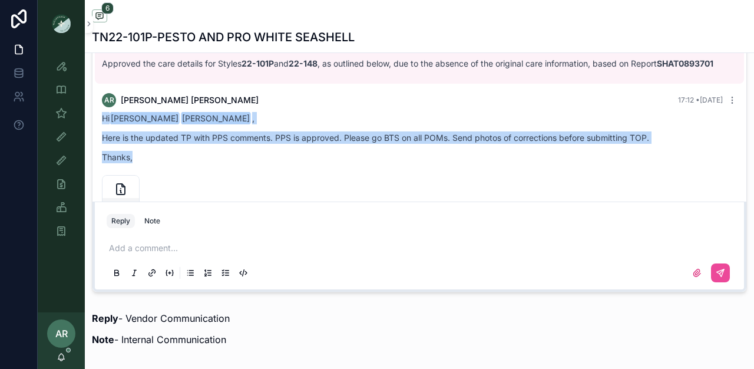
drag, startPoint x: 102, startPoint y: 139, endPoint x: 174, endPoint y: 172, distance: 79.1
click at [174, 163] on div "Hi Ada Zhrr Sophie Cuihq , Here is the updated TP with PPS comments. PPS is app…" at bounding box center [419, 137] width 635 height 51
copy div "Hi Ada Zhrr Sophie Cuihq , Here is the updated TP with PPS comments. PPS is app…"
click at [727, 105] on icon "scrollable content" at bounding box center [731, 99] width 9 height 9
click at [696, 104] on span "Delete comment" at bounding box center [713, 99] width 55 height 9
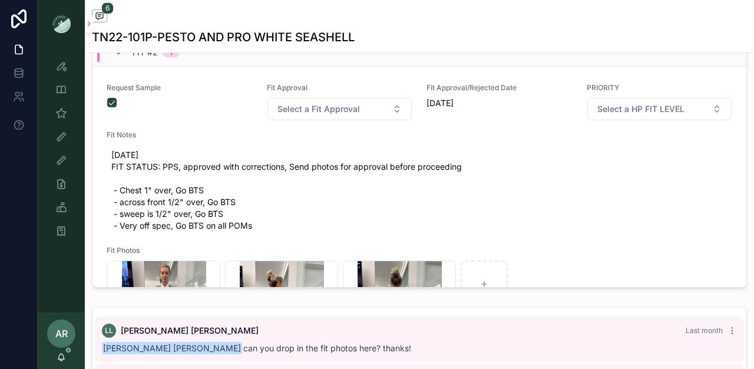
scroll to position [59, 0]
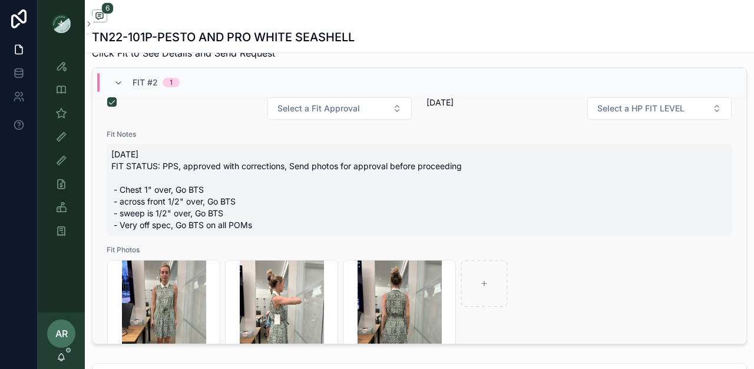
click at [161, 213] on span "9/29/25 FIT STATUS: PPS, approved with corrections, Send photos for approval be…" at bounding box center [419, 189] width 616 height 82
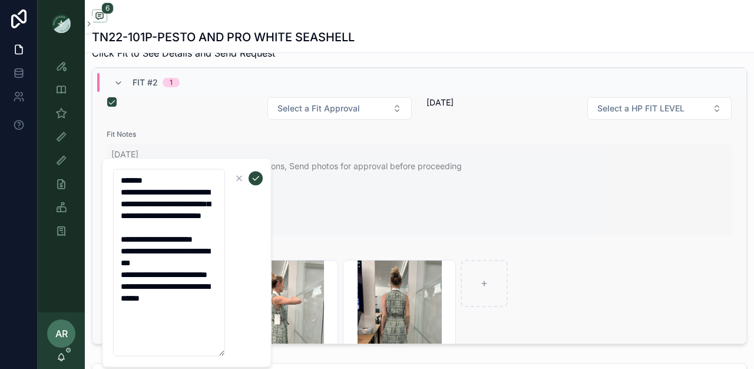
drag, startPoint x: 119, startPoint y: 261, endPoint x: 223, endPoint y: 361, distance: 144.1
click at [223, 361] on div "**********" at bounding box center [187, 263] width 170 height 210
click at [149, 227] on textarea "**********" at bounding box center [169, 262] width 112 height 187
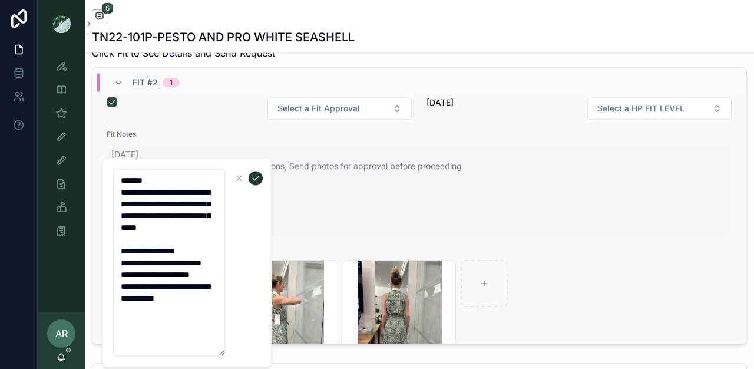
type textarea "**********"
click at [253, 178] on icon "scrollable content" at bounding box center [256, 178] width 6 height 4
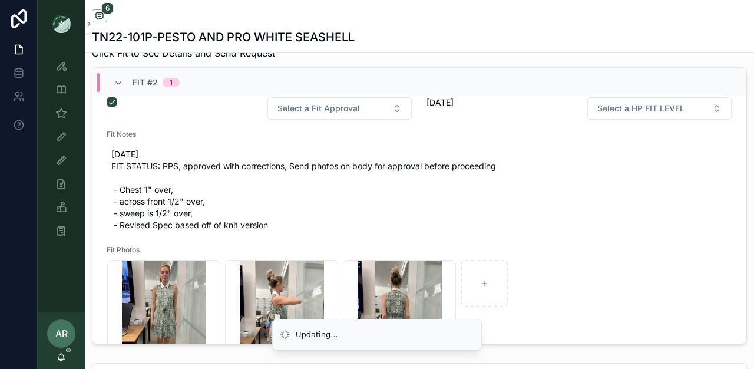
scroll to position [64, 0]
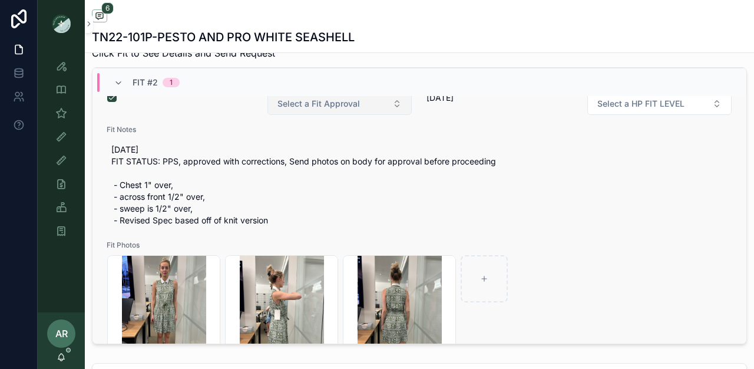
click at [322, 110] on span "Select a Fit Approval" at bounding box center [318, 104] width 82 height 12
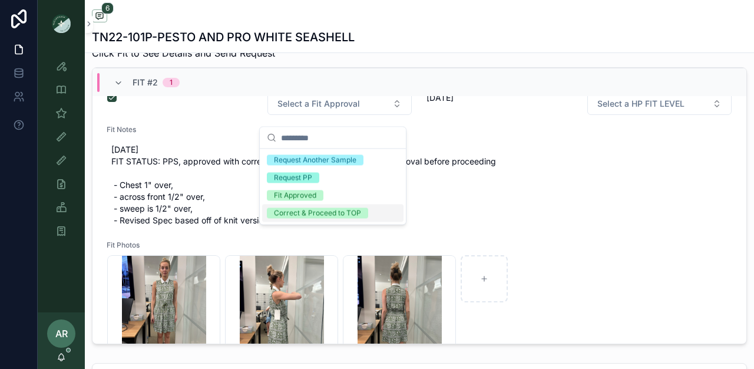
click at [299, 211] on div "Correct & Proceed to TOP" at bounding box center [317, 213] width 87 height 11
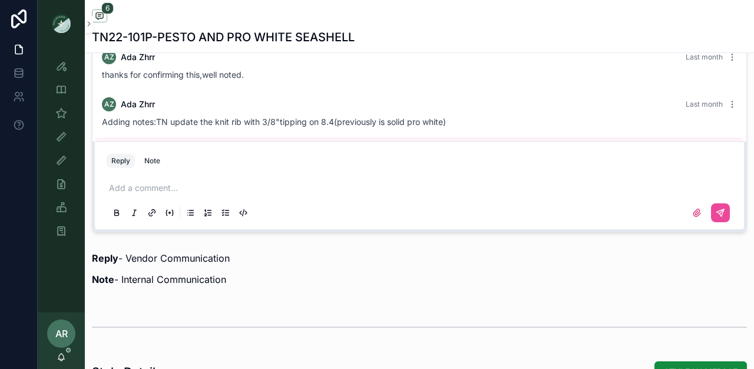
scroll to position [27, 0]
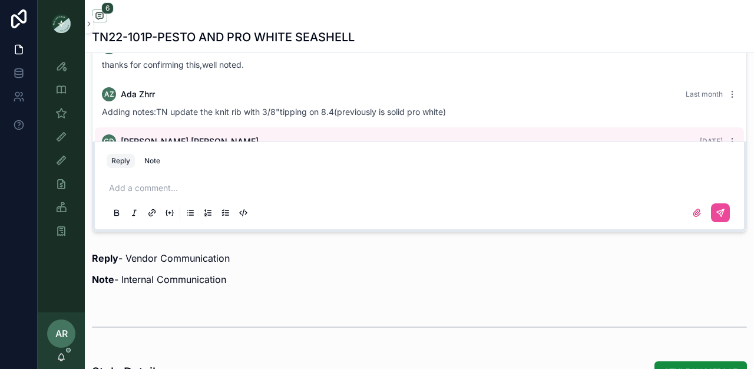
click at [150, 187] on div "Add a comment..." at bounding box center [419, 199] width 625 height 49
click at [151, 194] on p "scrollable content" at bounding box center [421, 188] width 625 height 12
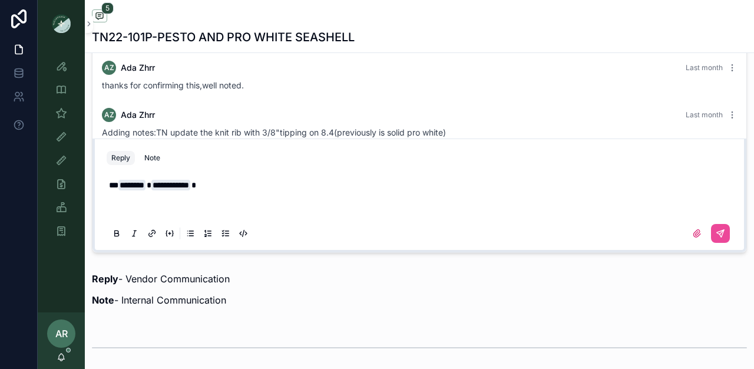
scroll to position [832, 0]
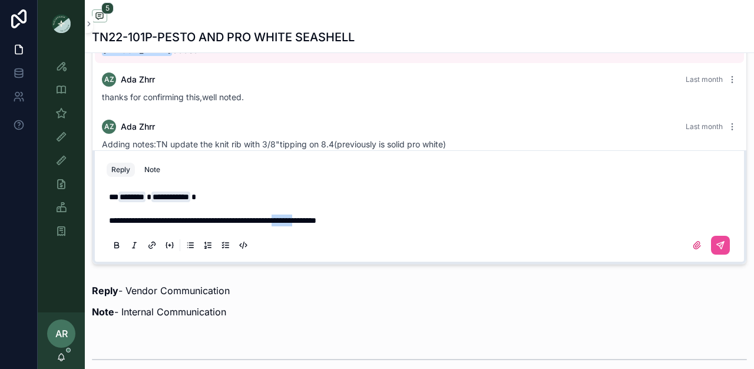
drag, startPoint x: 362, startPoint y: 220, endPoint x: 329, endPoint y: 221, distance: 33.0
click at [316, 221] on span "**********" at bounding box center [212, 220] width 207 height 8
click at [406, 221] on p "**********" at bounding box center [421, 220] width 625 height 12
drag, startPoint x: 269, startPoint y: 223, endPoint x: 405, endPoint y: 214, distance: 136.4
click at [406, 218] on p "**********" at bounding box center [421, 220] width 625 height 12
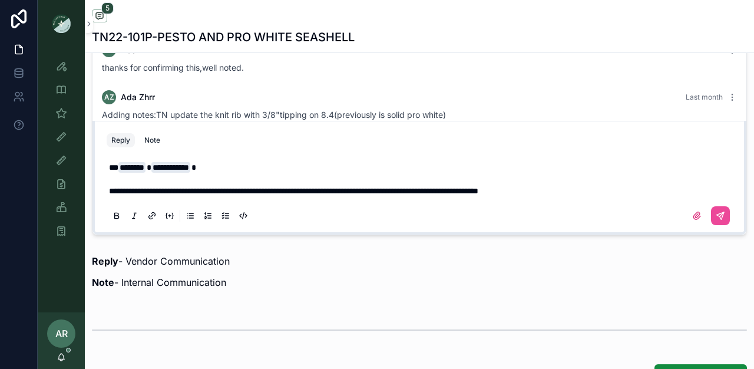
scroll to position [863, 0]
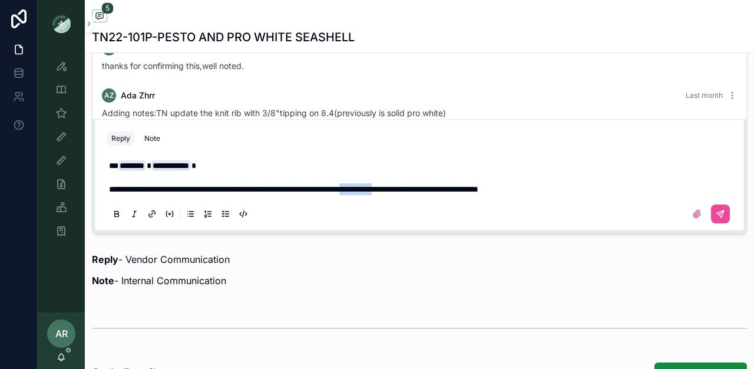
drag, startPoint x: 422, startPoint y: 190, endPoint x: 463, endPoint y: 185, distance: 41.6
click at [464, 190] on span "**********" at bounding box center [293, 189] width 369 height 8
click at [367, 190] on span "**********" at bounding box center [277, 189] width 337 height 8
click at [419, 191] on span "**********" at bounding box center [277, 189] width 337 height 8
click at [336, 190] on span "**********" at bounding box center [280, 189] width 343 height 8
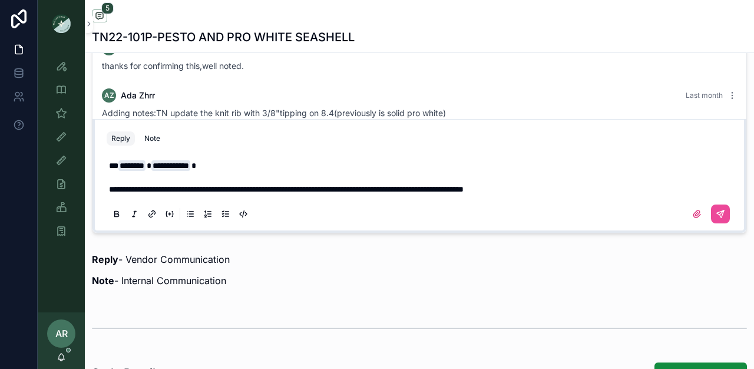
click at [431, 191] on span "**********" at bounding box center [286, 189] width 355 height 8
click at [585, 189] on p "**********" at bounding box center [421, 189] width 625 height 12
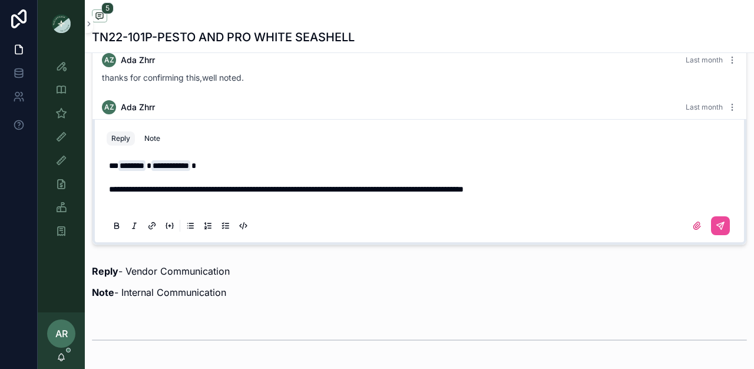
scroll to position [840, 0]
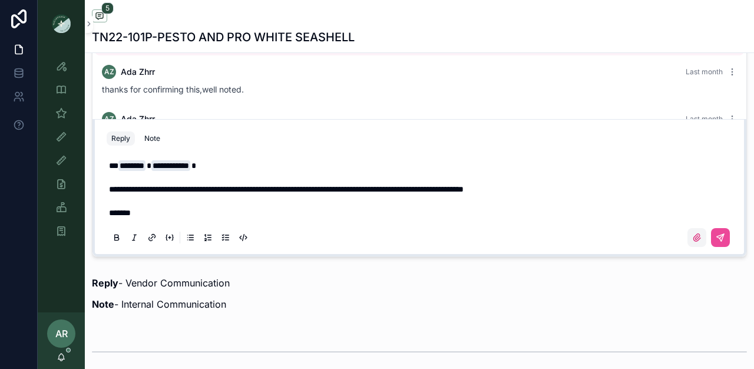
click at [693, 240] on icon "scrollable content" at bounding box center [696, 237] width 7 height 7
click at [0, 0] on input "scrollable content" at bounding box center [0, 0] width 0 height 0
click at [692, 239] on icon "scrollable content" at bounding box center [696, 237] width 9 height 9
click at [0, 0] on input "scrollable content" at bounding box center [0, 0] width 0 height 0
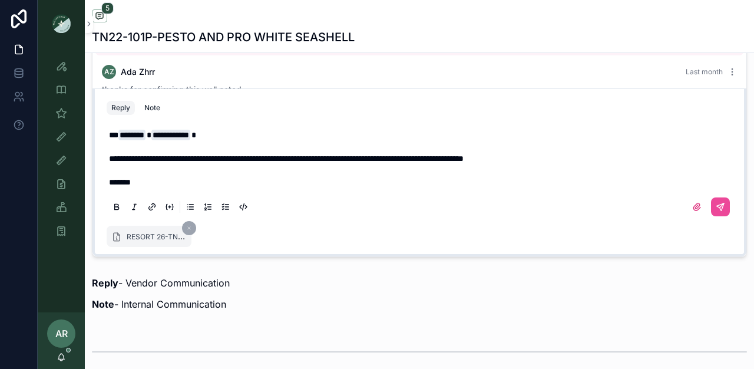
click at [153, 240] on span "RESORT 26-TN#22-101P Printed Button Front Dress_VW_PPSAPP_9.29.25.xlsx" at bounding box center [257, 236] width 260 height 10
click at [716, 204] on icon "scrollable content" at bounding box center [720, 206] width 9 height 9
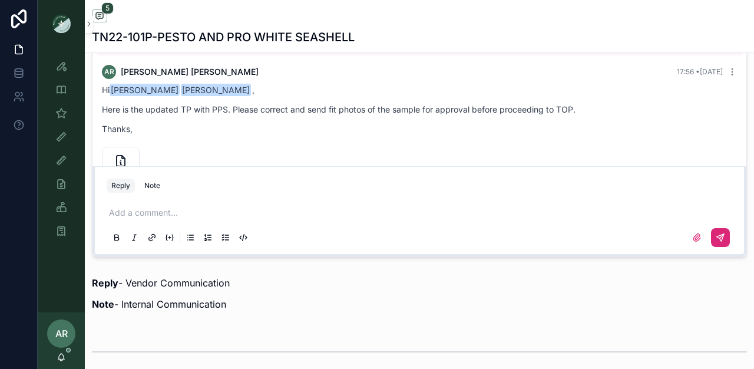
scroll to position [198, 0]
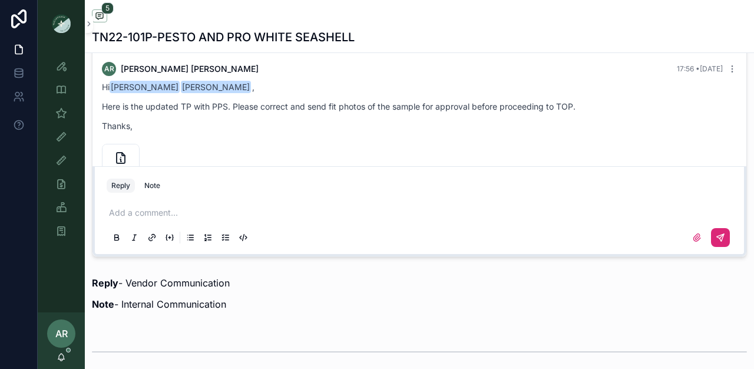
click at [226, 112] on p "Here is the updated TP with PPS. Please correct and send fit photos of the samp…" at bounding box center [419, 106] width 635 height 12
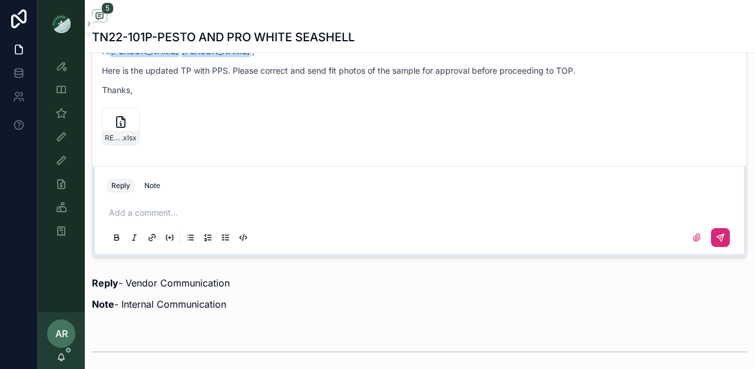
scroll to position [244, 0]
click at [128, 120] on icon "scrollable content" at bounding box center [129, 117] width 9 height 9
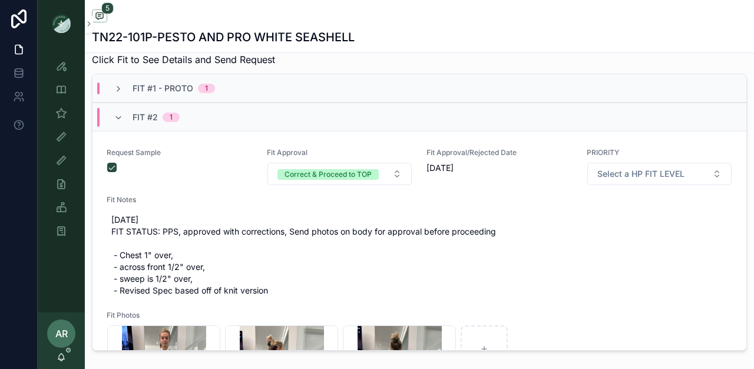
scroll to position [450, 0]
